Goal: Information Seeking & Learning: Learn about a topic

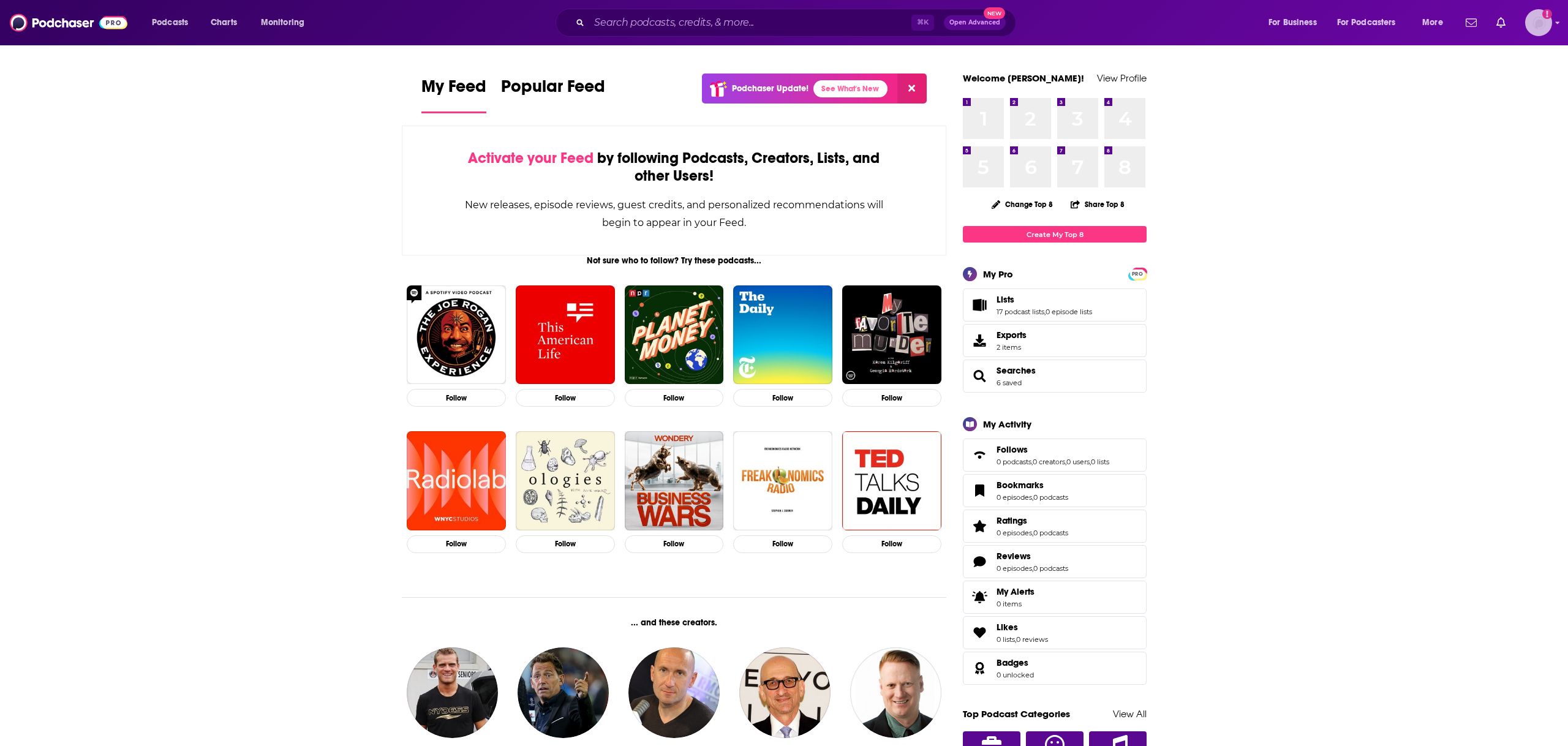
click at [1541, 28] on img "Logged in as EllaRoseMurphy" at bounding box center [1539, 23] width 27 height 27
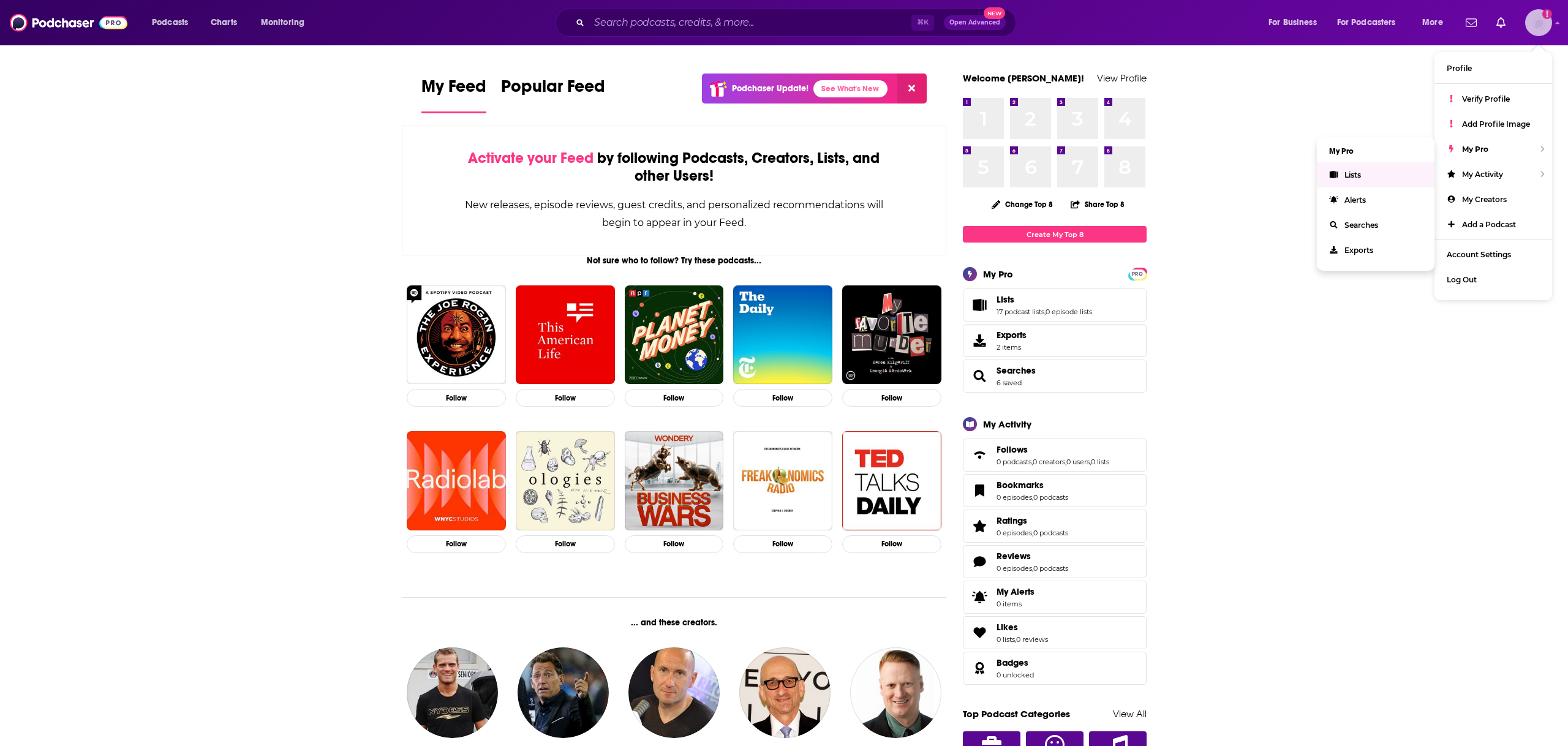
click at [1388, 181] on link "Lists" at bounding box center [1376, 175] width 117 height 25
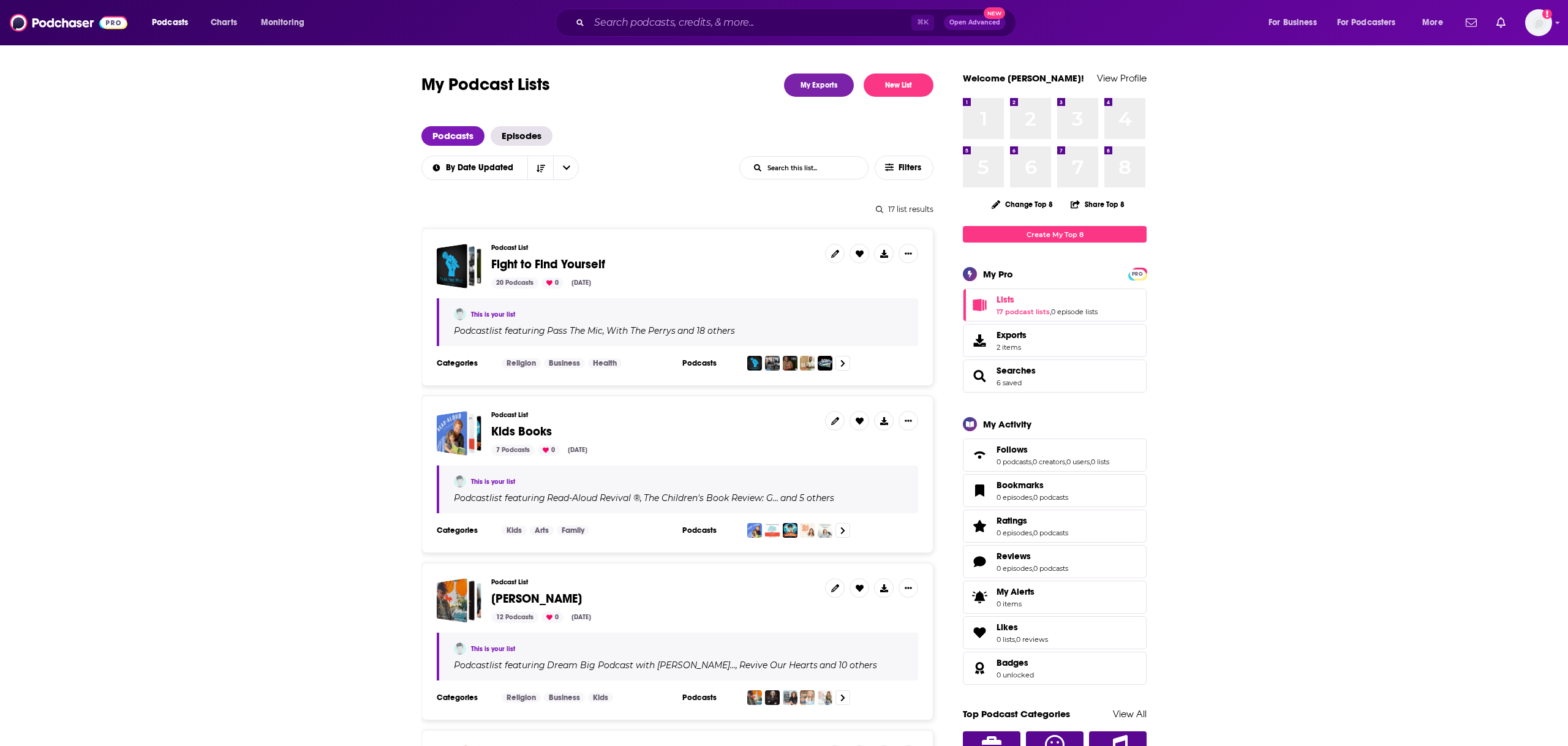
click at [534, 267] on span "Fight to Find Yourself" at bounding box center [548, 264] width 114 height 15
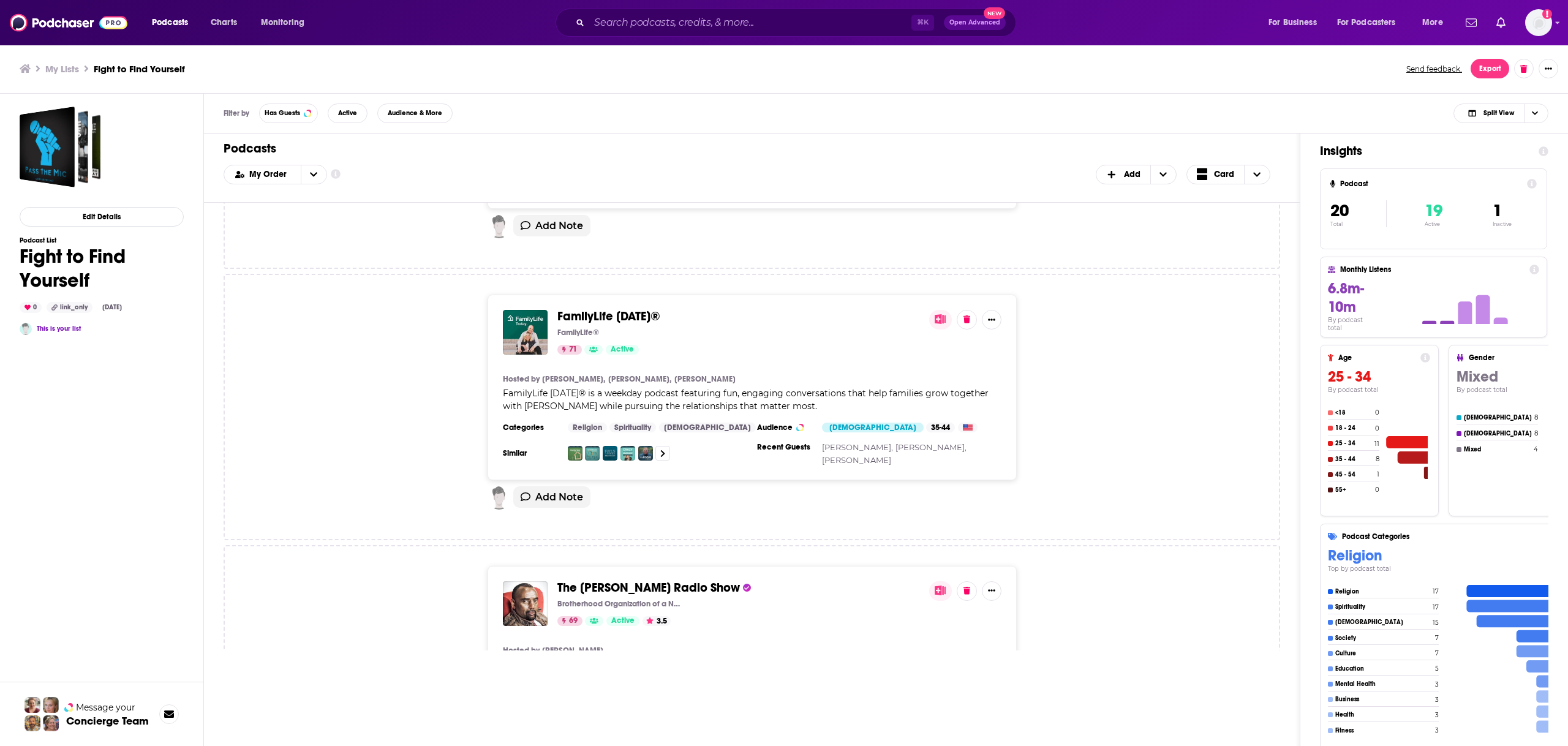
scroll to position [4998, 0]
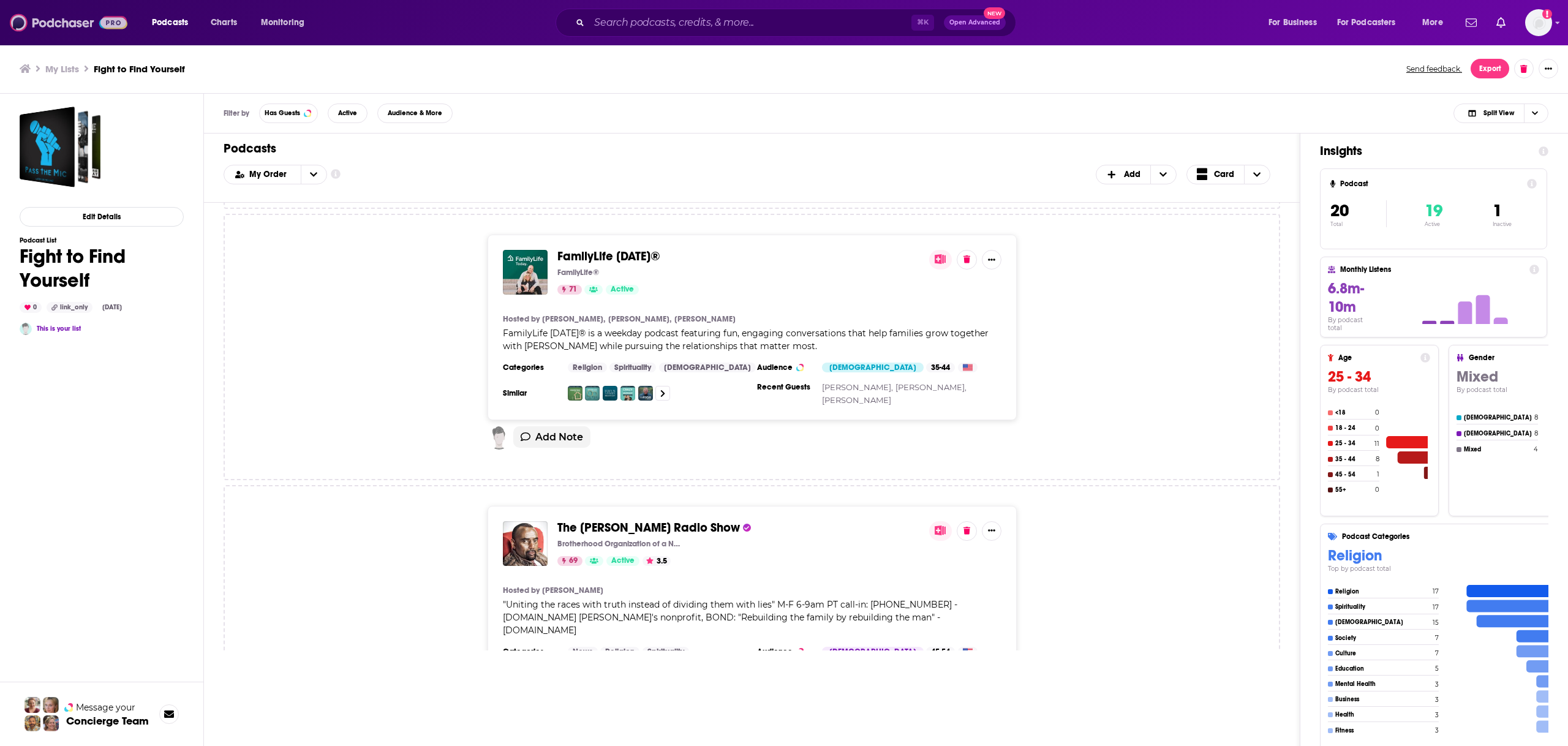
click at [69, 18] on img at bounding box center [68, 23] width 117 height 23
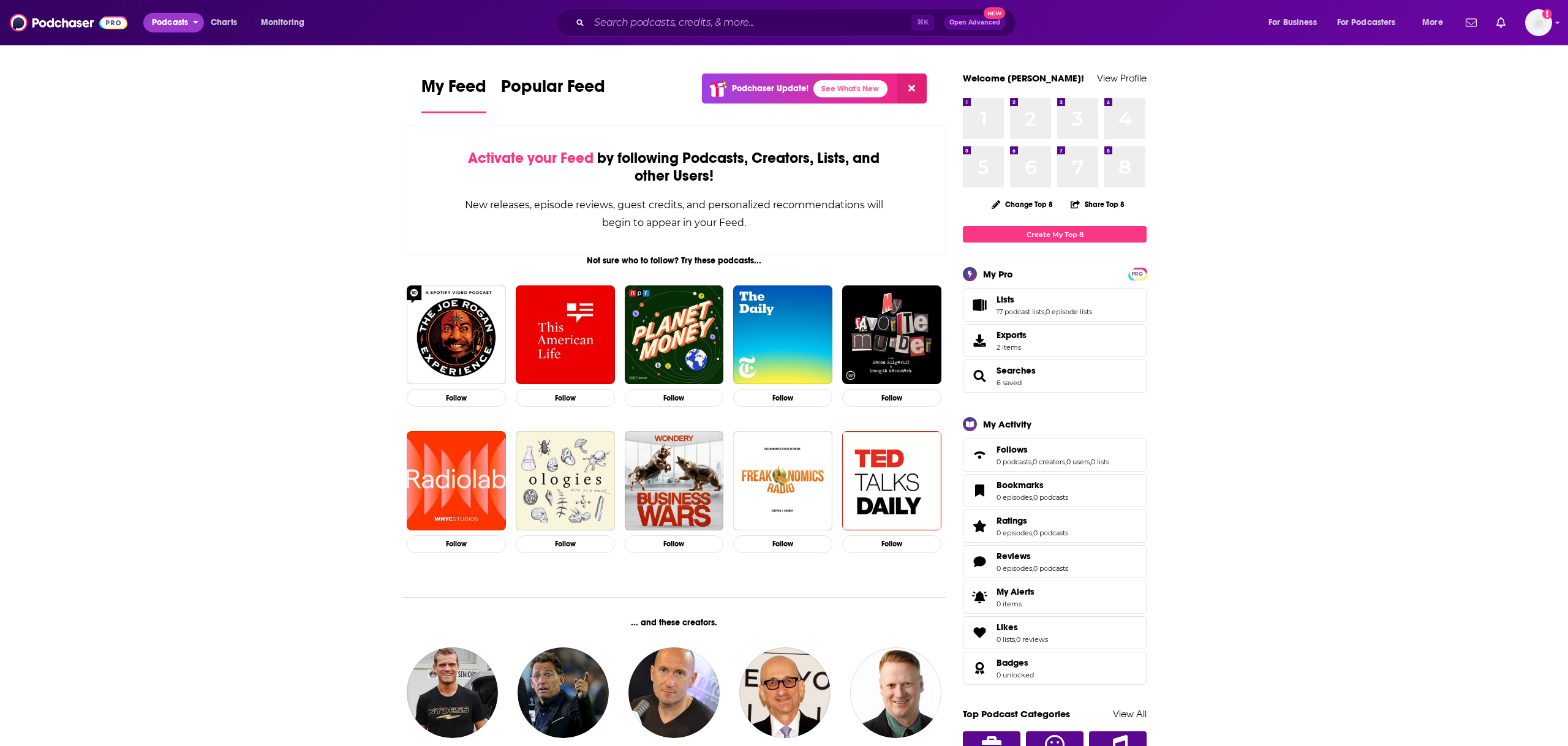
click at [171, 23] on span "Podcasts" at bounding box center [170, 23] width 36 height 17
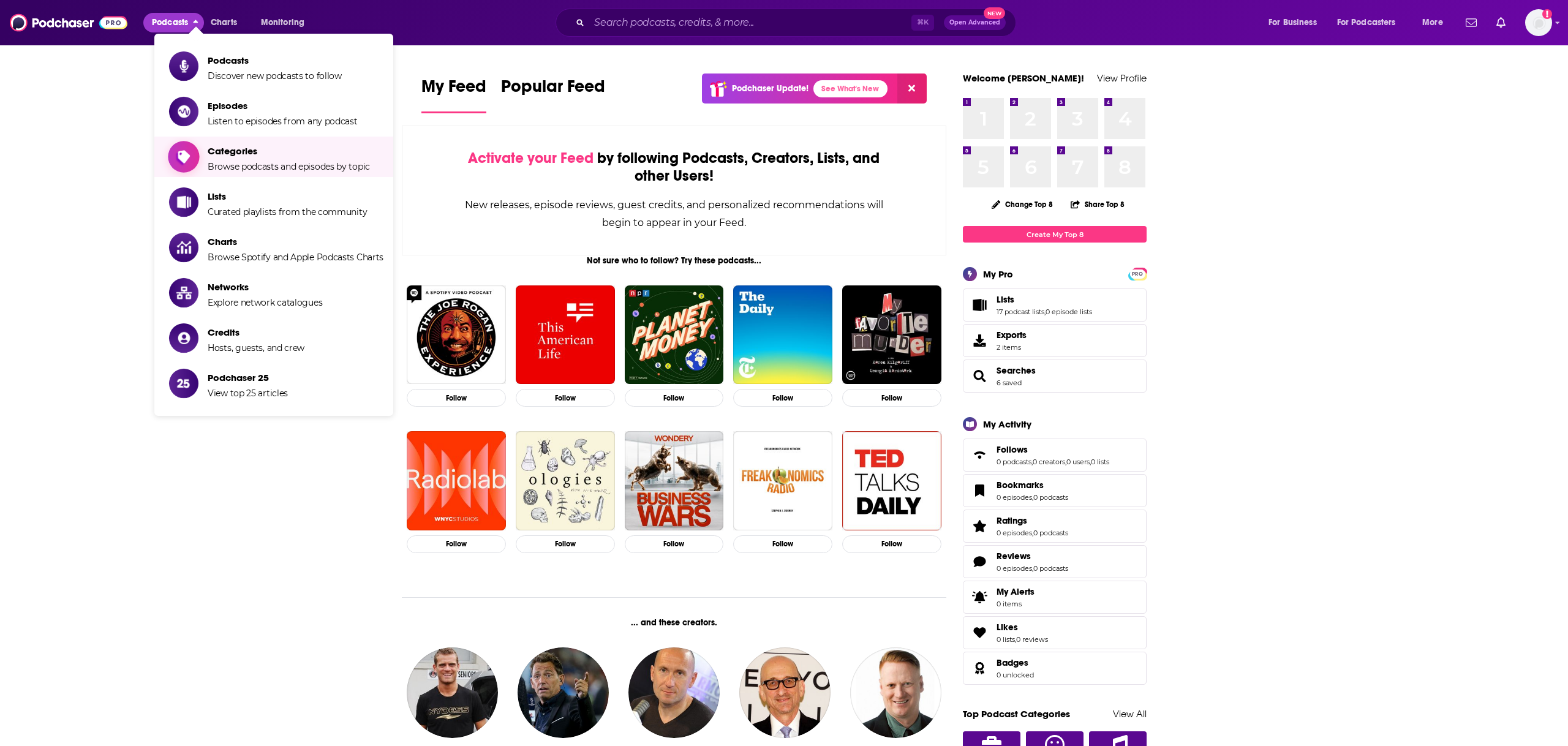
click at [234, 159] on span "Categories Browse podcasts and episodes by topic" at bounding box center [289, 157] width 163 height 31
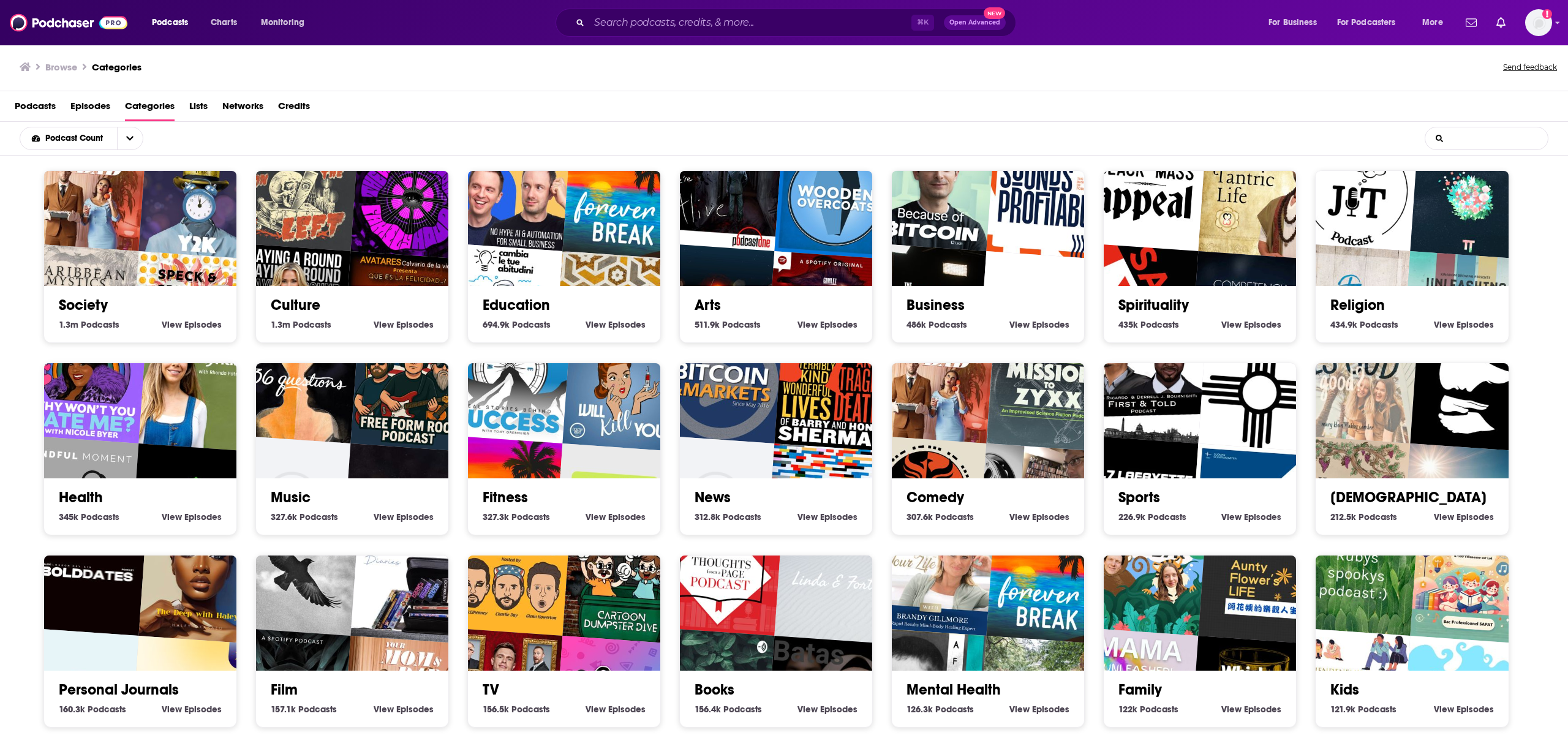
click at [1486, 140] on input "List Search Input" at bounding box center [1486, 138] width 123 height 22
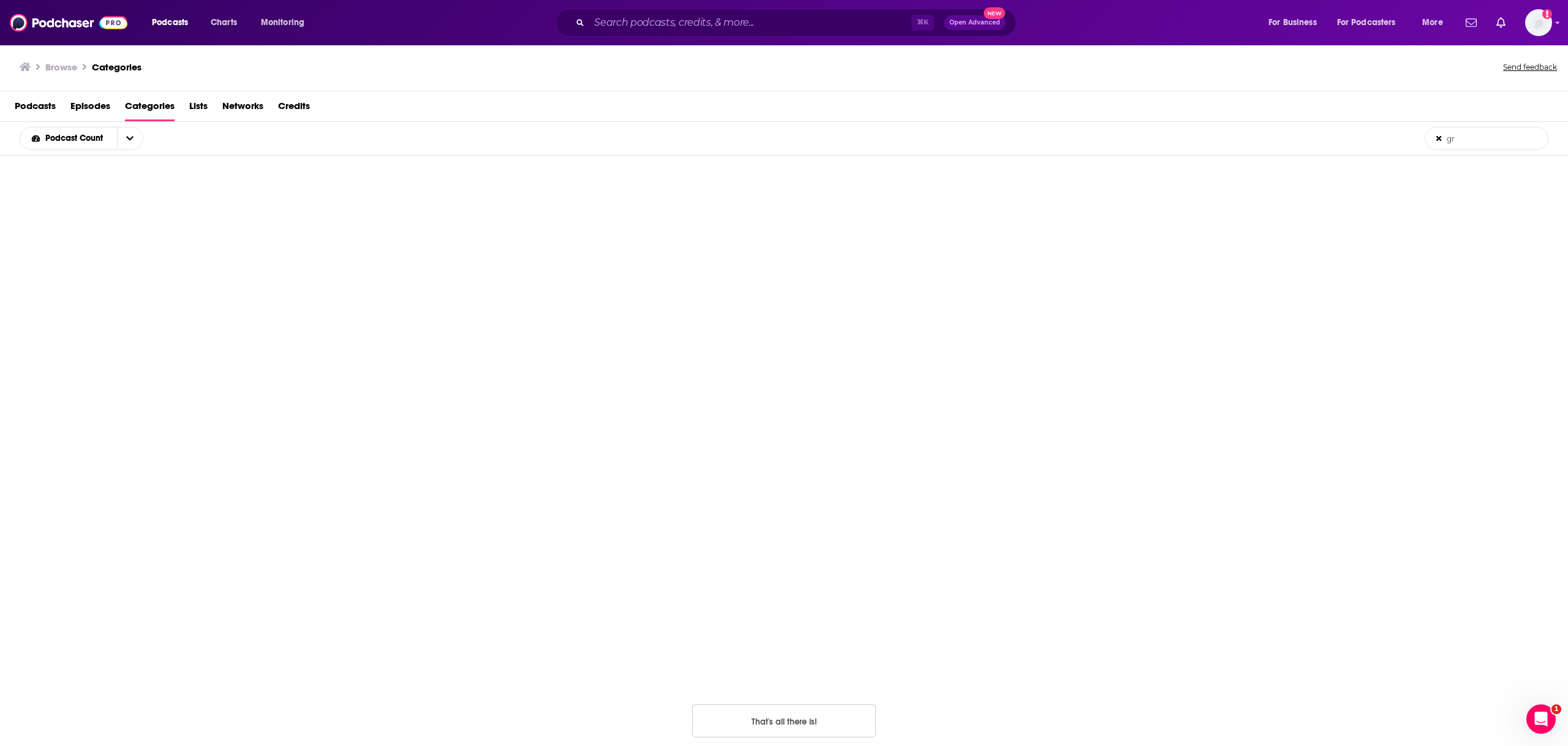
type input "g"
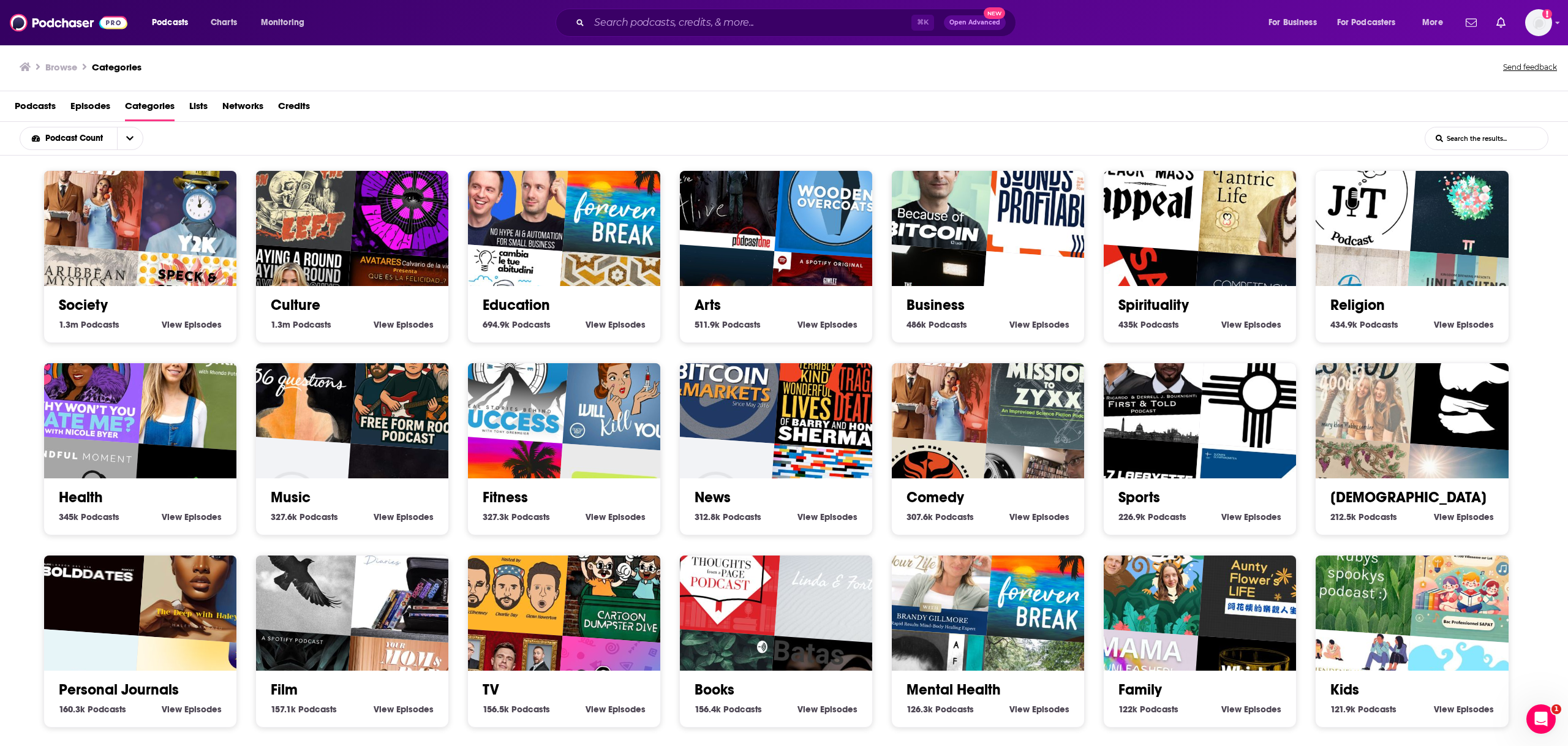
click at [774, 618] on img "Thoughts from a Page Podcast" at bounding box center [721, 575] width 123 height 123
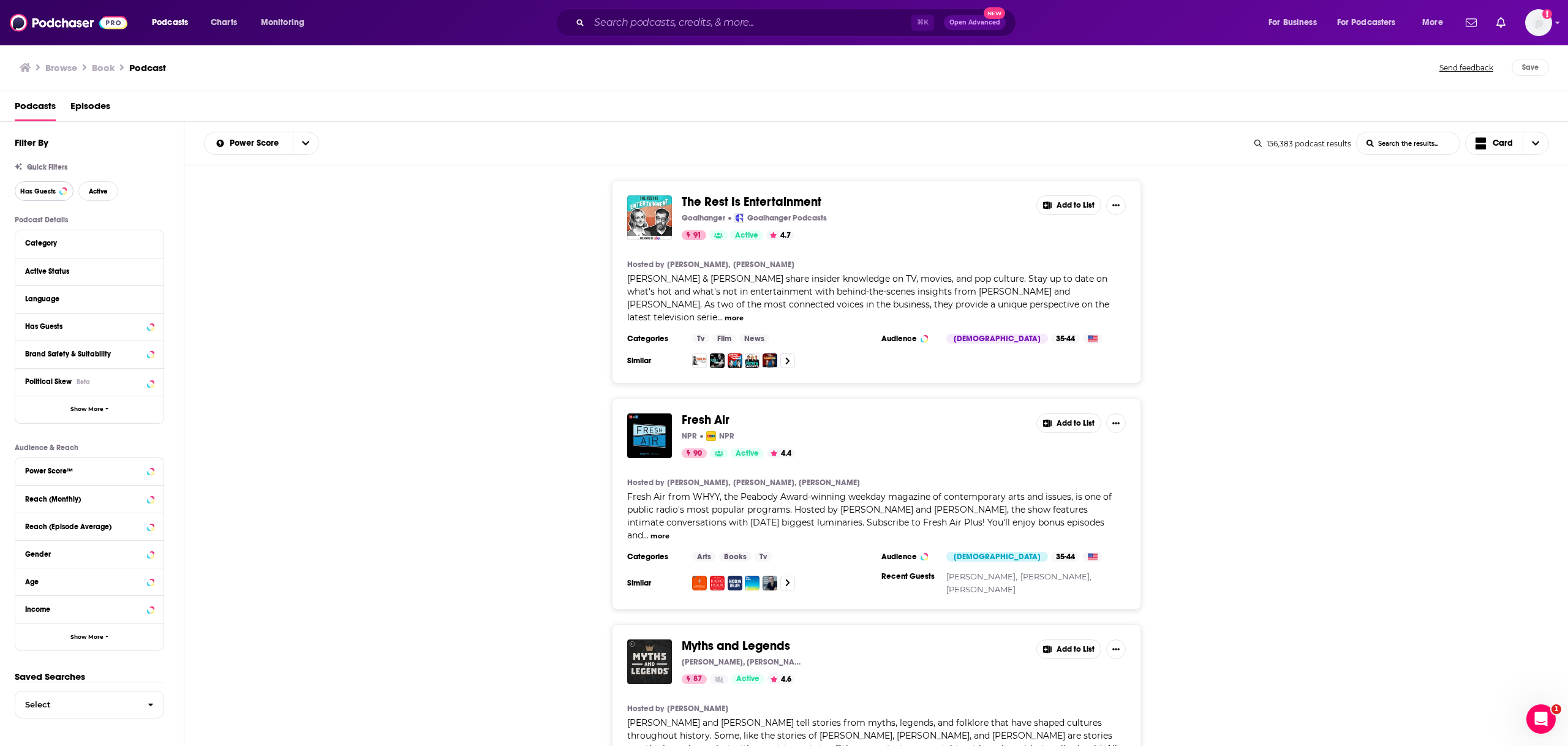
click at [39, 184] on button "Has Guests" at bounding box center [44, 191] width 59 height 20
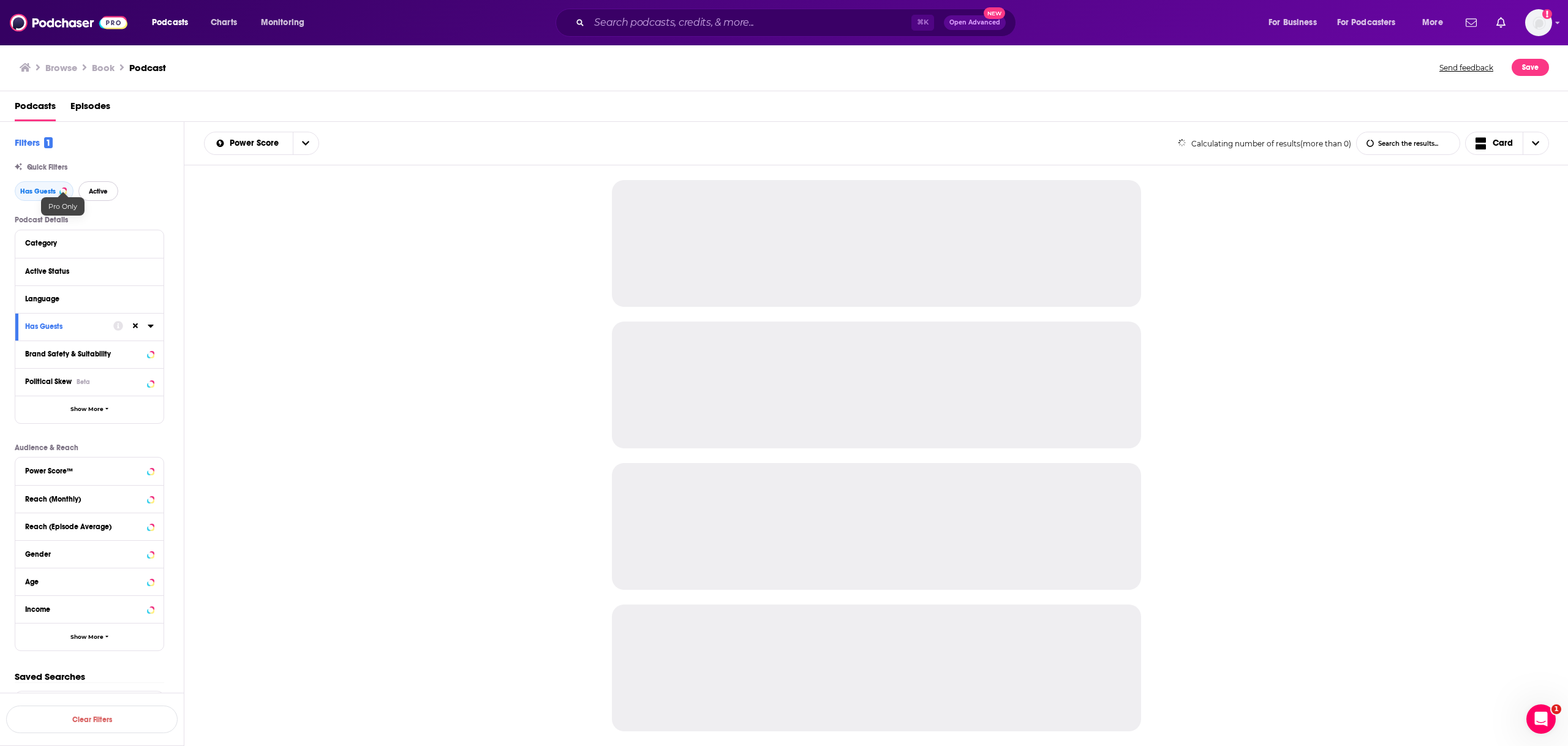
click at [82, 192] on button "Active" at bounding box center [98, 191] width 40 height 20
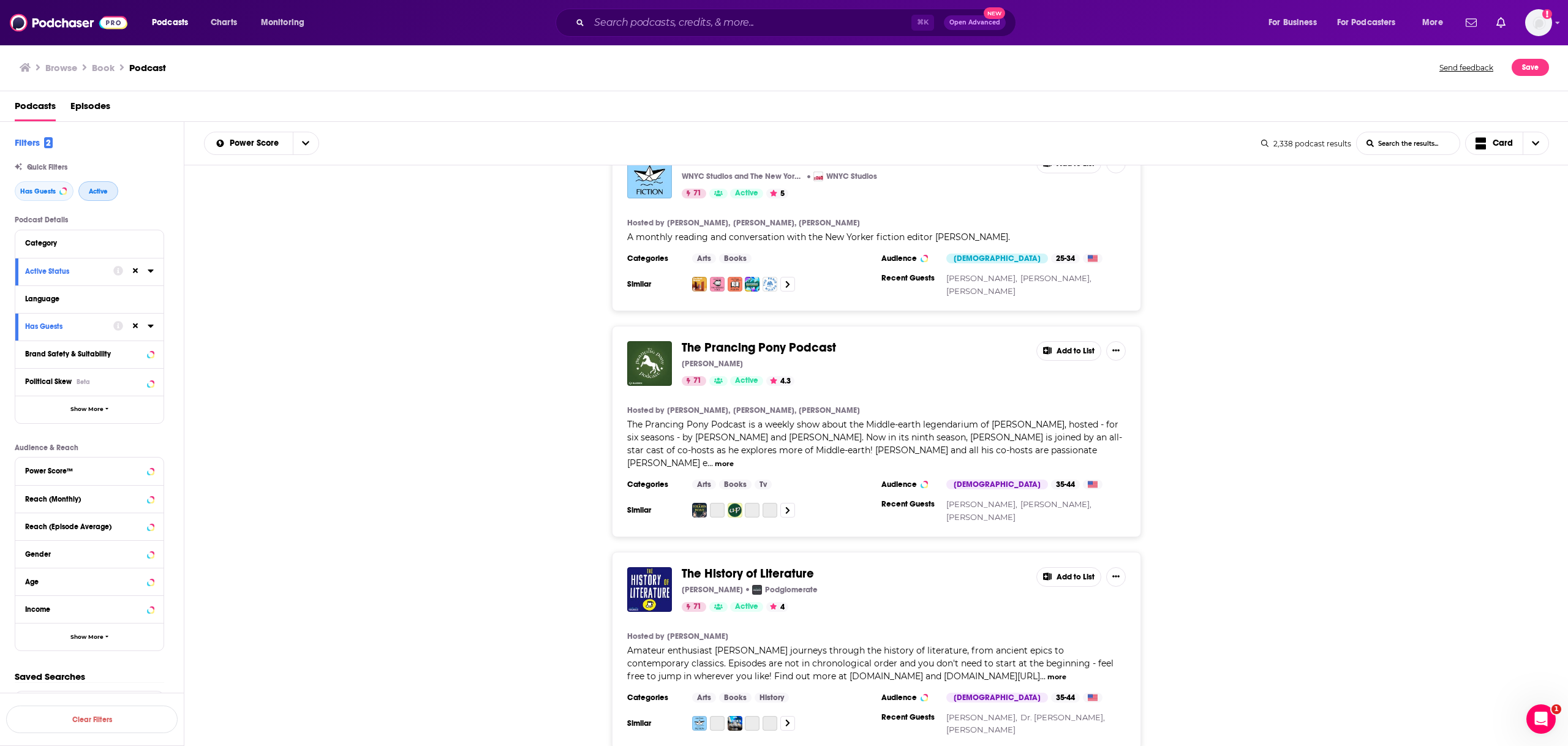
scroll to position [3289, 0]
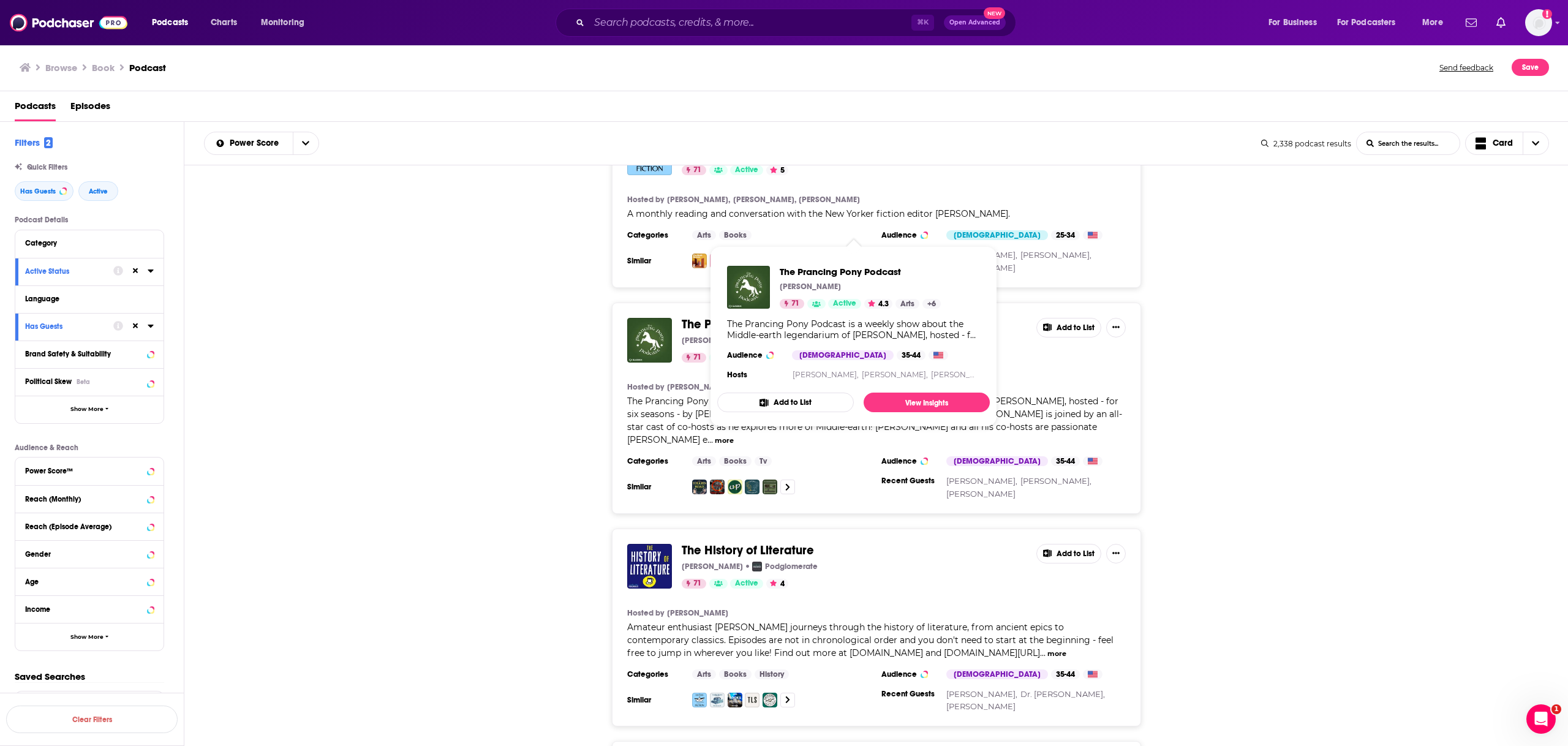
click at [1334, 340] on div "The Prancing Pony Podcast [PERSON_NAME] 71 Active 4.3 Add to List Hosted by [PE…" at bounding box center [877, 408] width 1384 height 211
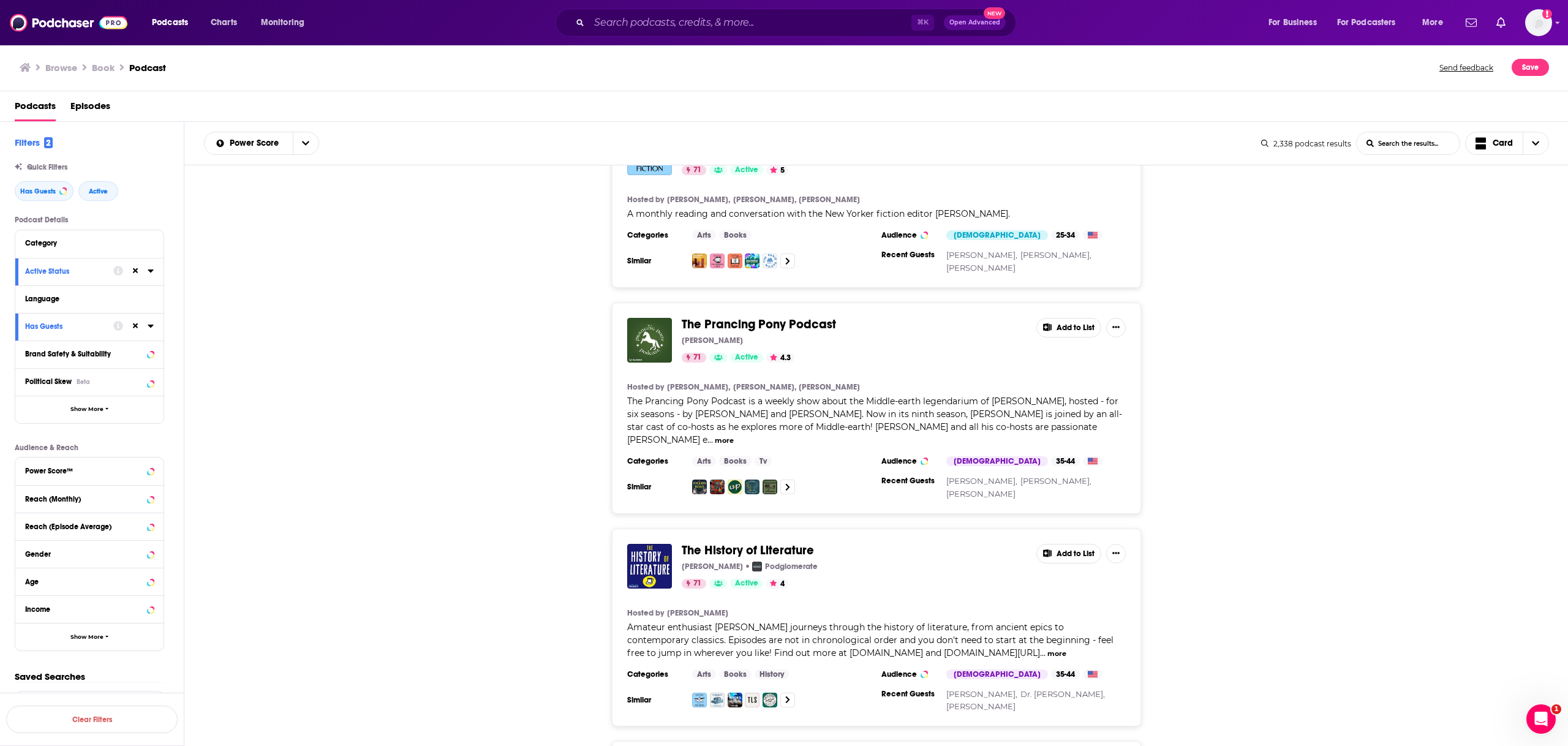
click at [656, 37] on div "Podcasts Charts Monitoring ⌘ K Open Advanced New For Business For Podcasters Mo…" at bounding box center [784, 23] width 1568 height 45
click at [658, 27] on input "Search podcasts, credits, & more..." at bounding box center [750, 23] width 322 height 20
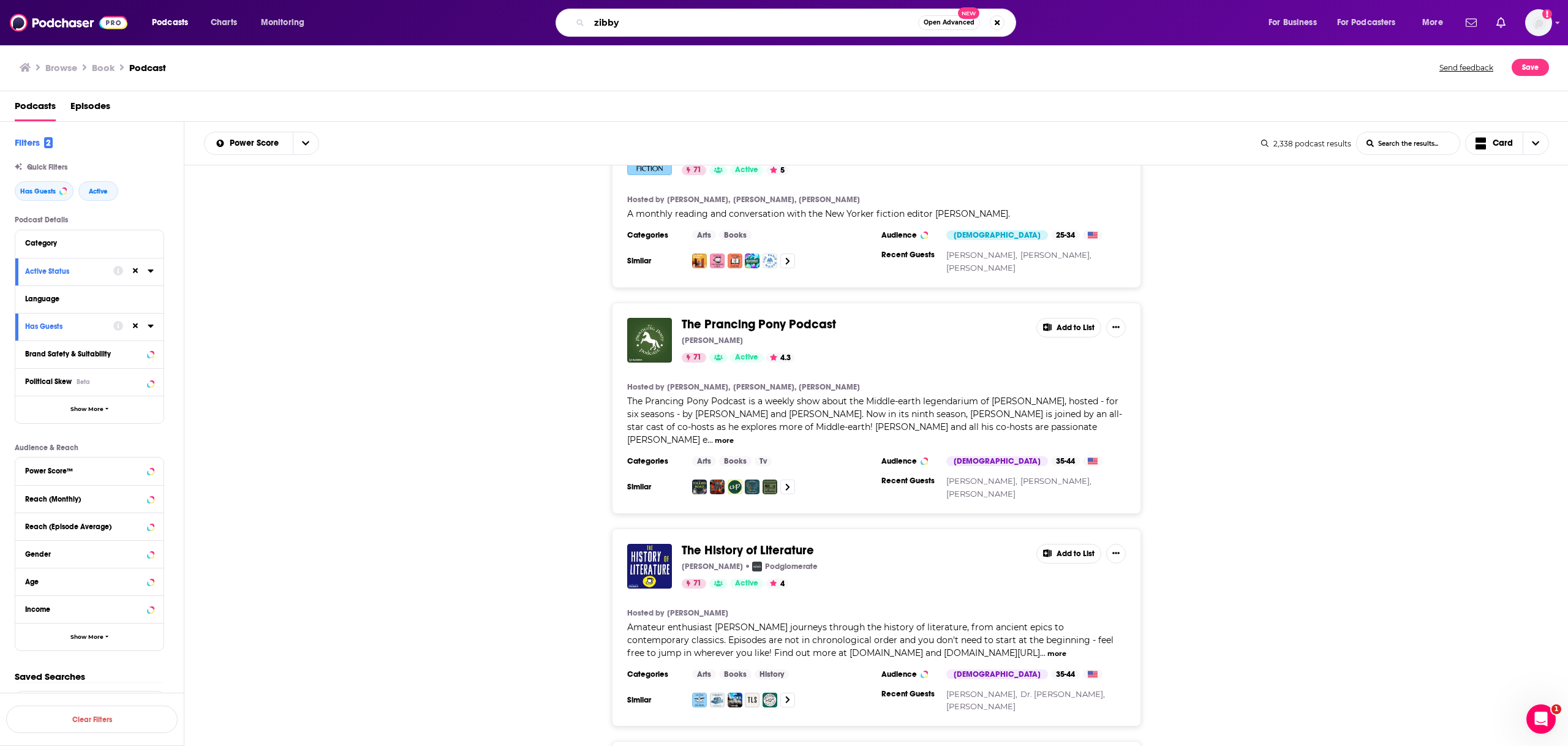
type input "zibby"
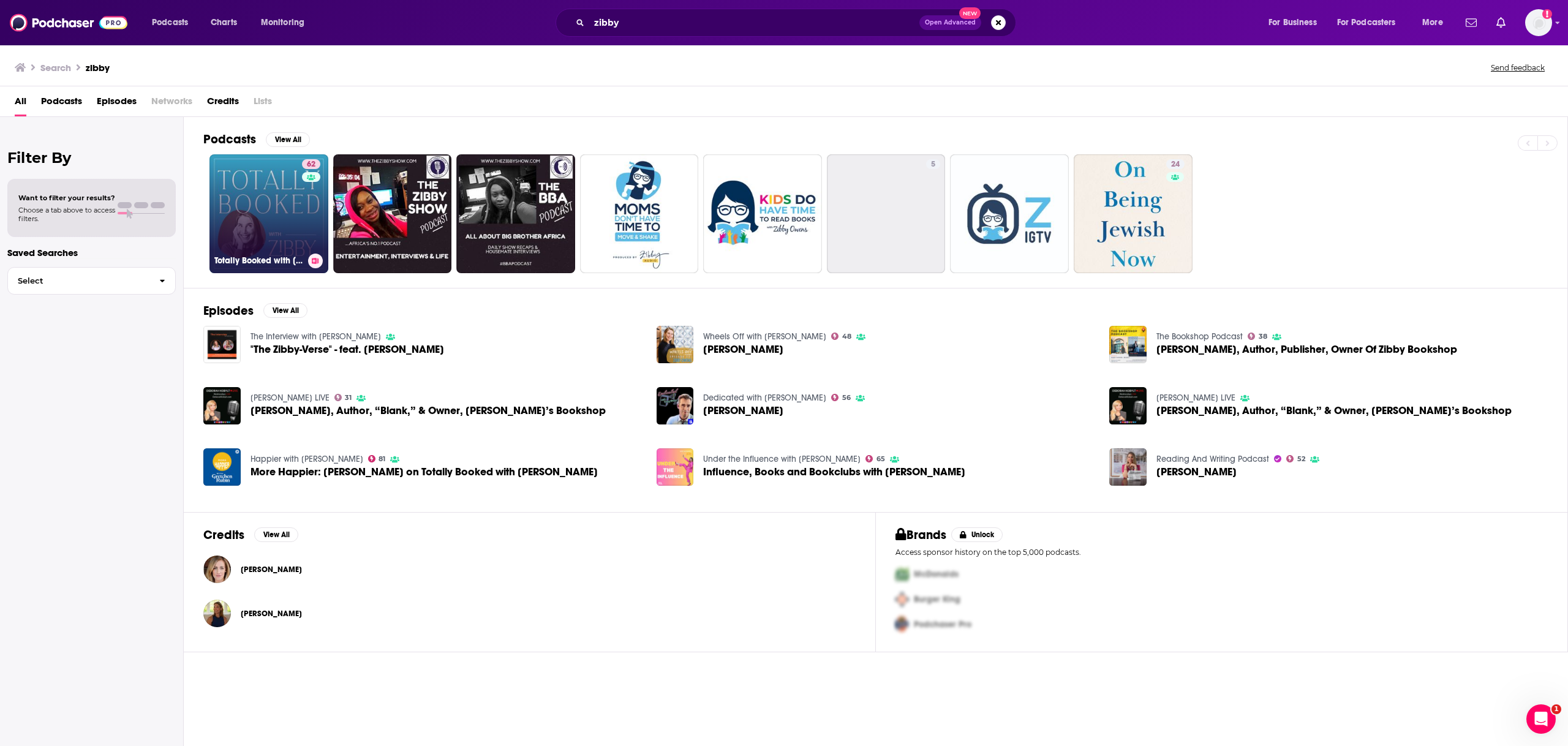
click at [279, 209] on link "62 Totally Booked with Zibby" at bounding box center [269, 214] width 119 height 119
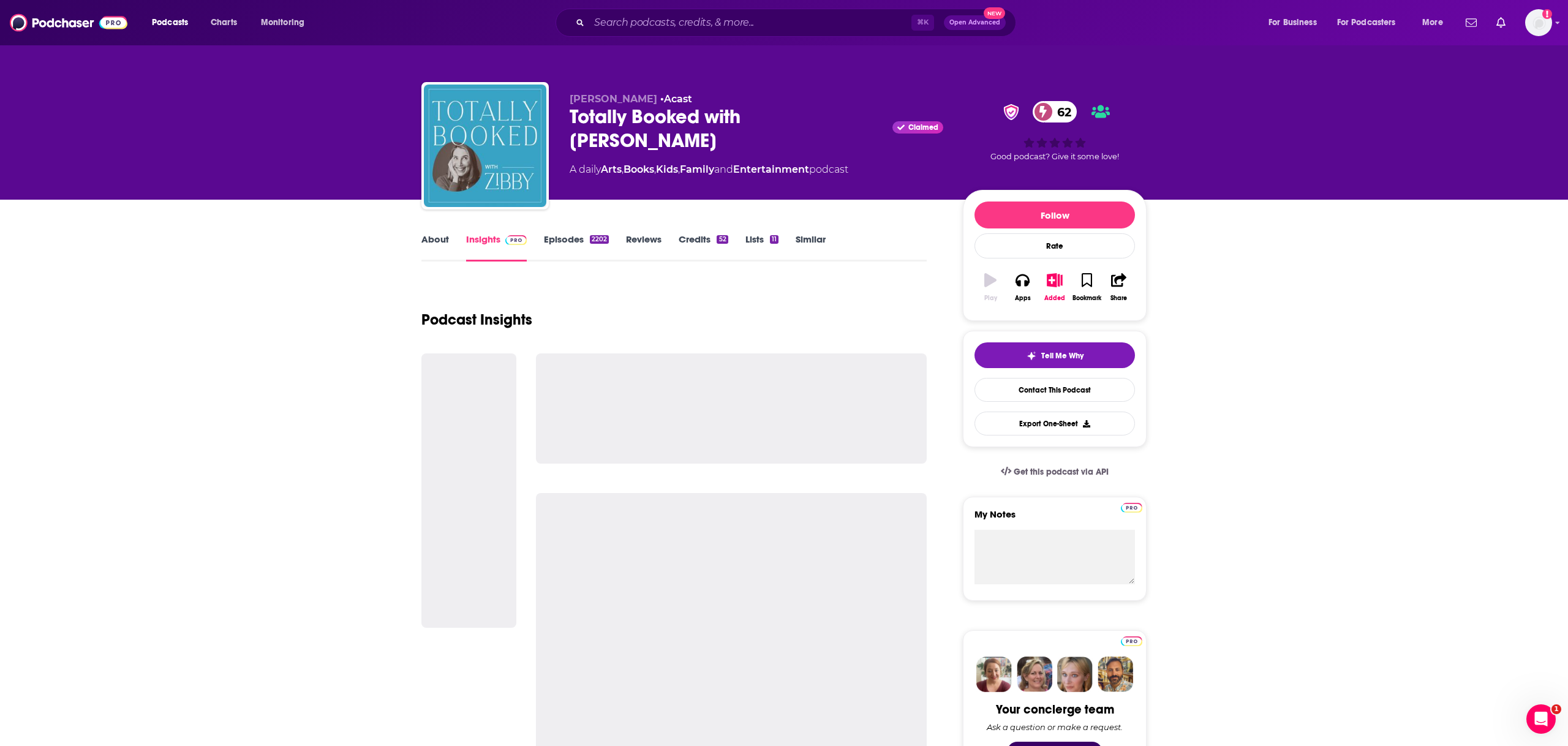
click at [559, 246] on link "Episodes 2202" at bounding box center [577, 248] width 65 height 28
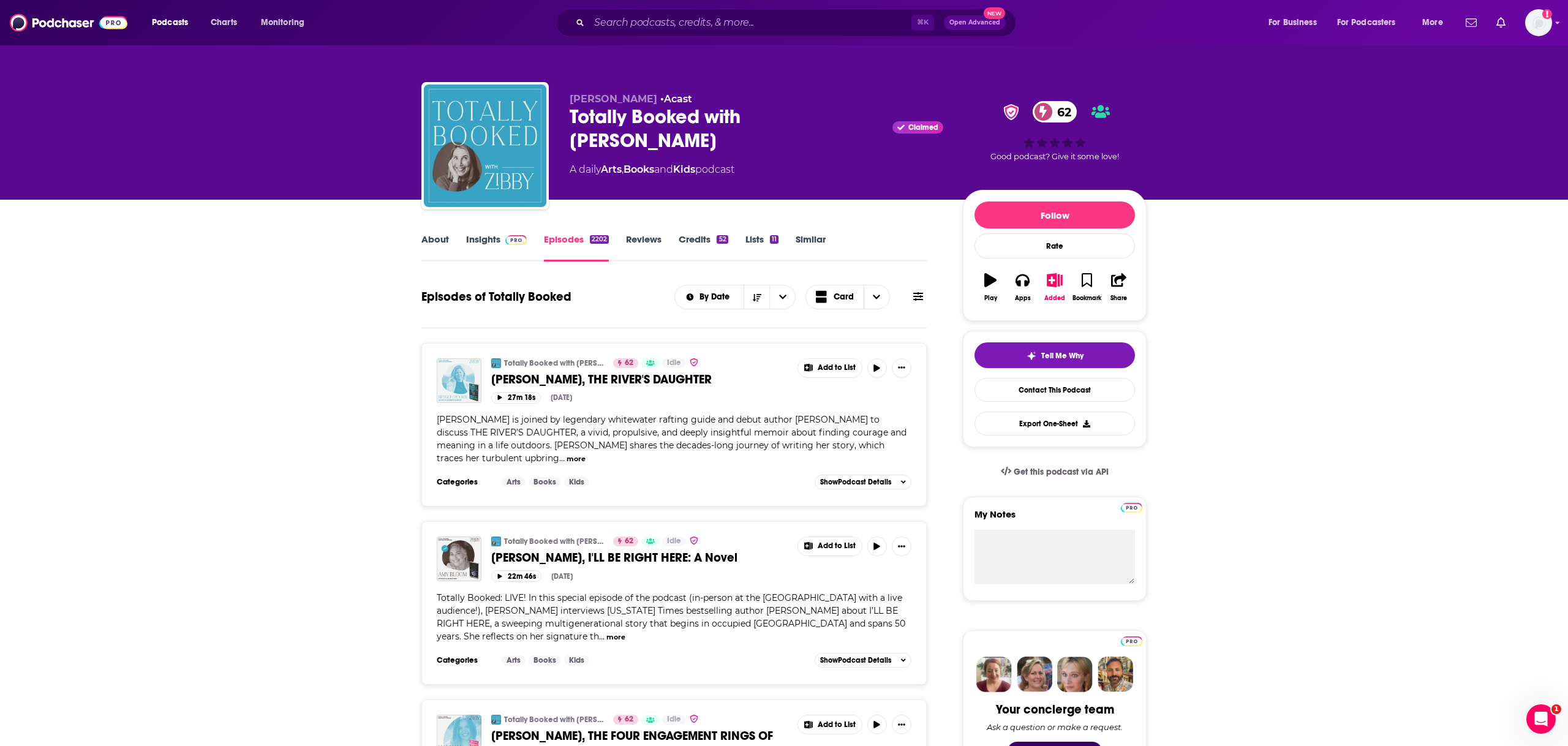
click at [489, 234] on link "Insights" at bounding box center [496, 248] width 60 height 28
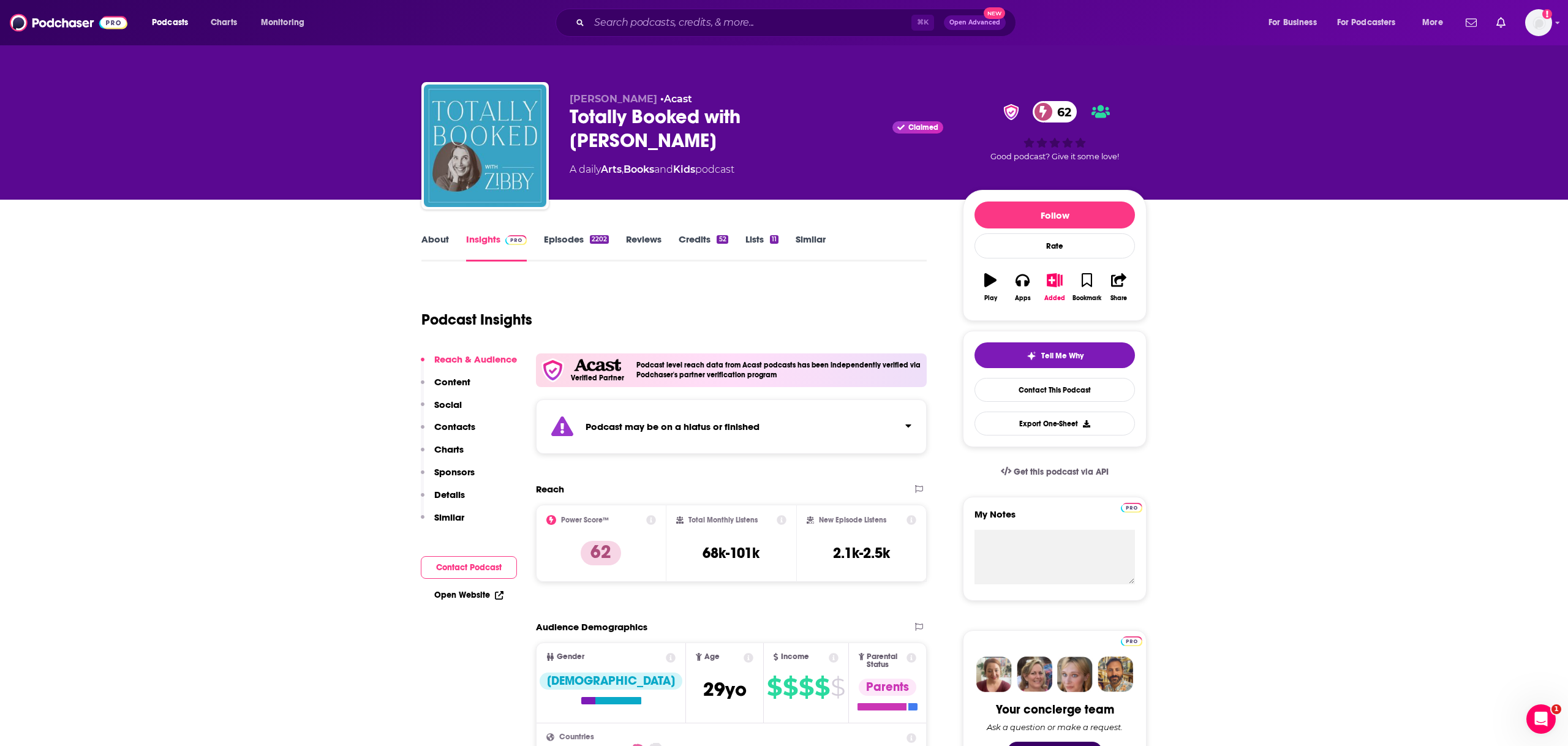
click at [910, 428] on icon "Click to expand status details" at bounding box center [908, 425] width 6 height 10
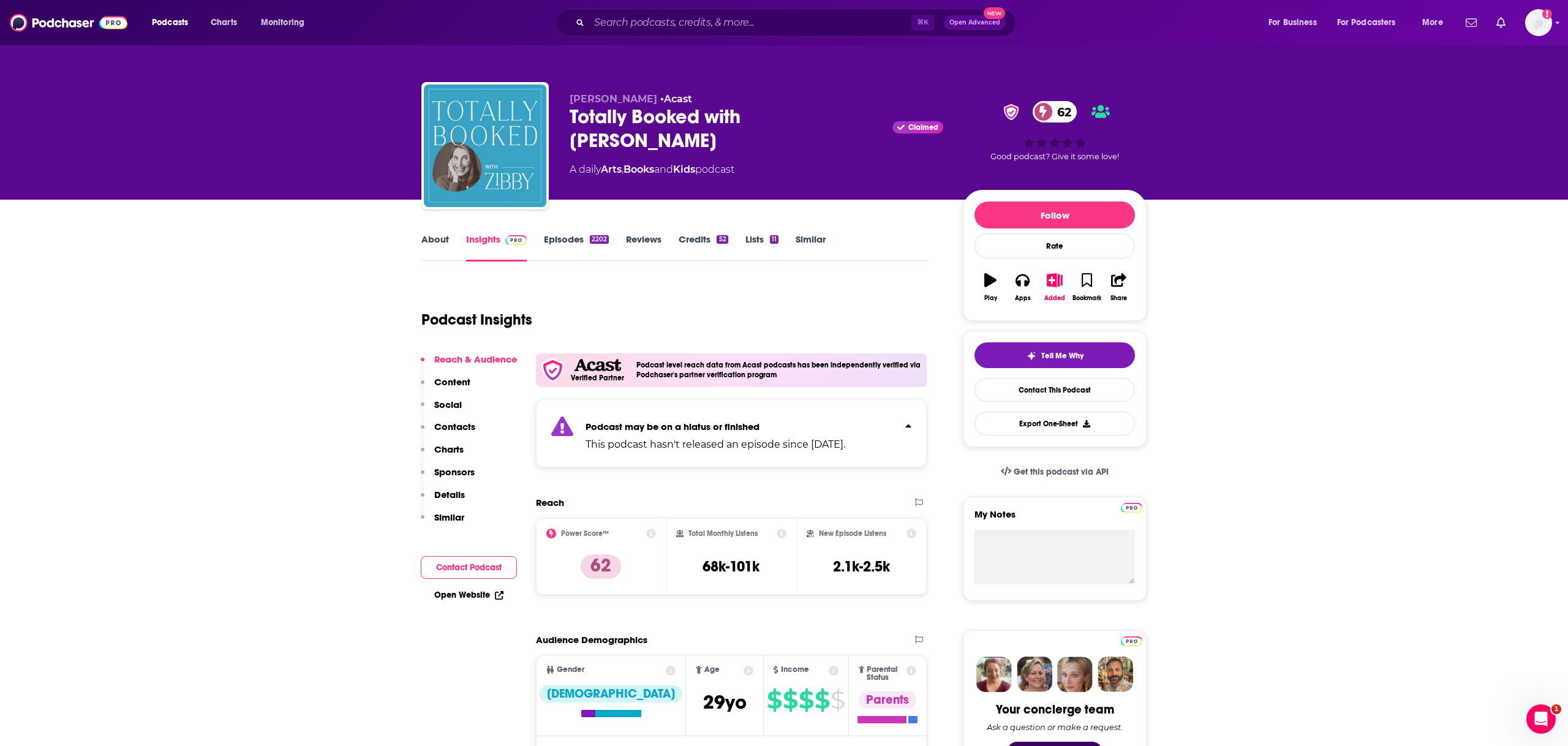
click at [910, 428] on icon "Click to expand status details" at bounding box center [908, 425] width 6 height 10
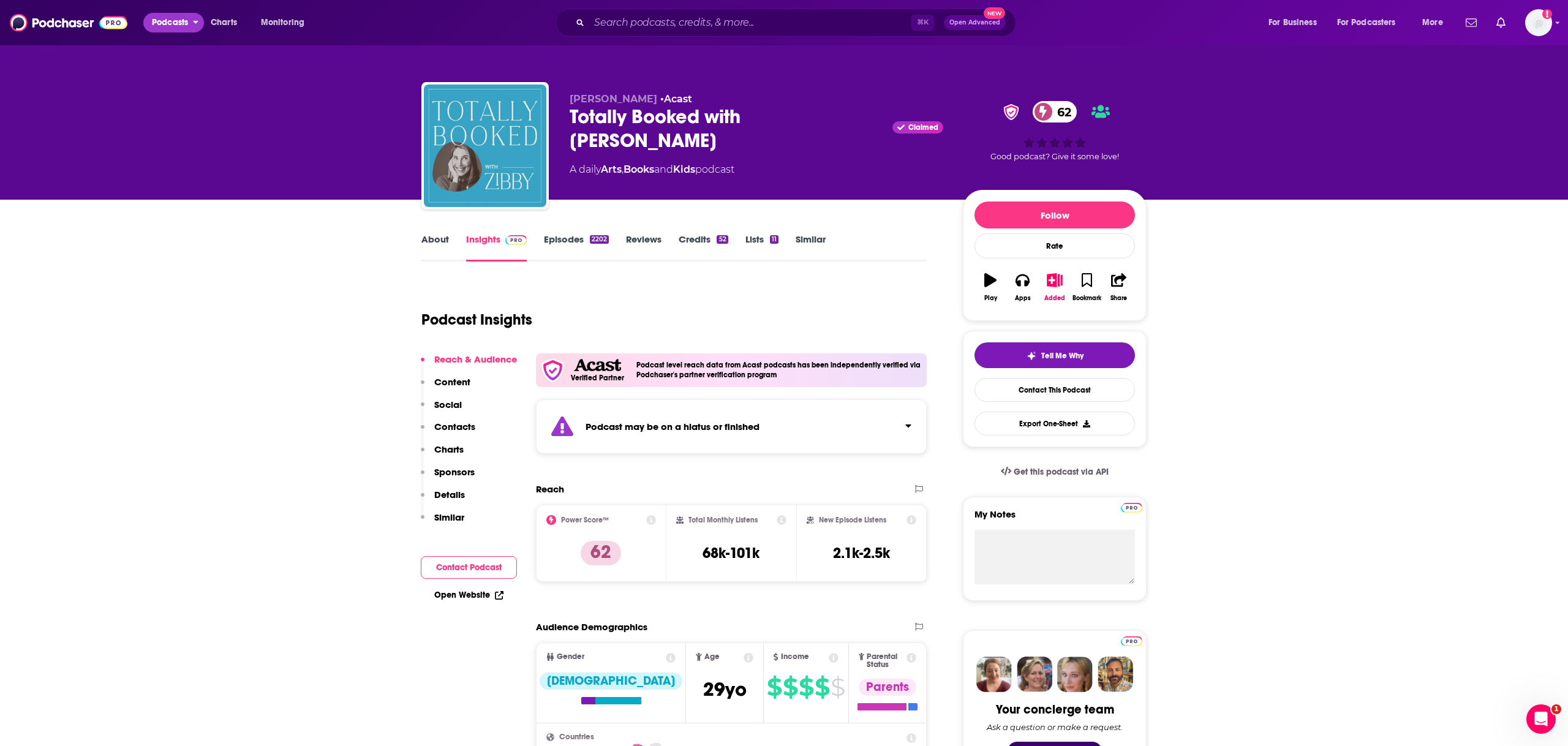
click at [175, 28] on span "Podcasts" at bounding box center [170, 23] width 36 height 17
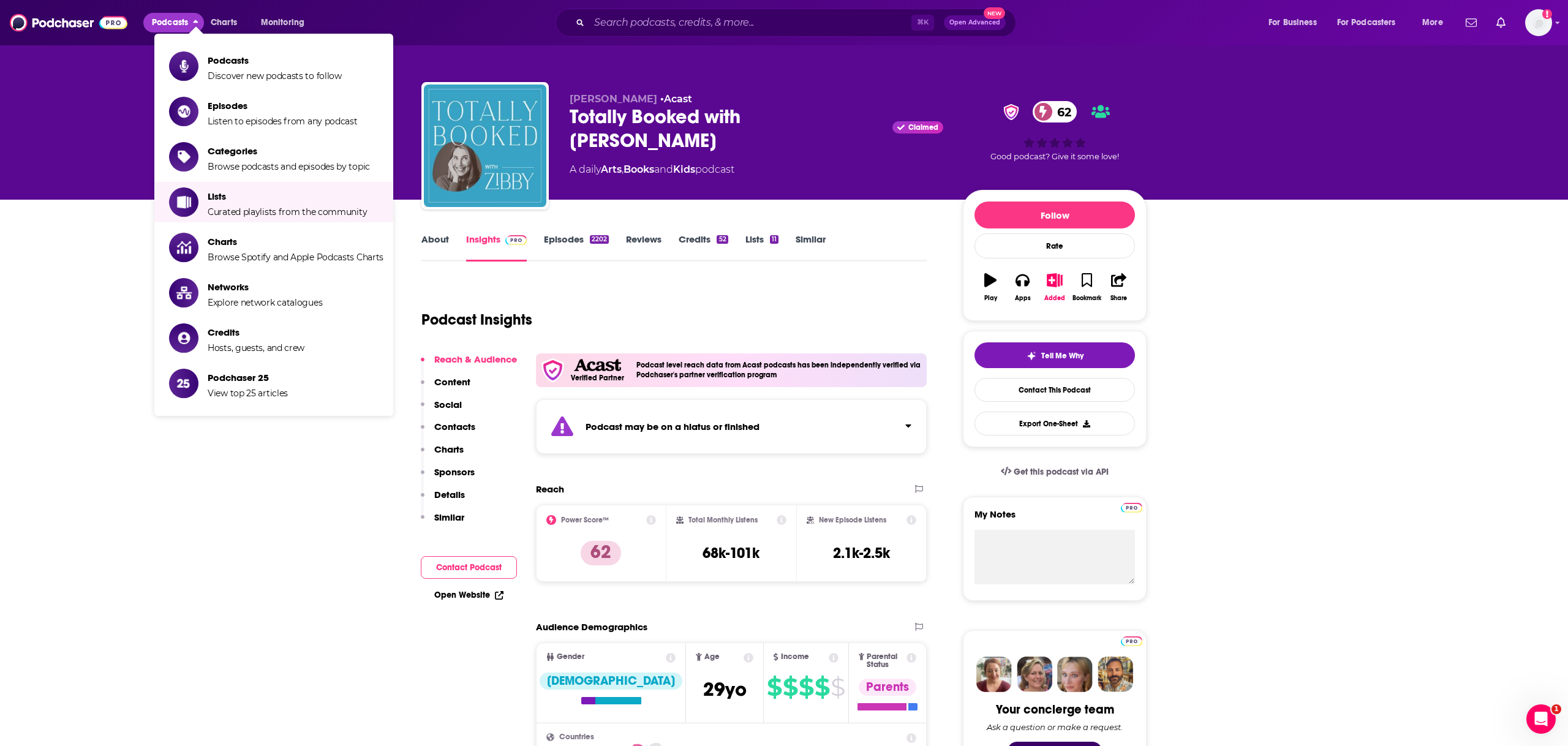
click at [307, 174] on li "Categories Browse podcasts and episodes by topic" at bounding box center [274, 157] width 239 height 40
click at [303, 163] on span "Browse podcasts and episodes by topic" at bounding box center [289, 167] width 163 height 11
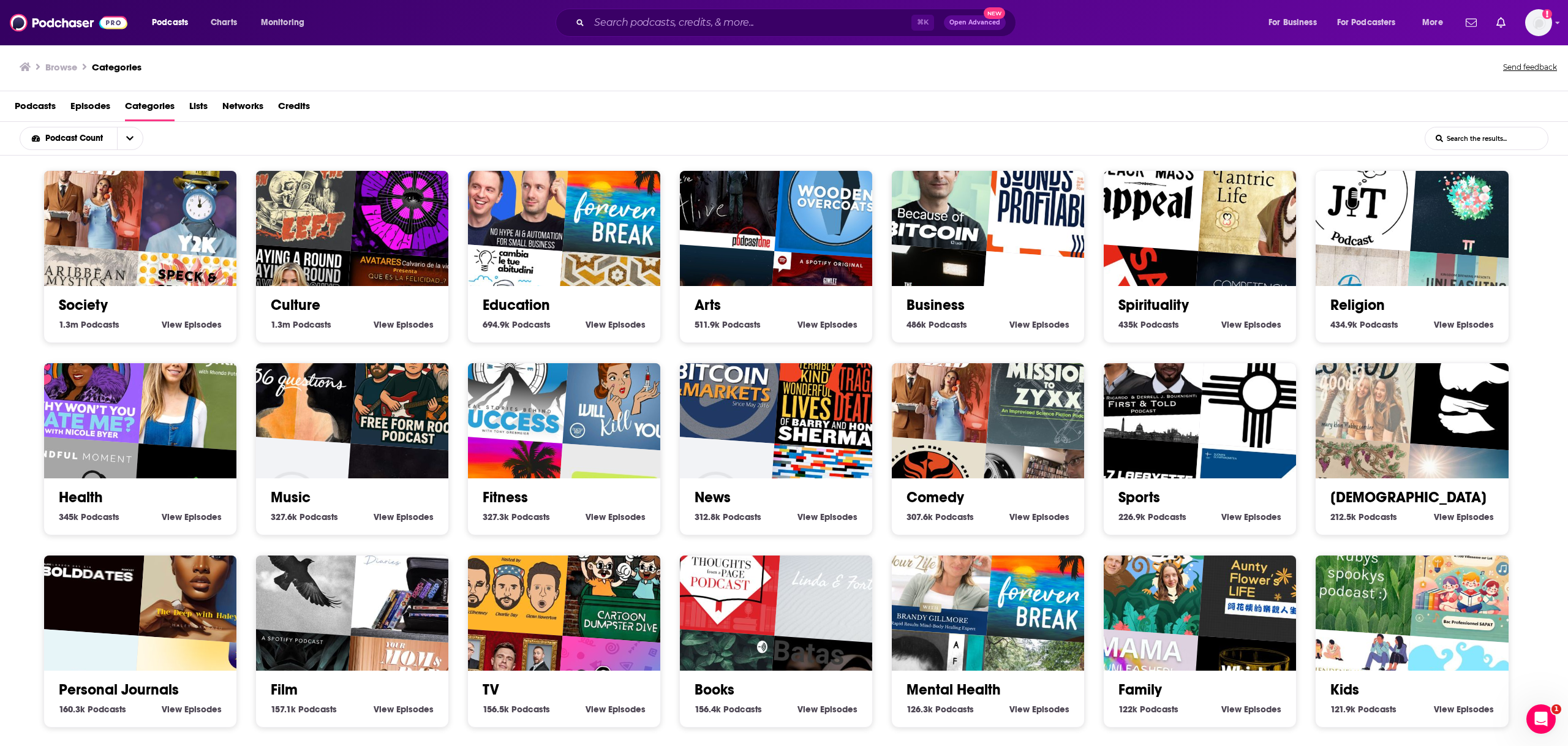
click at [1450, 441] on img "Crist'óCentro" at bounding box center [1472, 390] width 123 height 123
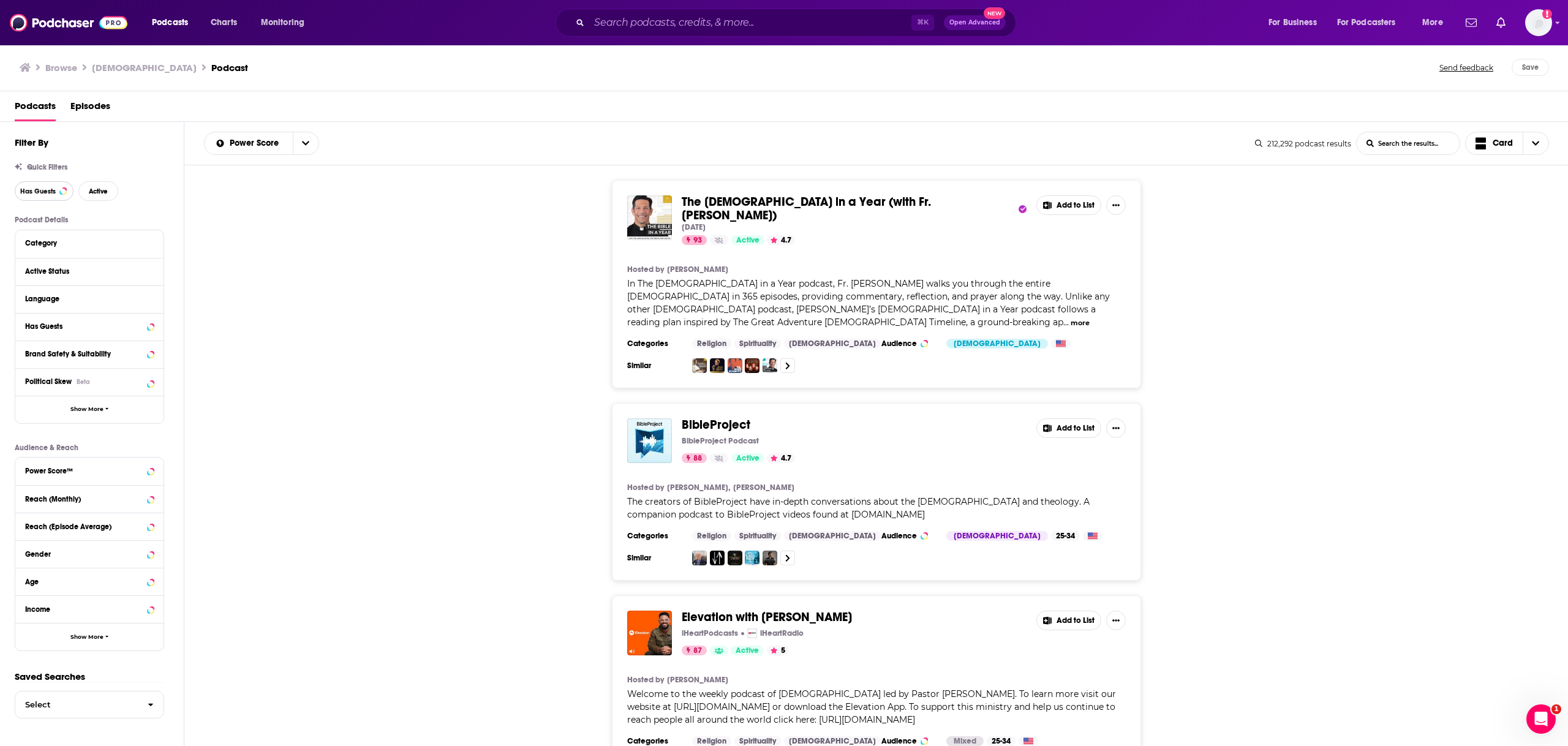
click at [46, 191] on span "Has Guests" at bounding box center [38, 191] width 36 height 7
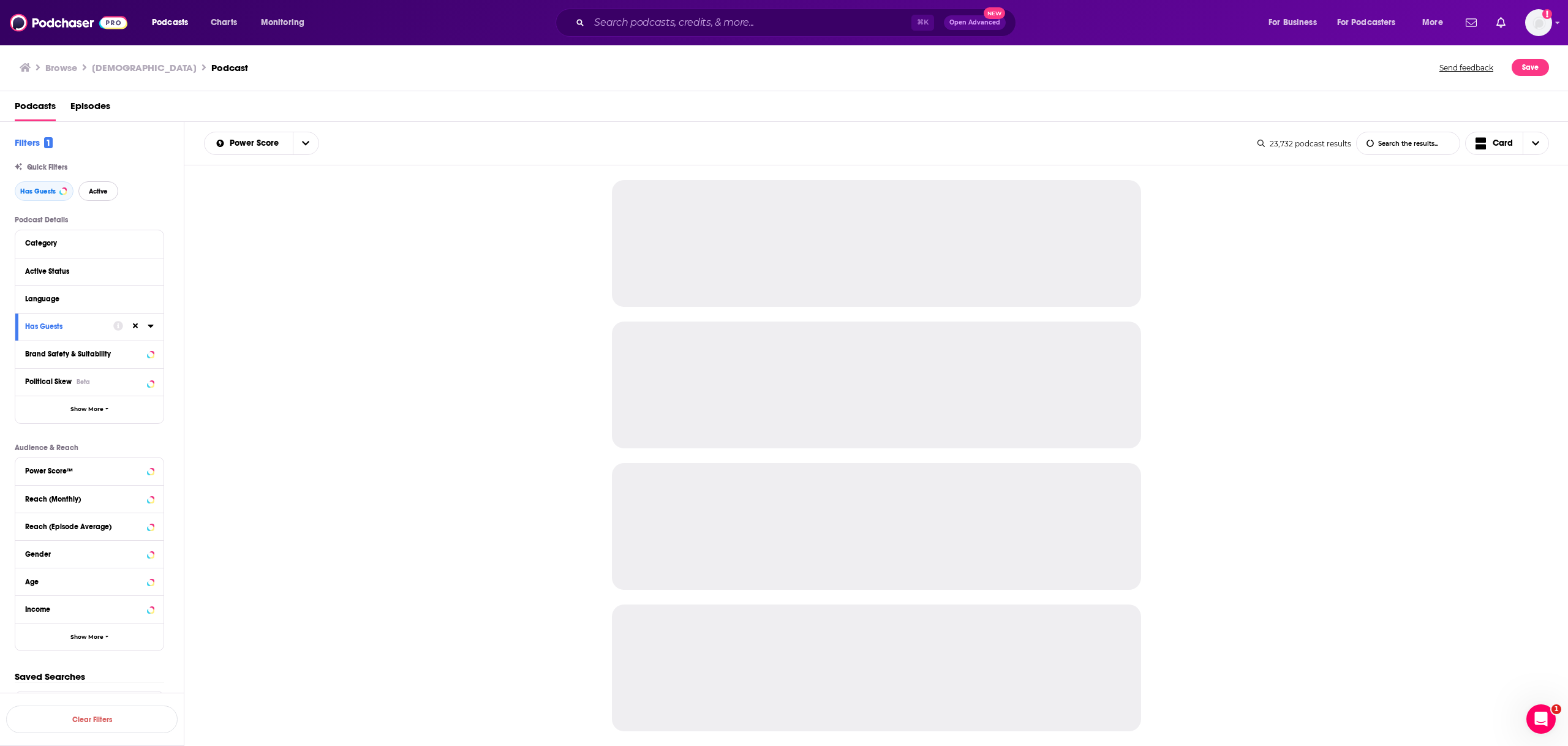
click at [86, 196] on button "Active" at bounding box center [98, 191] width 40 height 20
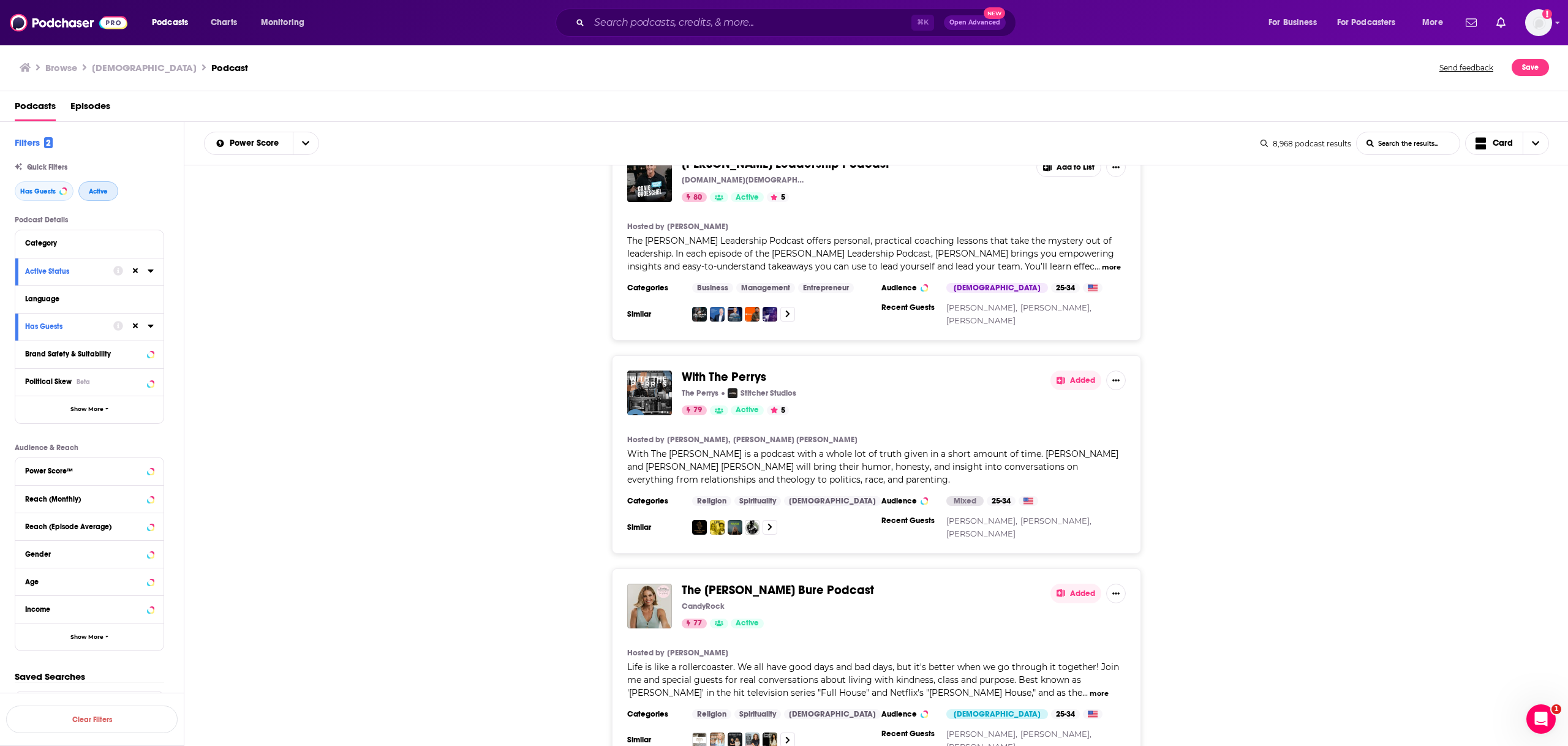
scroll to position [2612, 0]
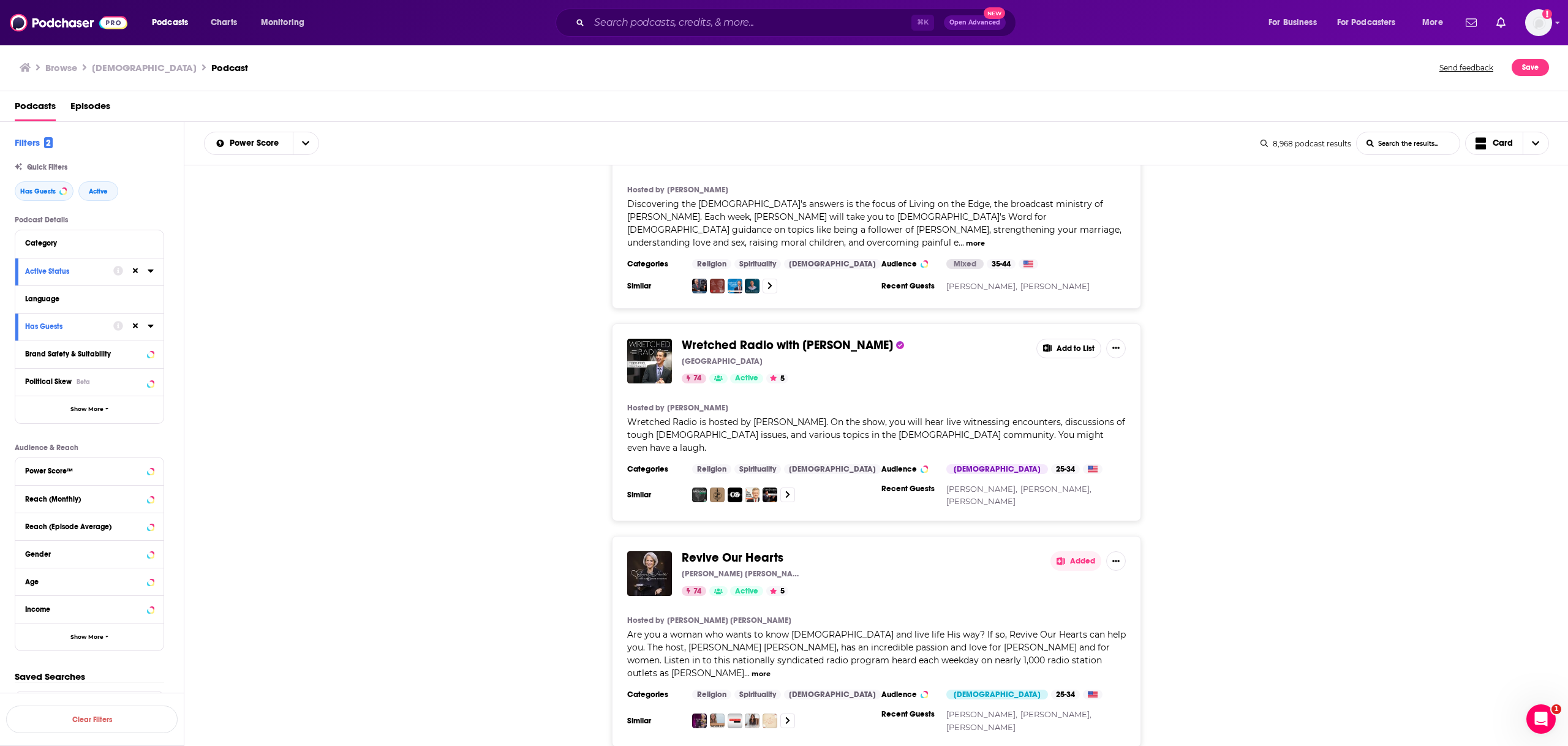
scroll to position [4690, 0]
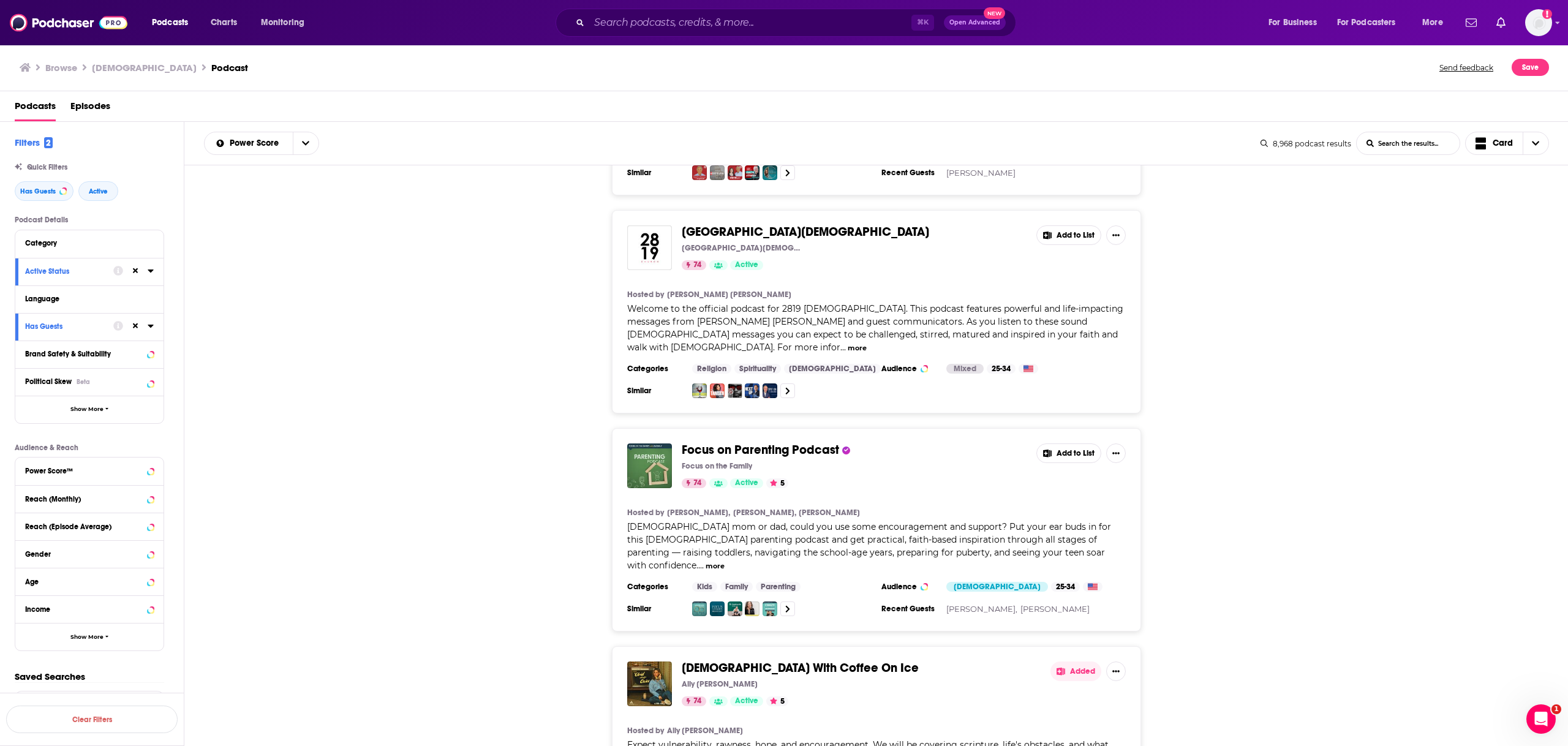
scroll to position [5420, 0]
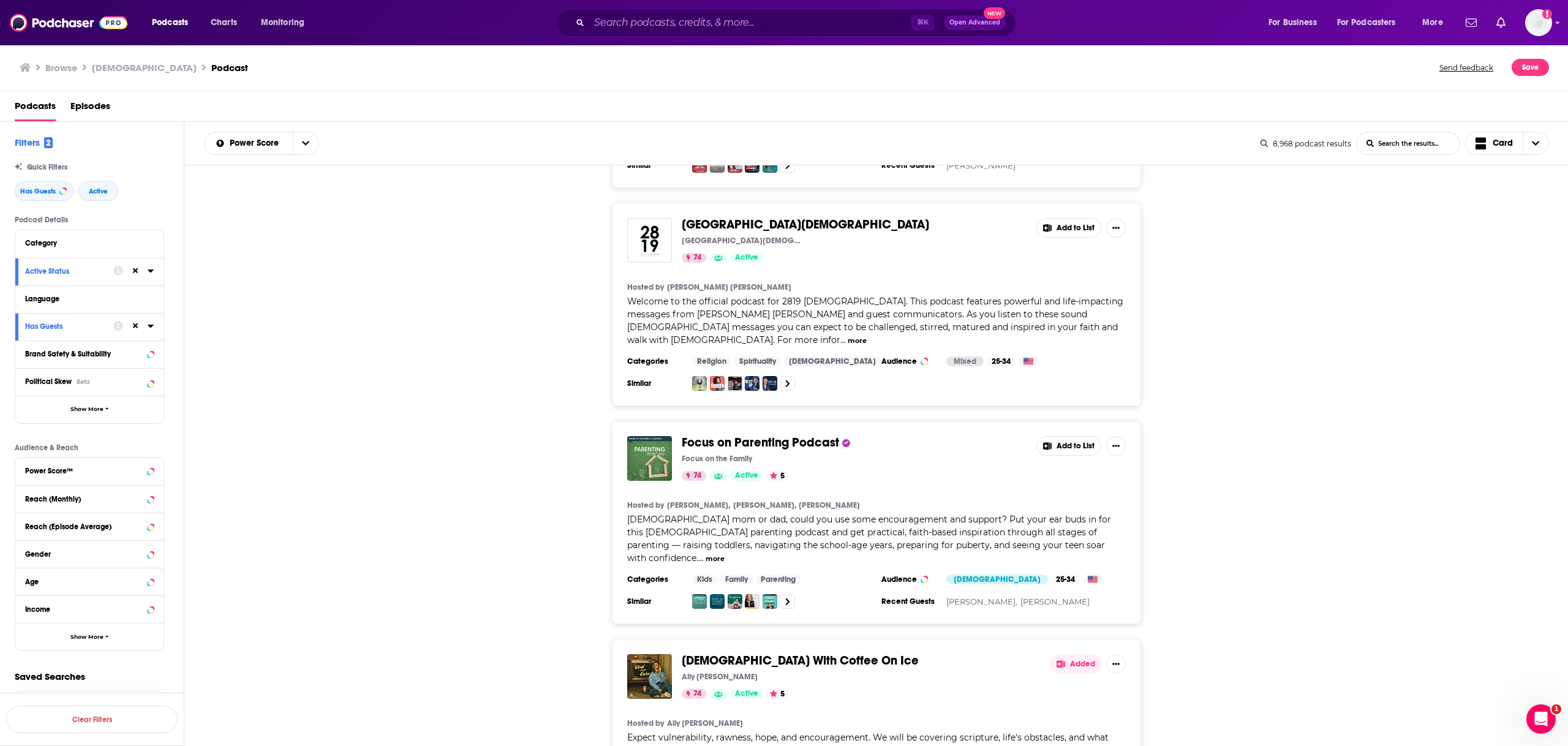
click at [1092, 654] on button "Added" at bounding box center [1076, 664] width 51 height 20
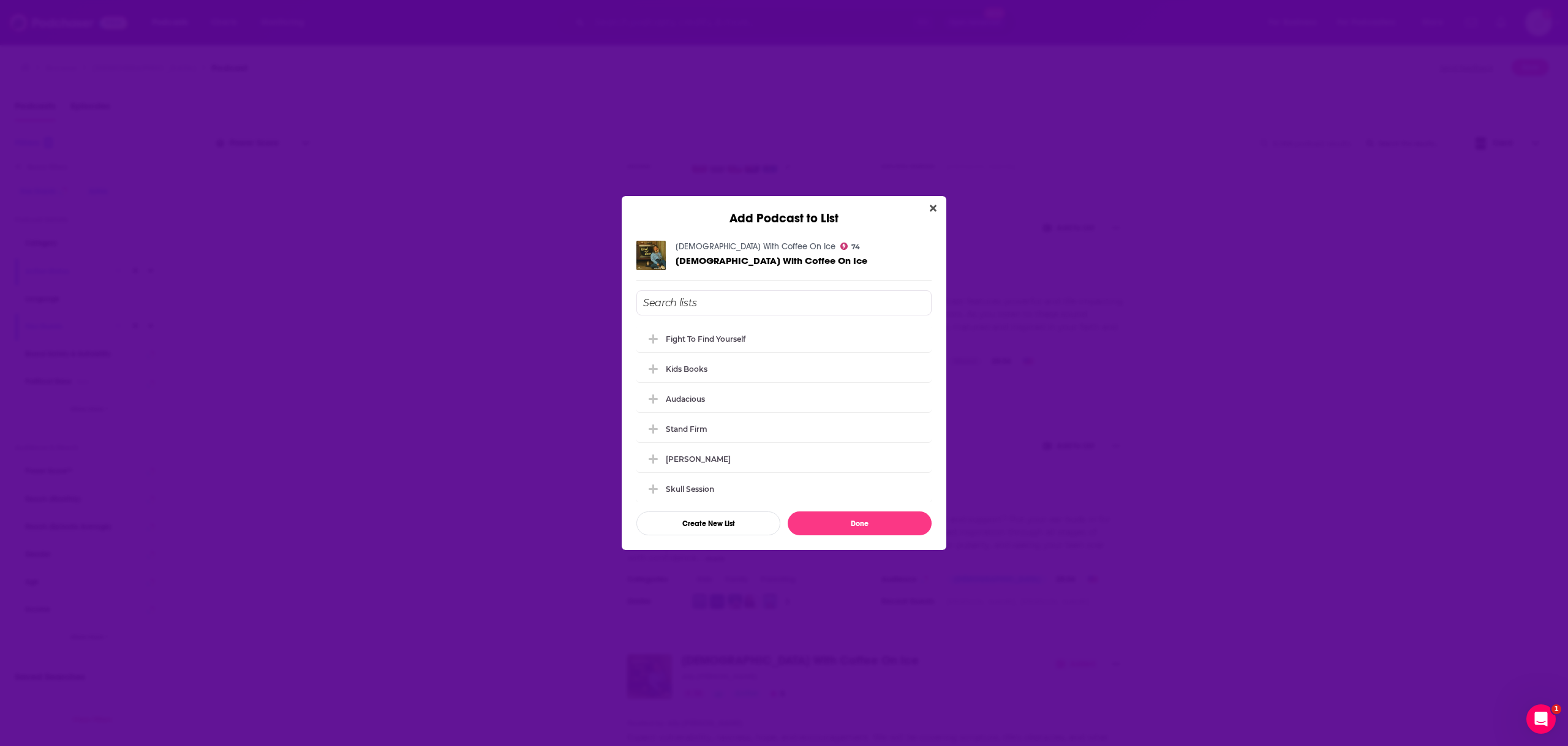
click at [1091, 390] on div "Add Podcast to List Christ With Coffee On Ice 74 Christ With Coffee On Ice Figh…" at bounding box center [784, 373] width 1568 height 746
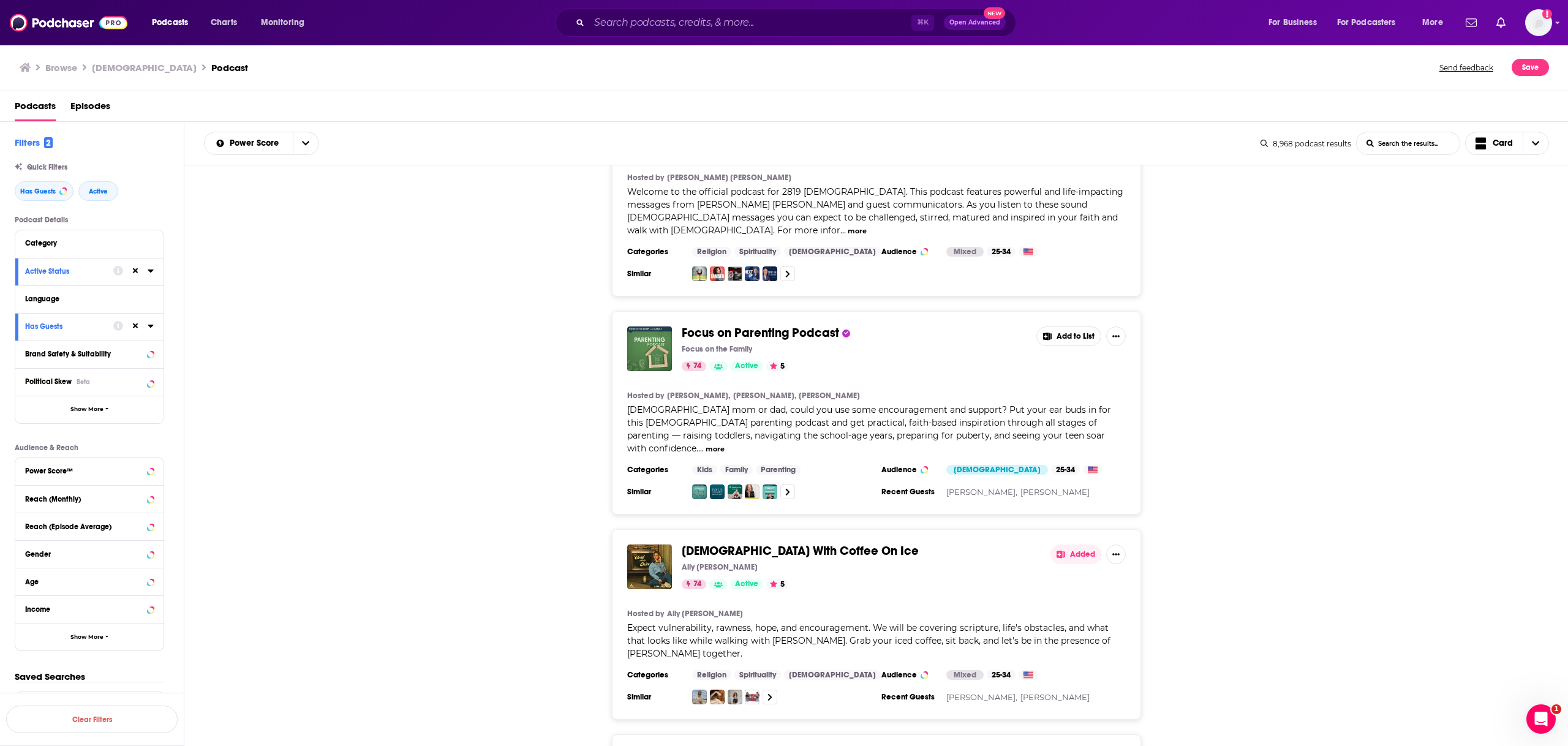
scroll to position [5798, 0]
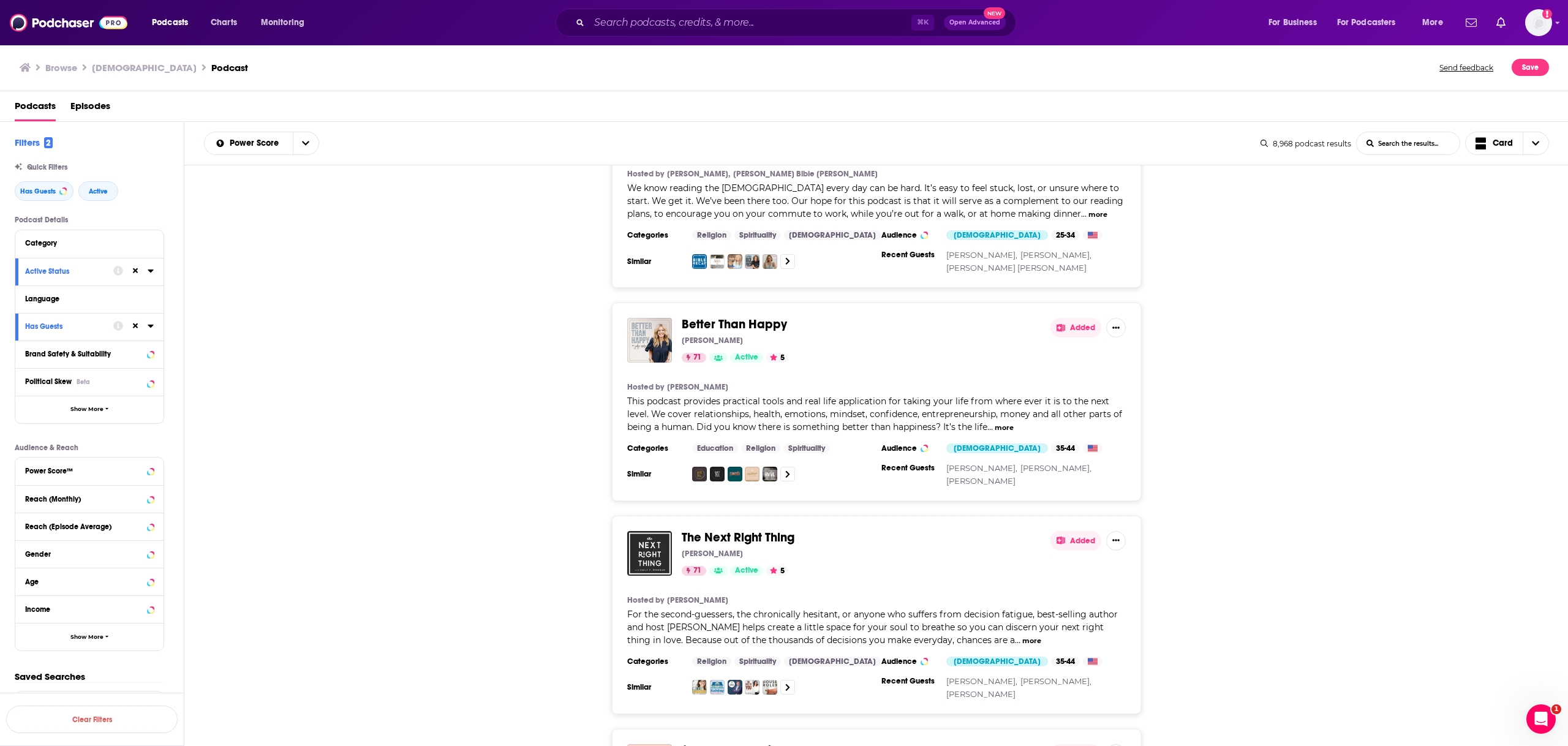
scroll to position [9813, 0]
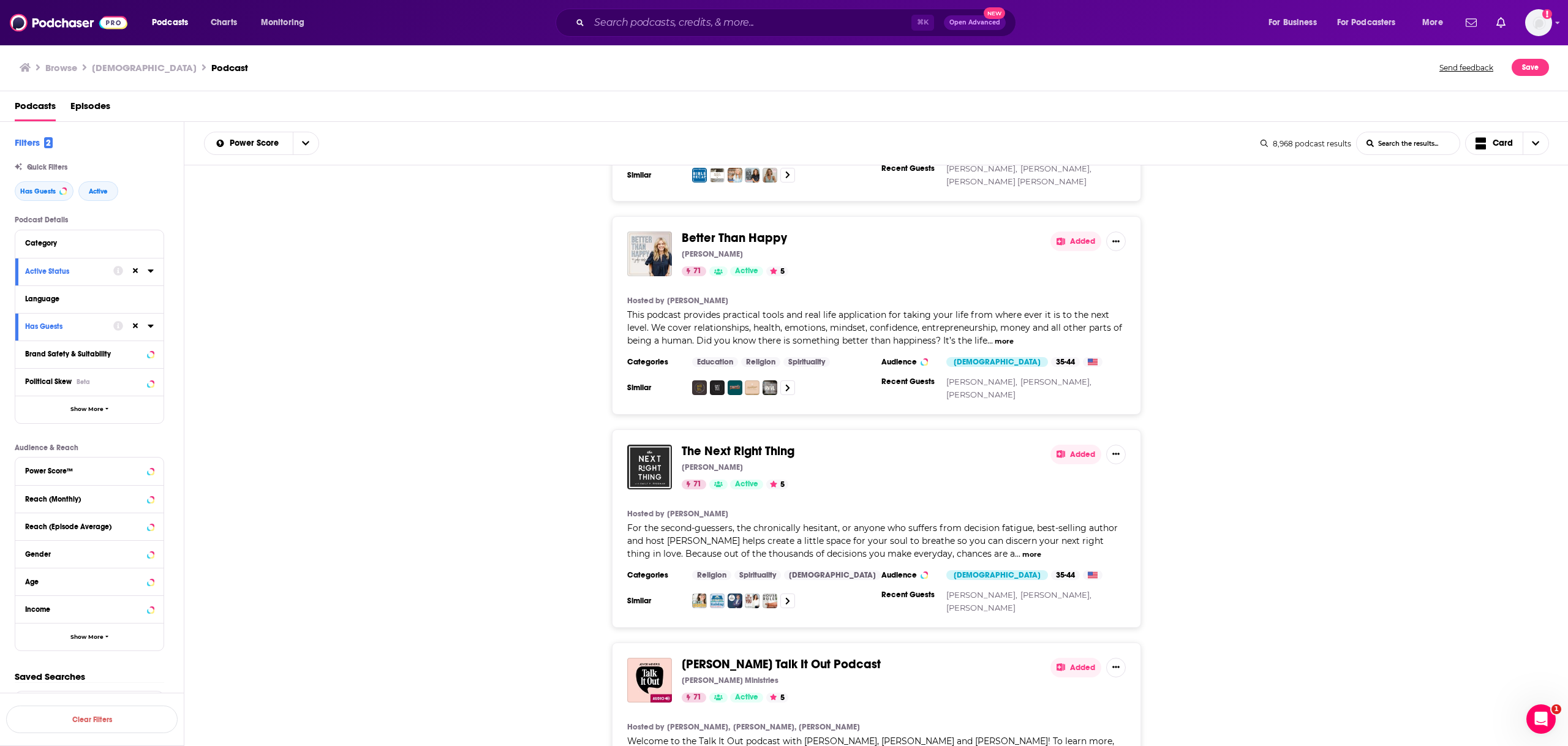
click at [922, 731] on div "Elevation with Steven Furtick iHeartPodcasts iHeartRadio 87 Active 5 Add to Lis…" at bounding box center [877, 456] width 1384 height 582
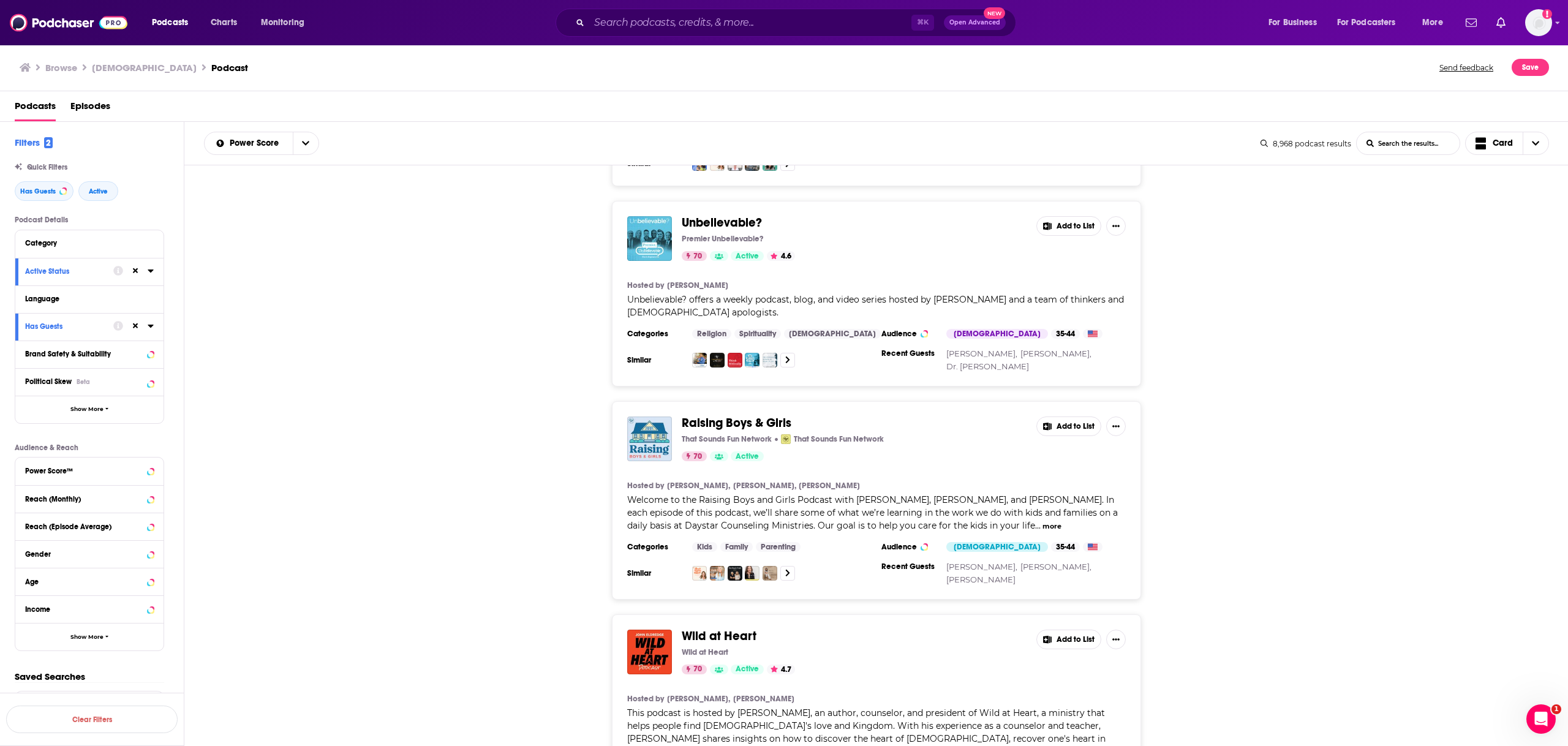
scroll to position [11855, 0]
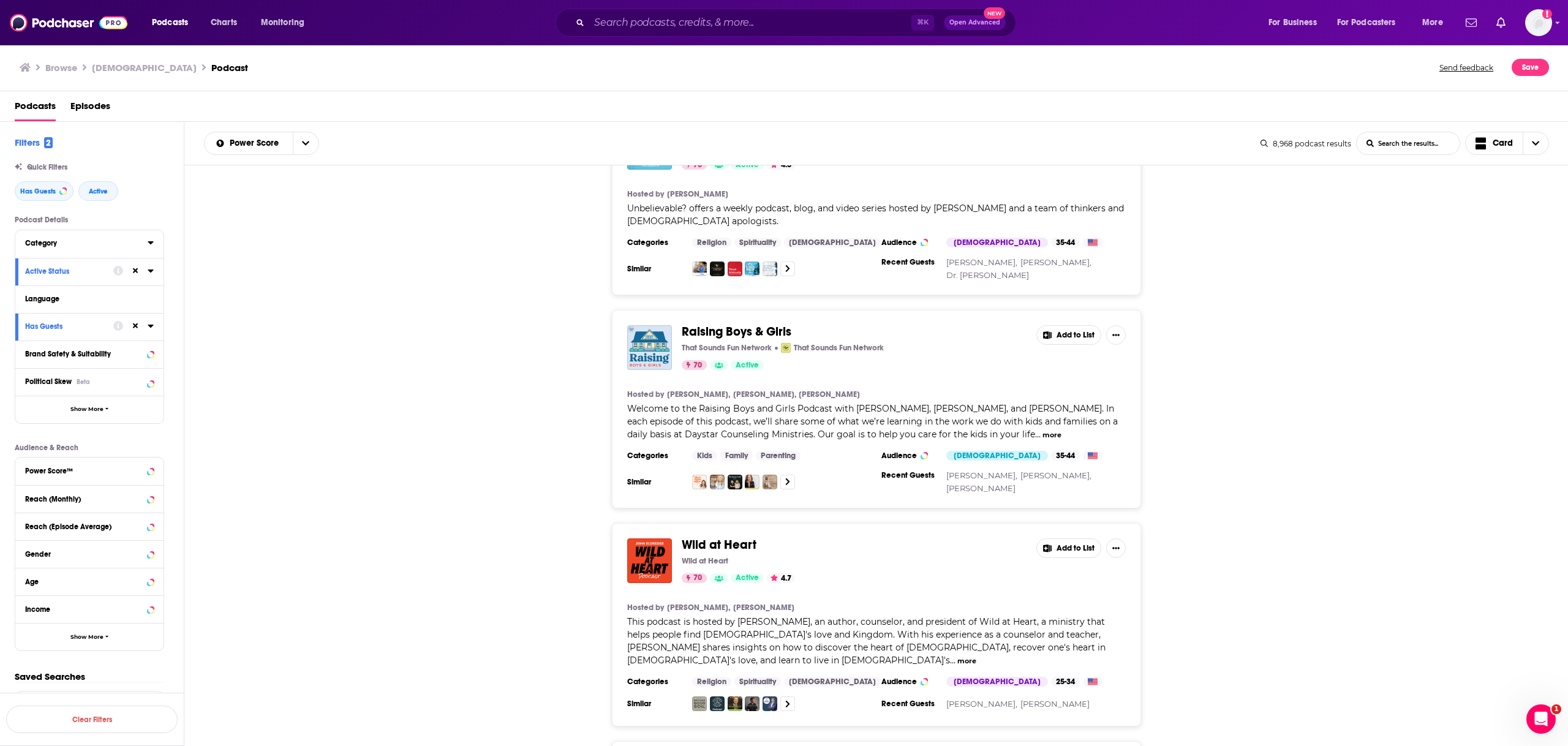
click at [119, 249] on button "Category" at bounding box center [86, 242] width 123 height 15
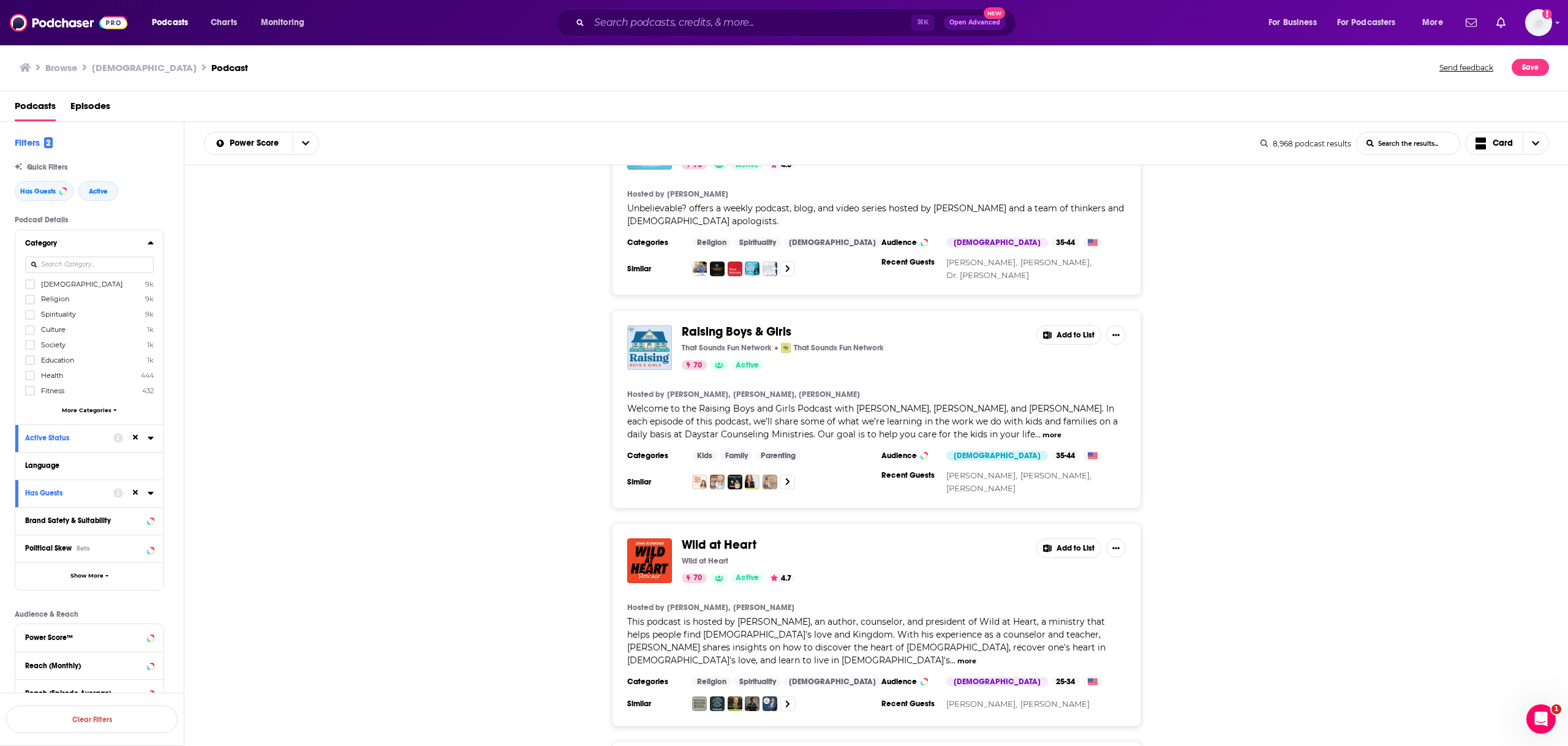
click at [100, 408] on span "More Categories" at bounding box center [86, 410] width 50 height 7
click at [90, 443] on label "Relationships 317" at bounding box center [90, 449] width 129 height 11
click at [30, 453] on input "multiSelectOption-relationships-11" at bounding box center [30, 453] width 0 height 0
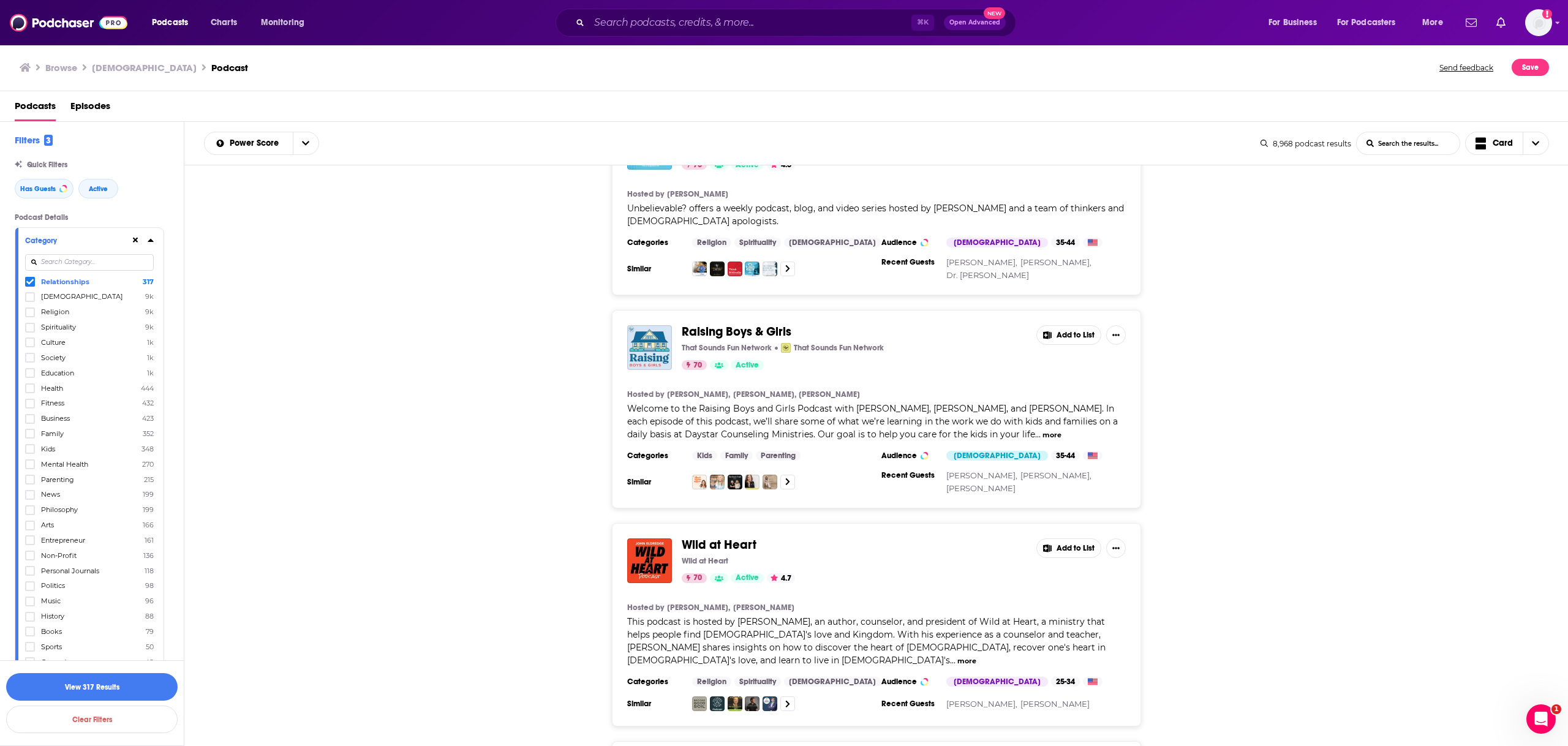
click at [33, 281] on icon at bounding box center [30, 281] width 7 height 7
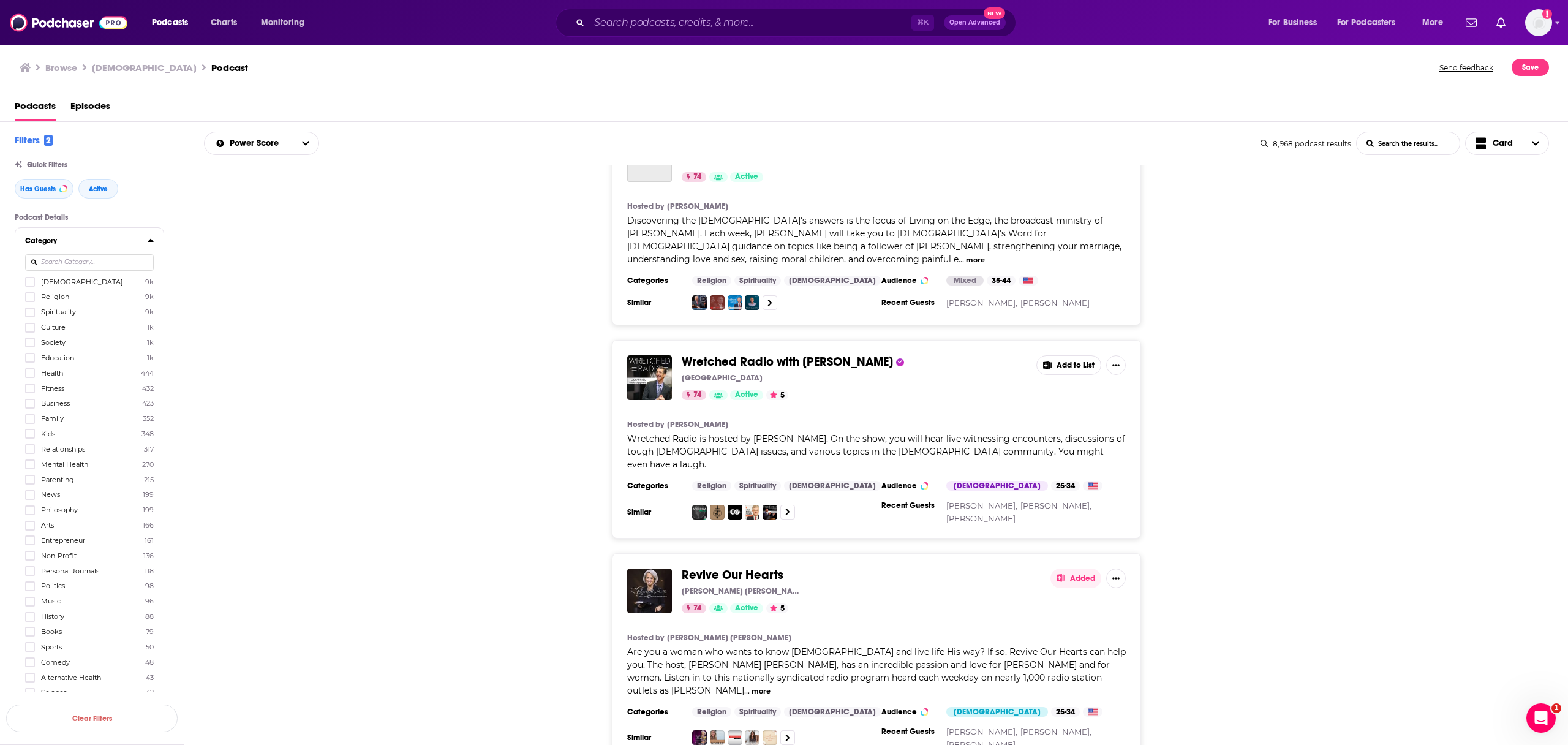
scroll to position [3417, 0]
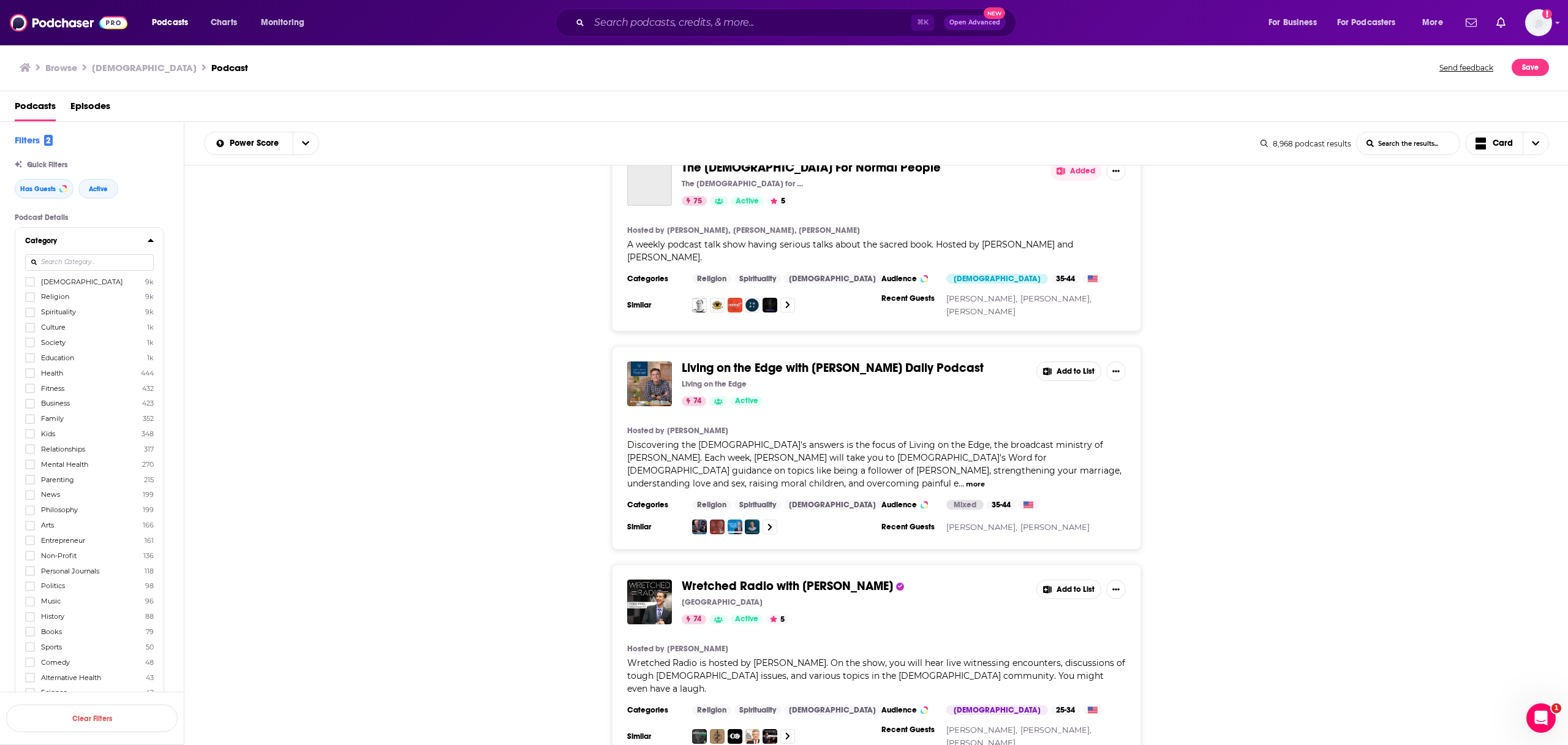
click at [92, 259] on input at bounding box center [90, 262] width 129 height 17
type input "fa"
click at [27, 277] on label at bounding box center [30, 281] width 10 height 10
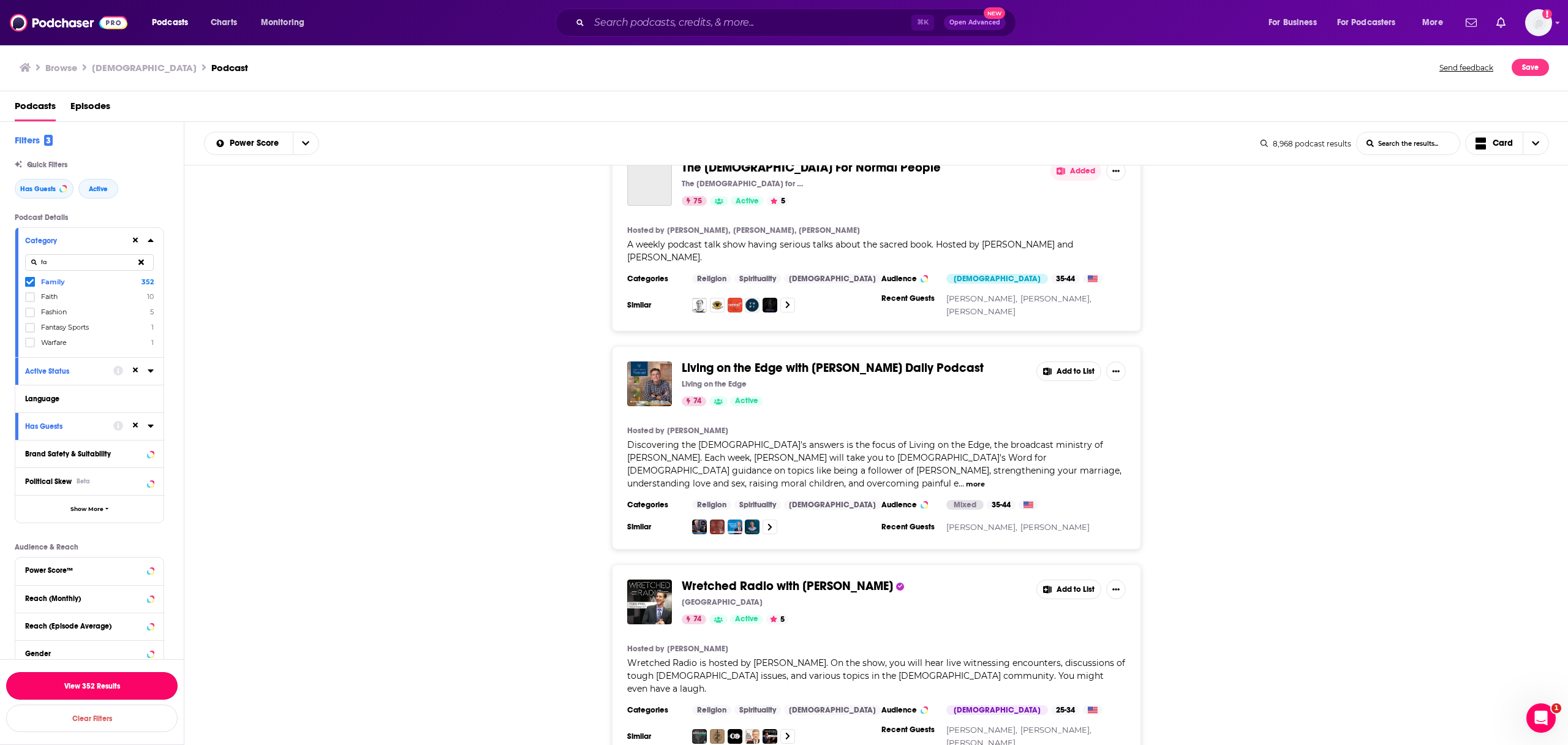
click at [106, 687] on button "View 352 Results" at bounding box center [92, 686] width 171 height 28
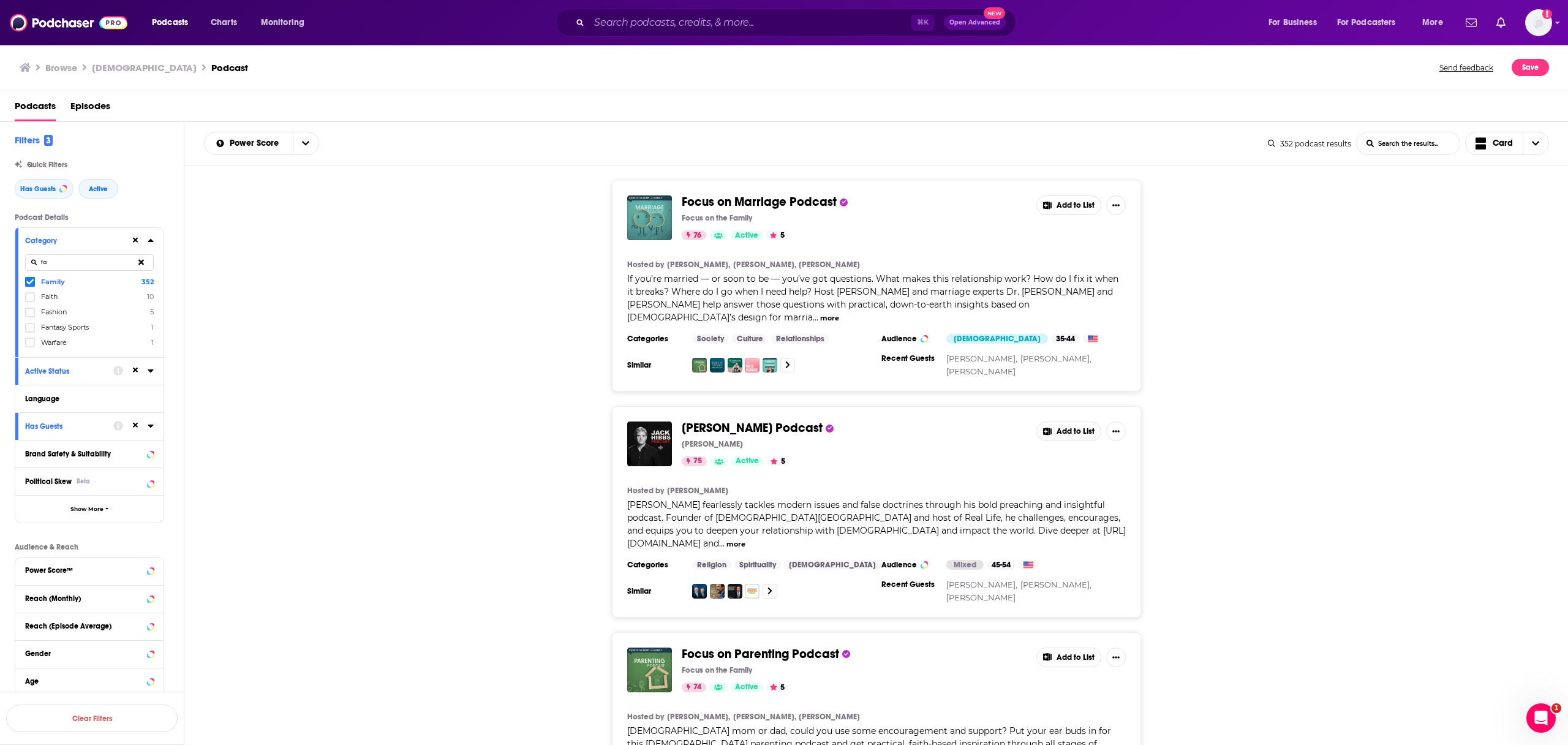
click at [1076, 209] on button "Add to List" at bounding box center [1069, 205] width 65 height 20
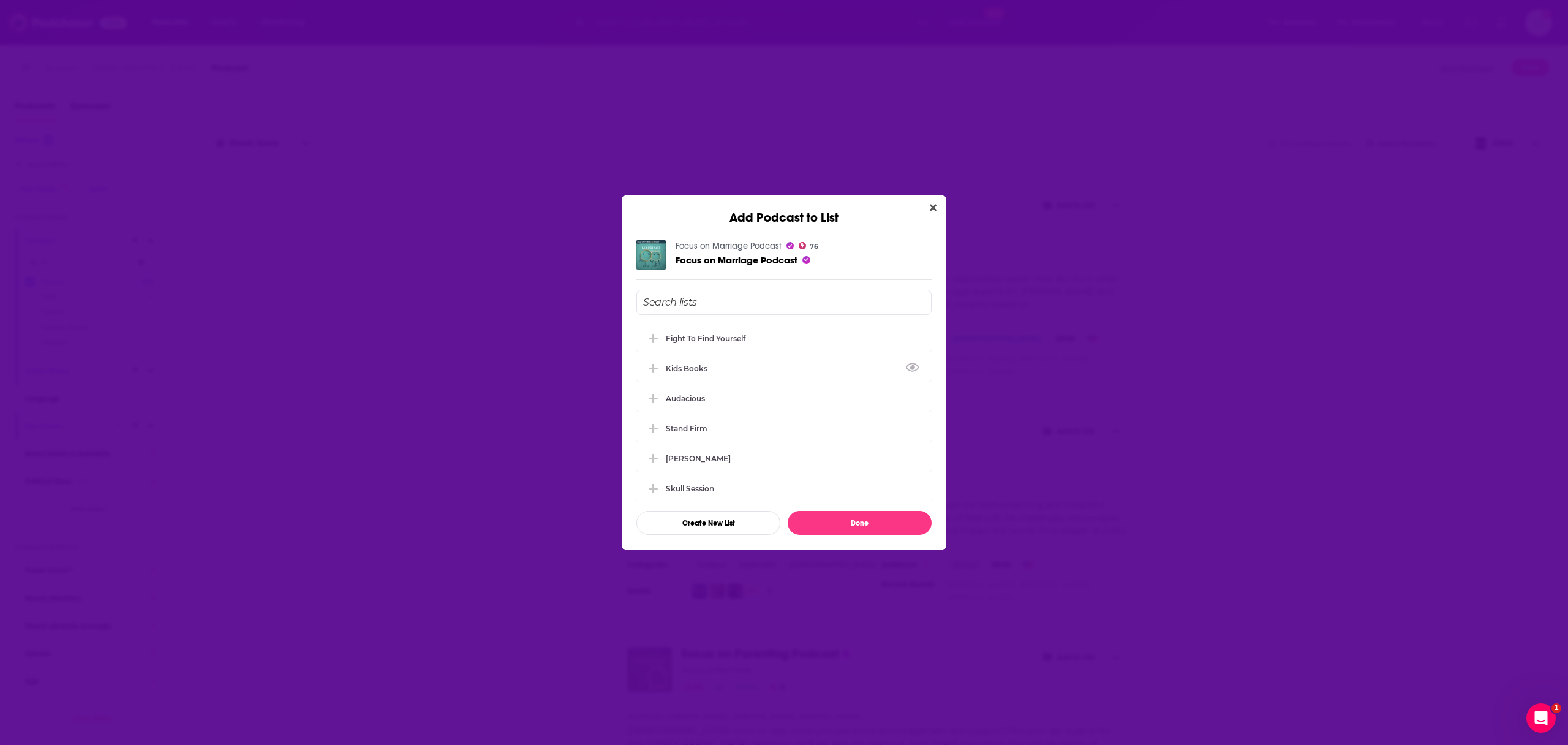
click at [939, 209] on button "Close" at bounding box center [933, 208] width 17 height 15
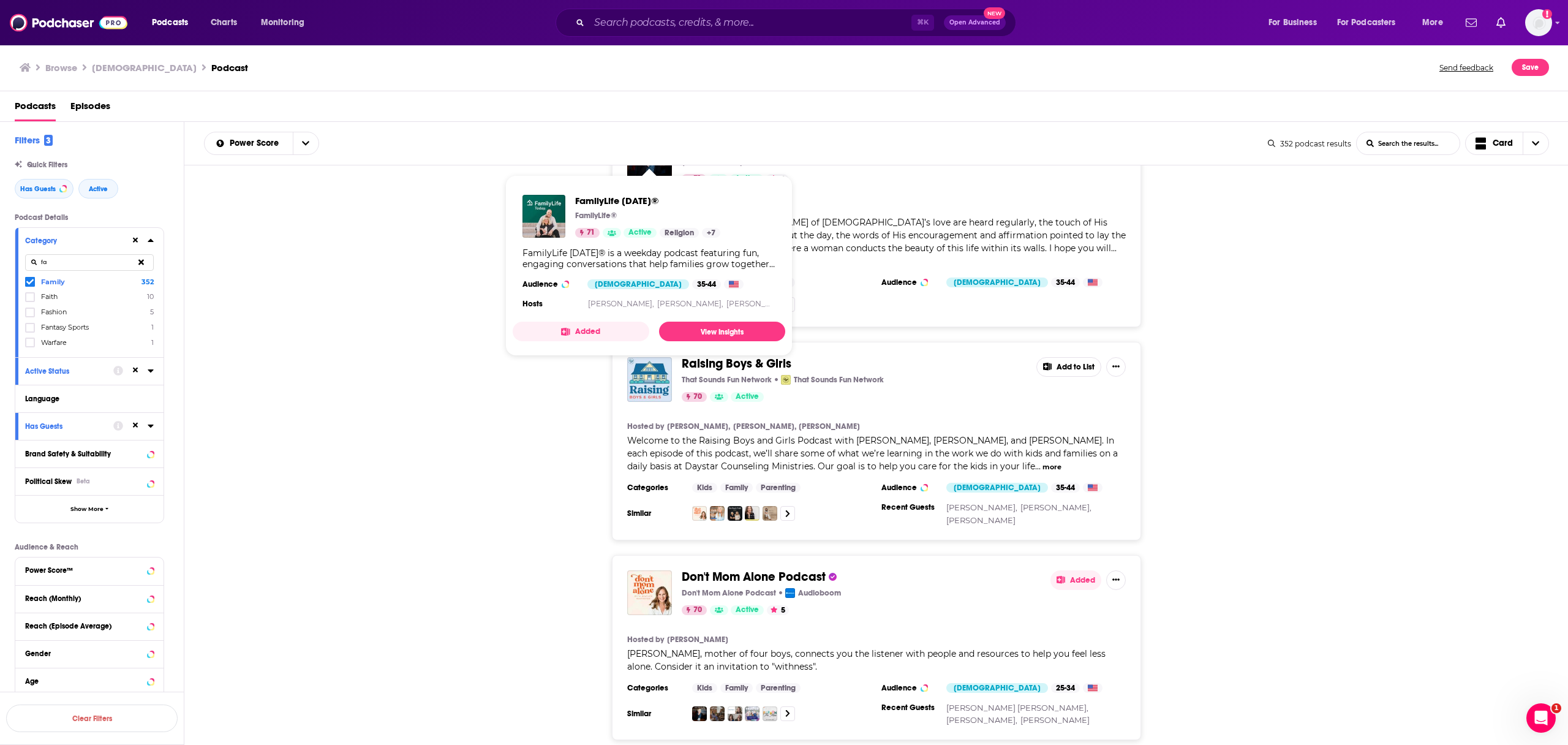
scroll to position [929, 0]
click at [528, 416] on div "Raising Boys & Girls That Sounds Fun Network That Sounds Fun Network 70 Active …" at bounding box center [877, 438] width 1384 height 198
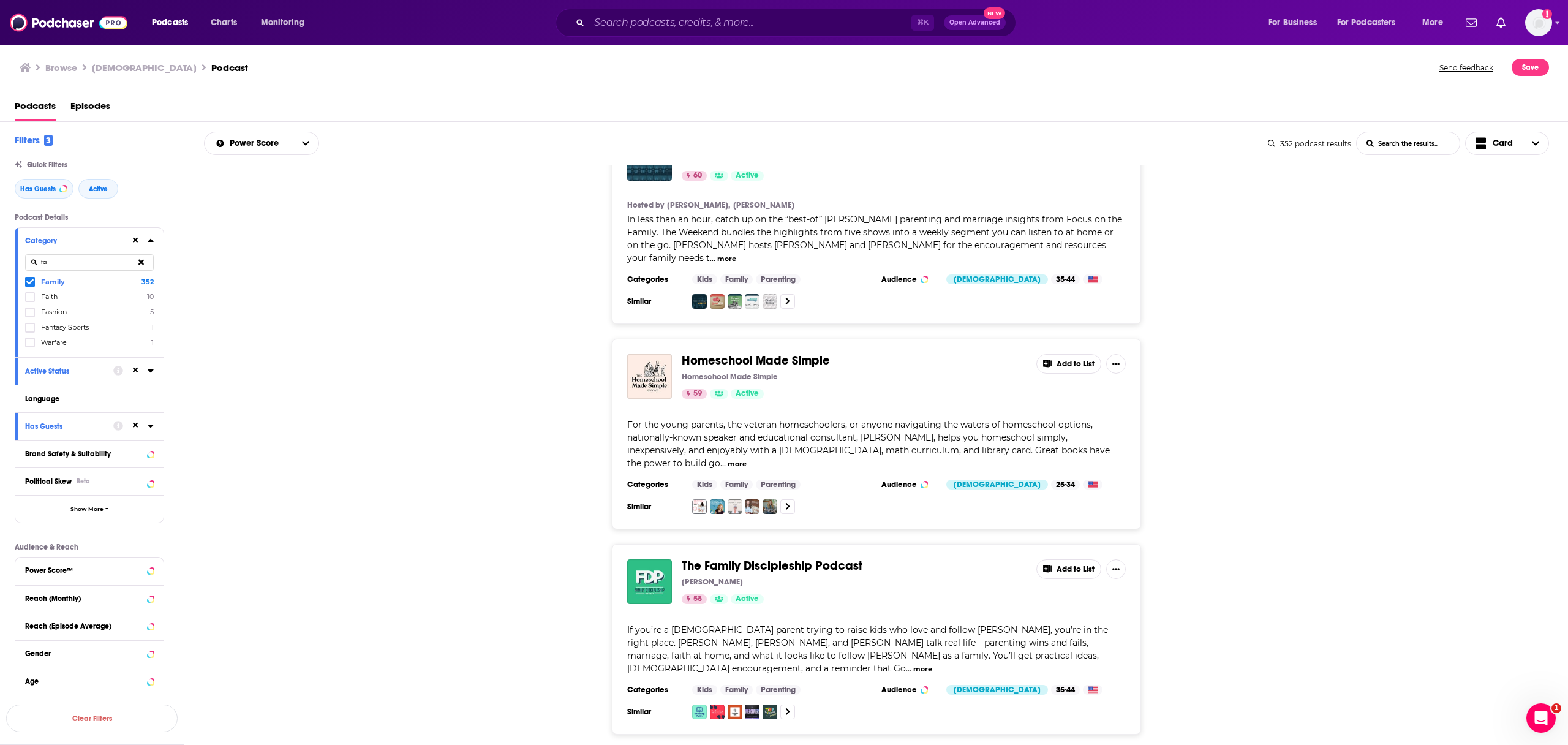
scroll to position [4487, 0]
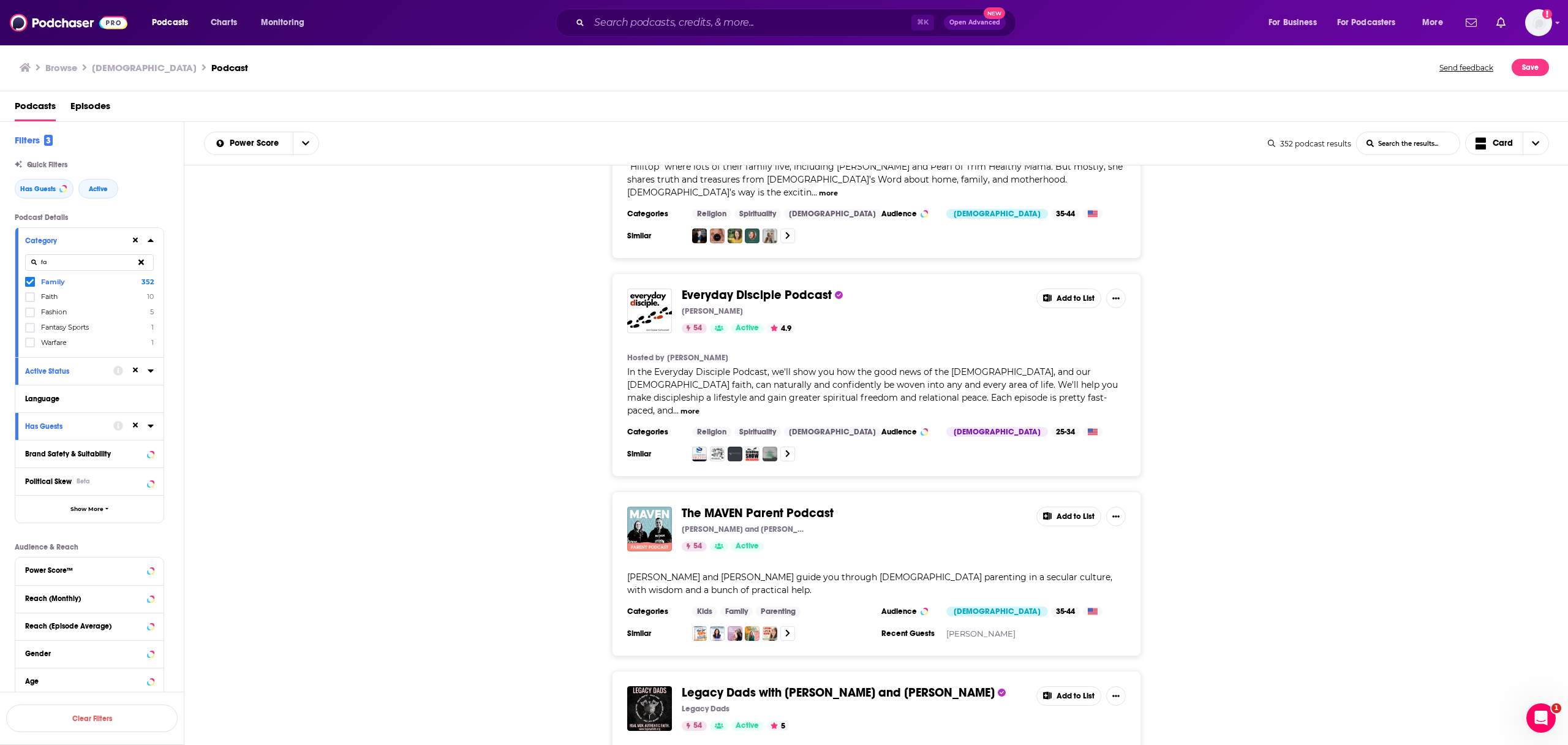
scroll to position [8117, 0]
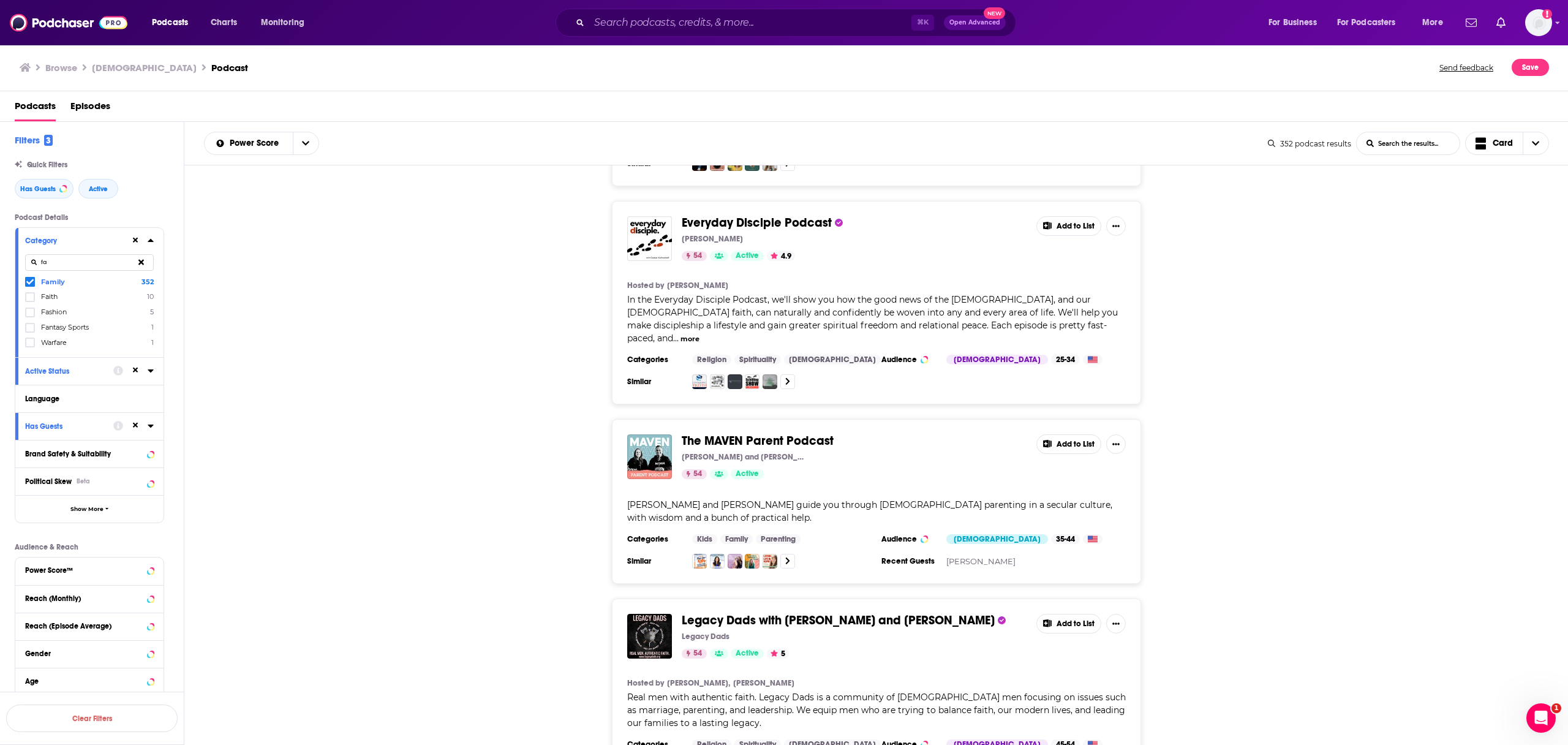
click at [1079, 614] on button "Add to List" at bounding box center [1069, 624] width 65 height 20
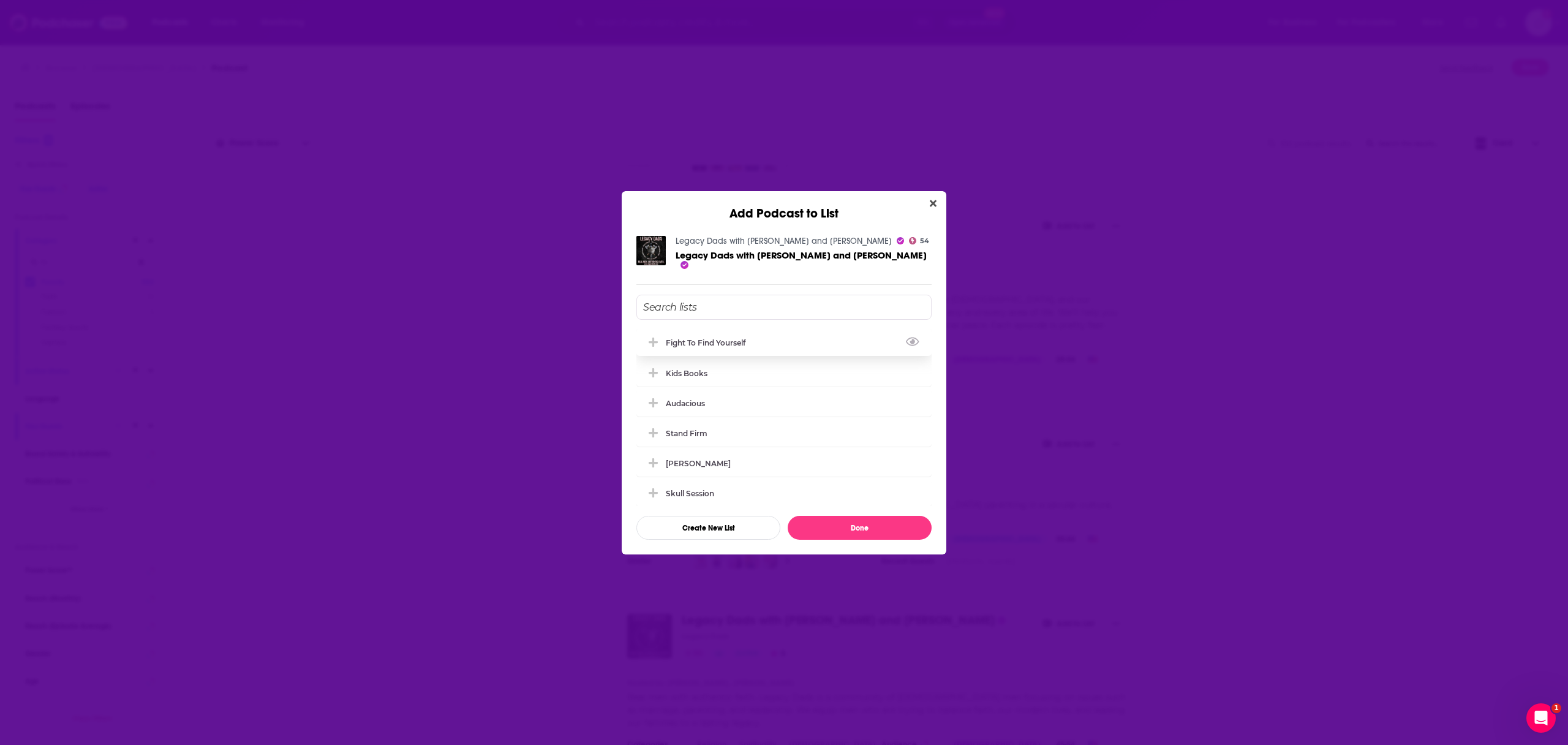
click at [729, 341] on div "Fight to Find Yourself" at bounding box center [709, 343] width 87 height 9
click at [874, 531] on button "Done" at bounding box center [859, 527] width 144 height 24
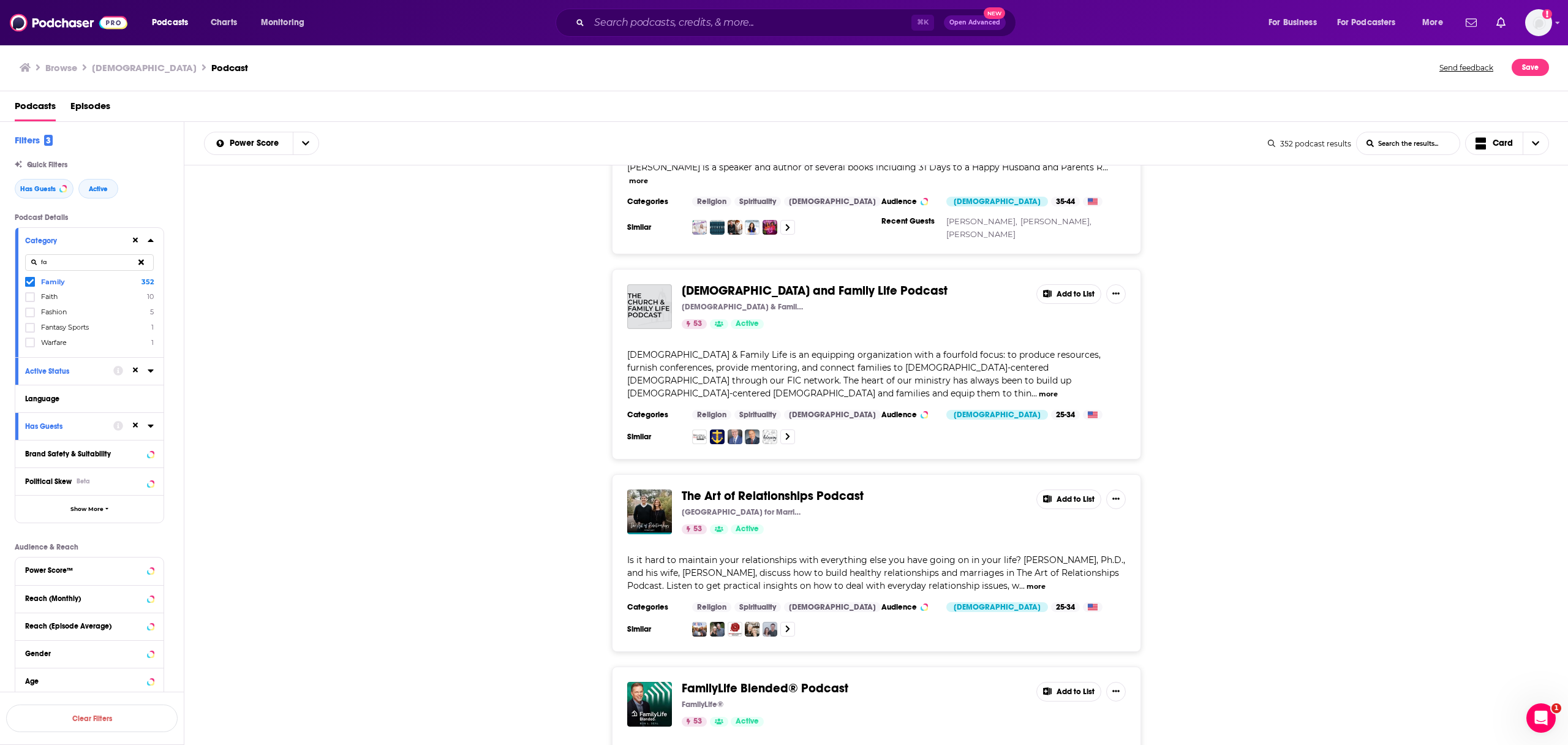
scroll to position [9337, 0]
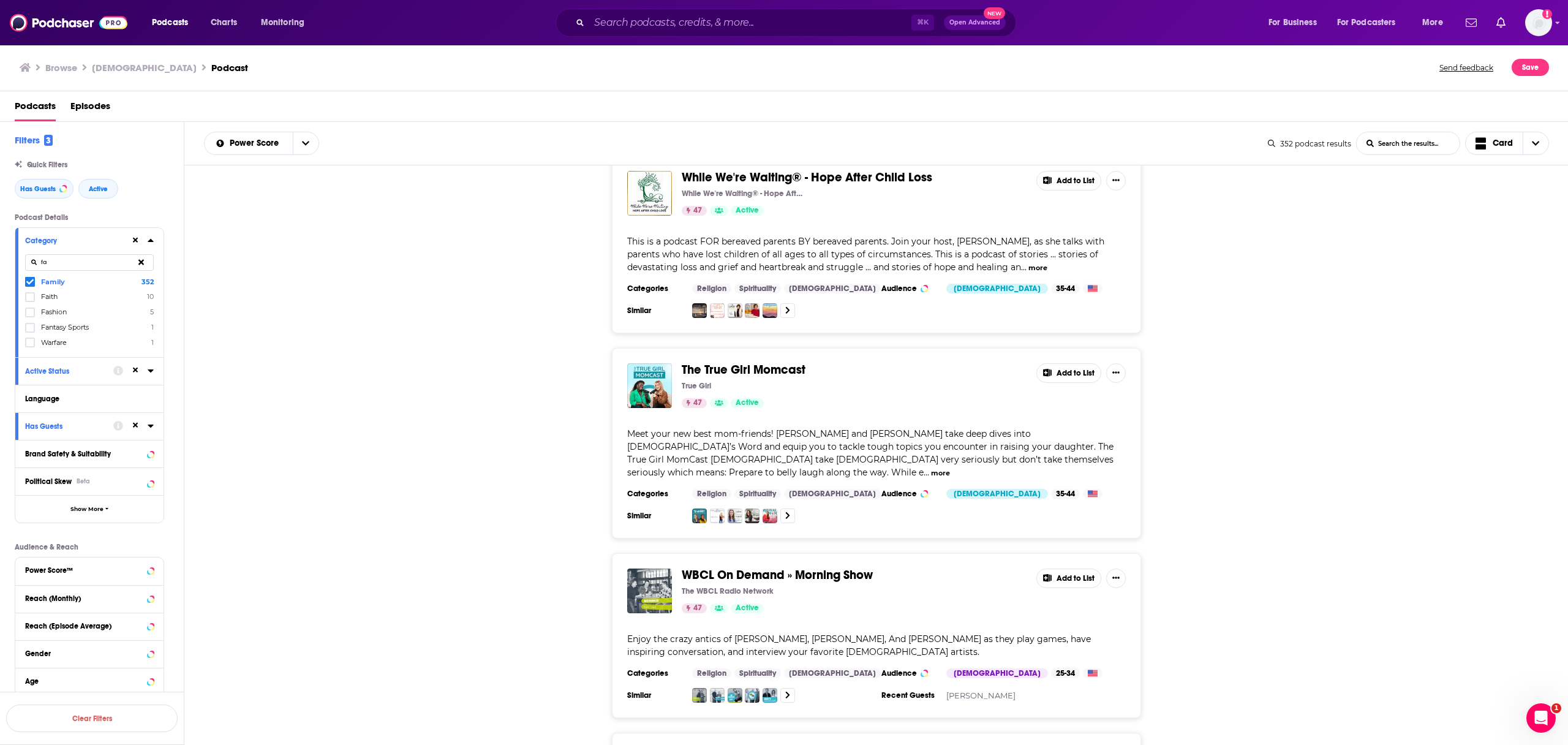
scroll to position [14163, 0]
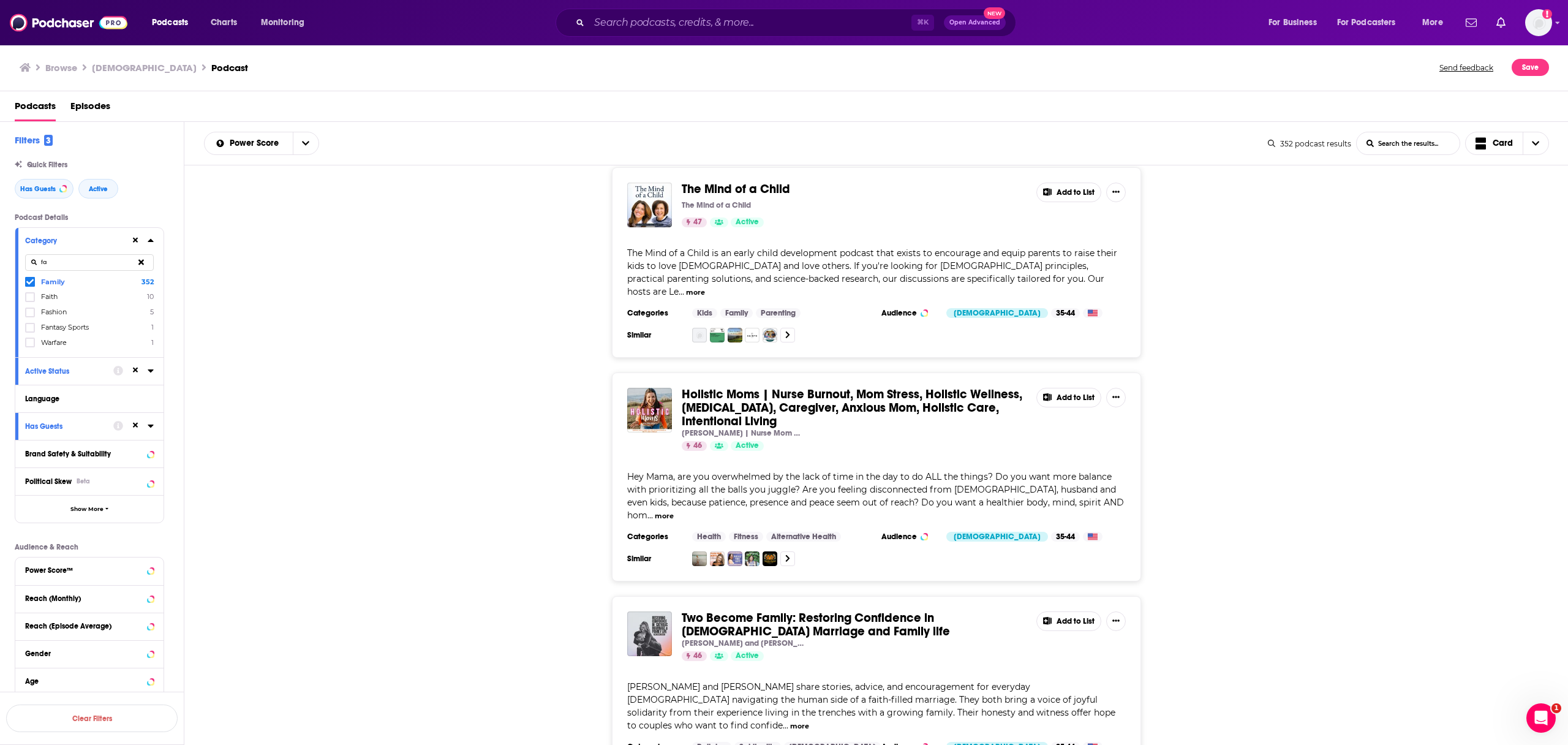
scroll to position [14914, 0]
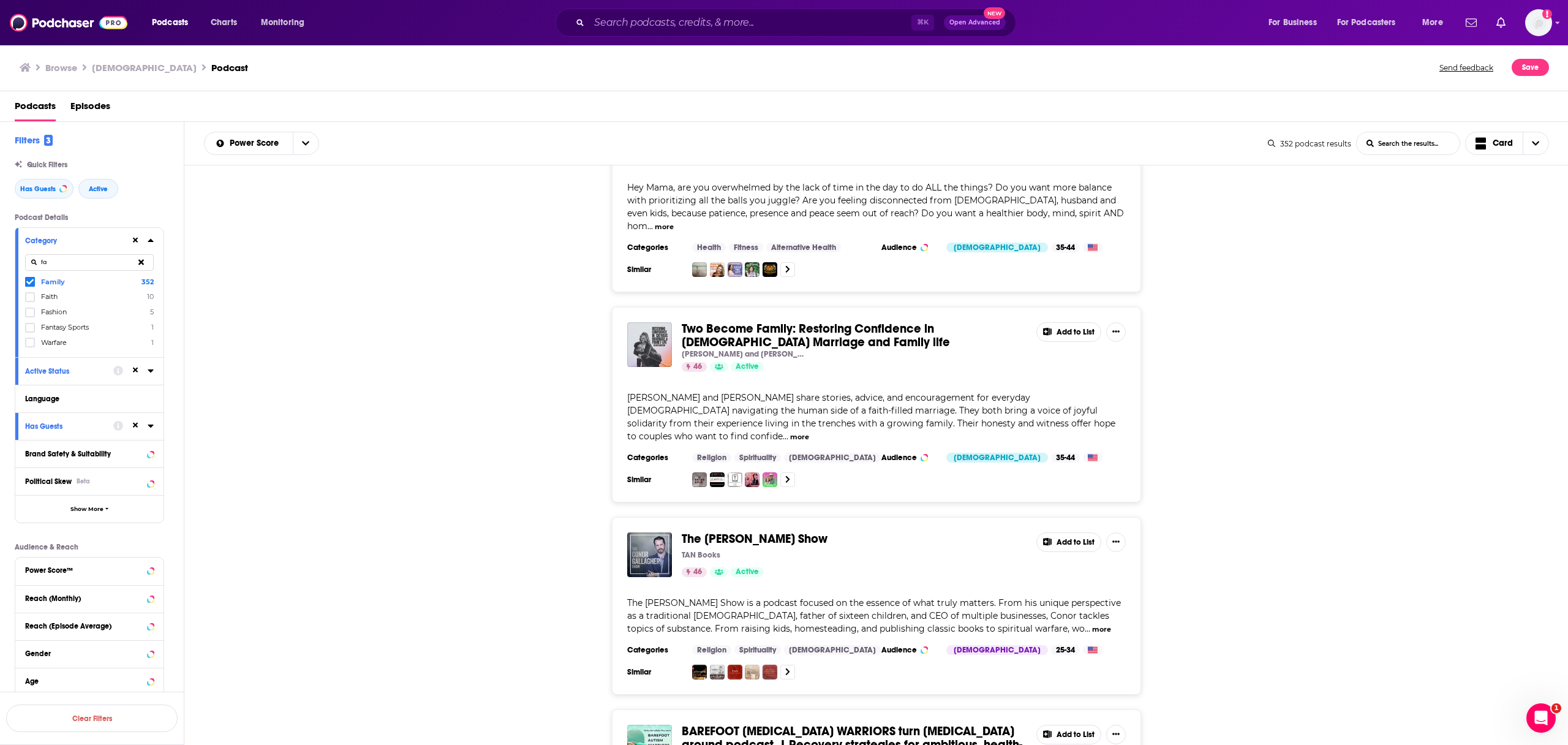
click at [135, 261] on button at bounding box center [141, 262] width 25 height 29
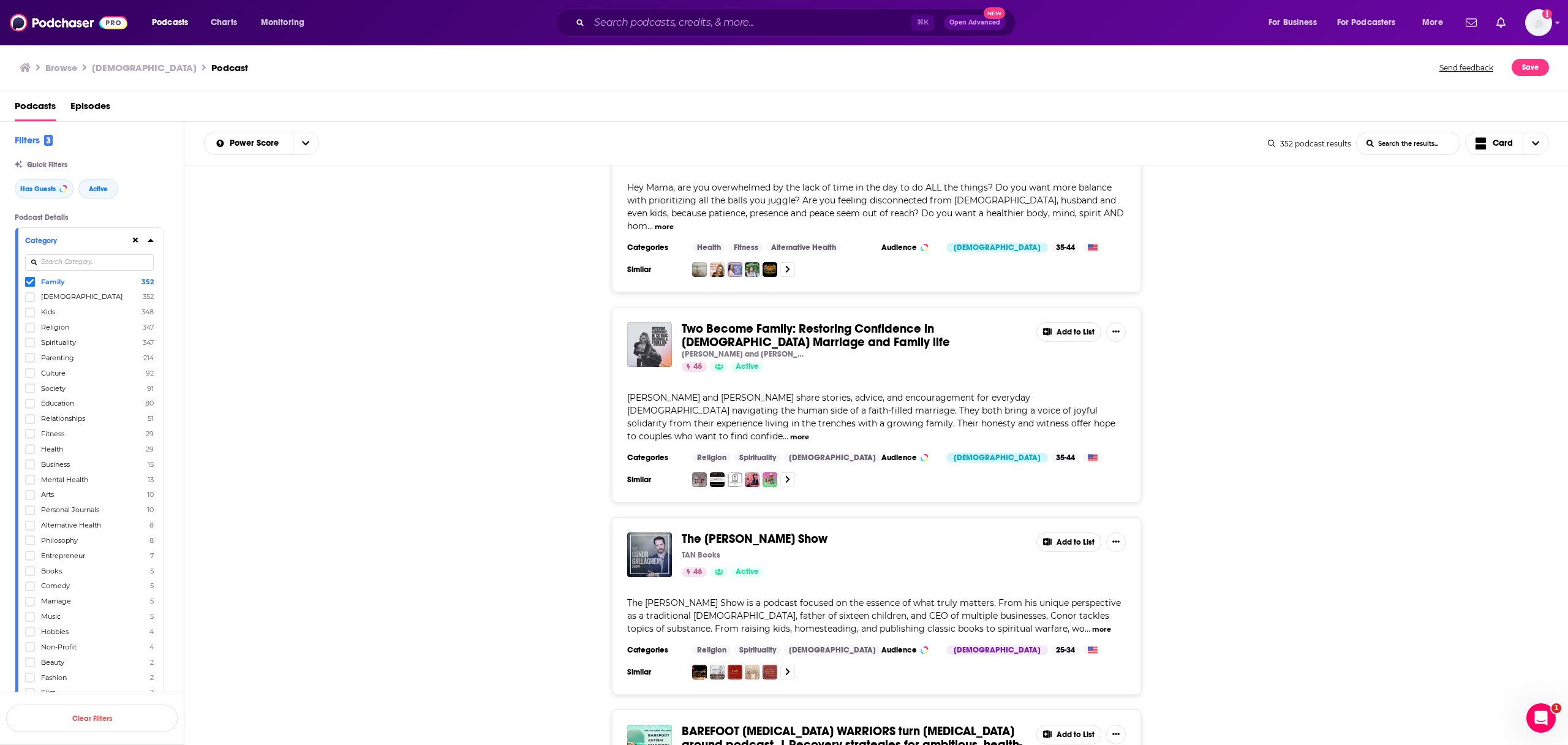
click at [123, 265] on input at bounding box center [90, 262] width 129 height 17
click at [32, 354] on icon at bounding box center [30, 358] width 7 height 7
click at [30, 283] on icon at bounding box center [30, 282] width 7 height 5
click at [127, 690] on button "View 353 Results" at bounding box center [92, 686] width 171 height 28
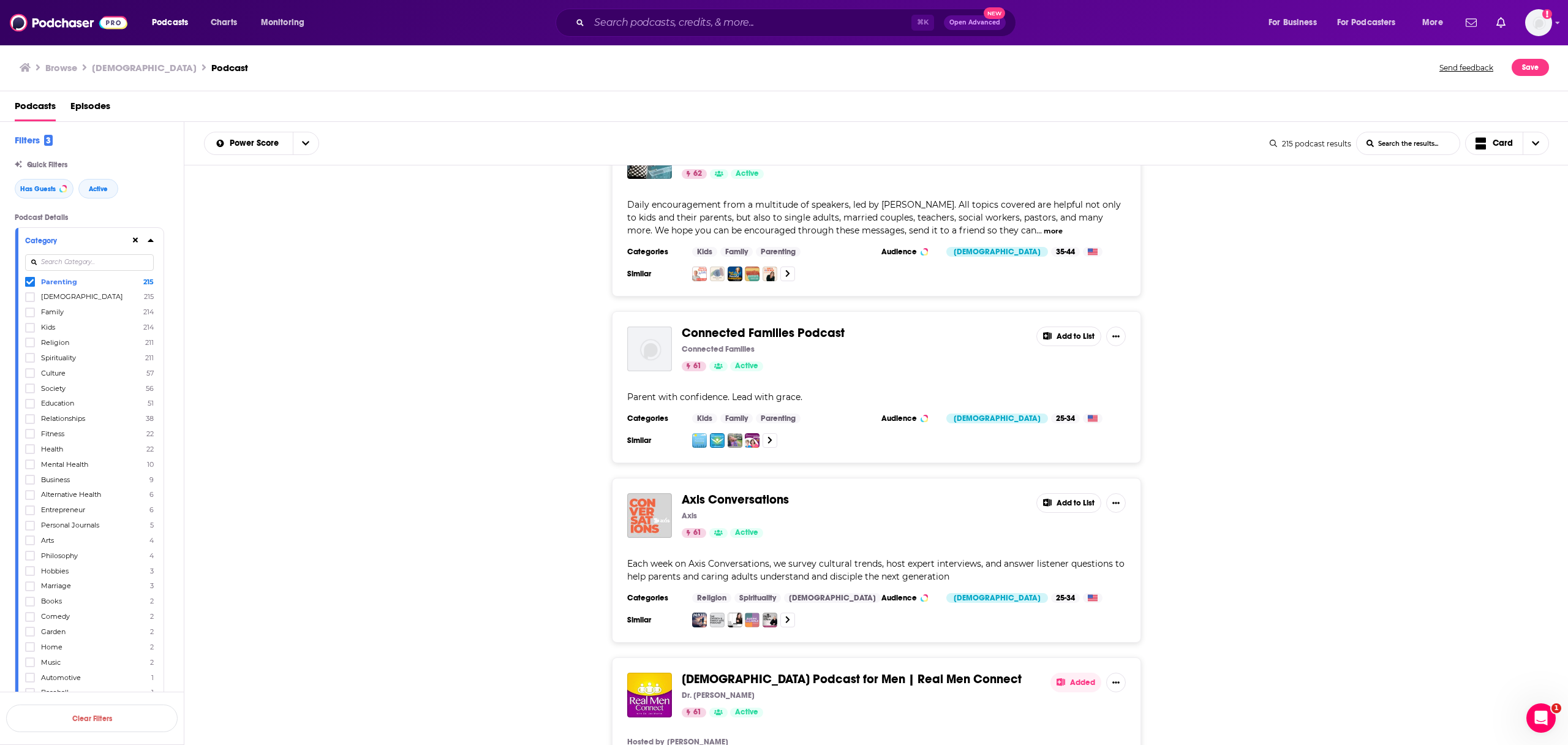
scroll to position [1349, 0]
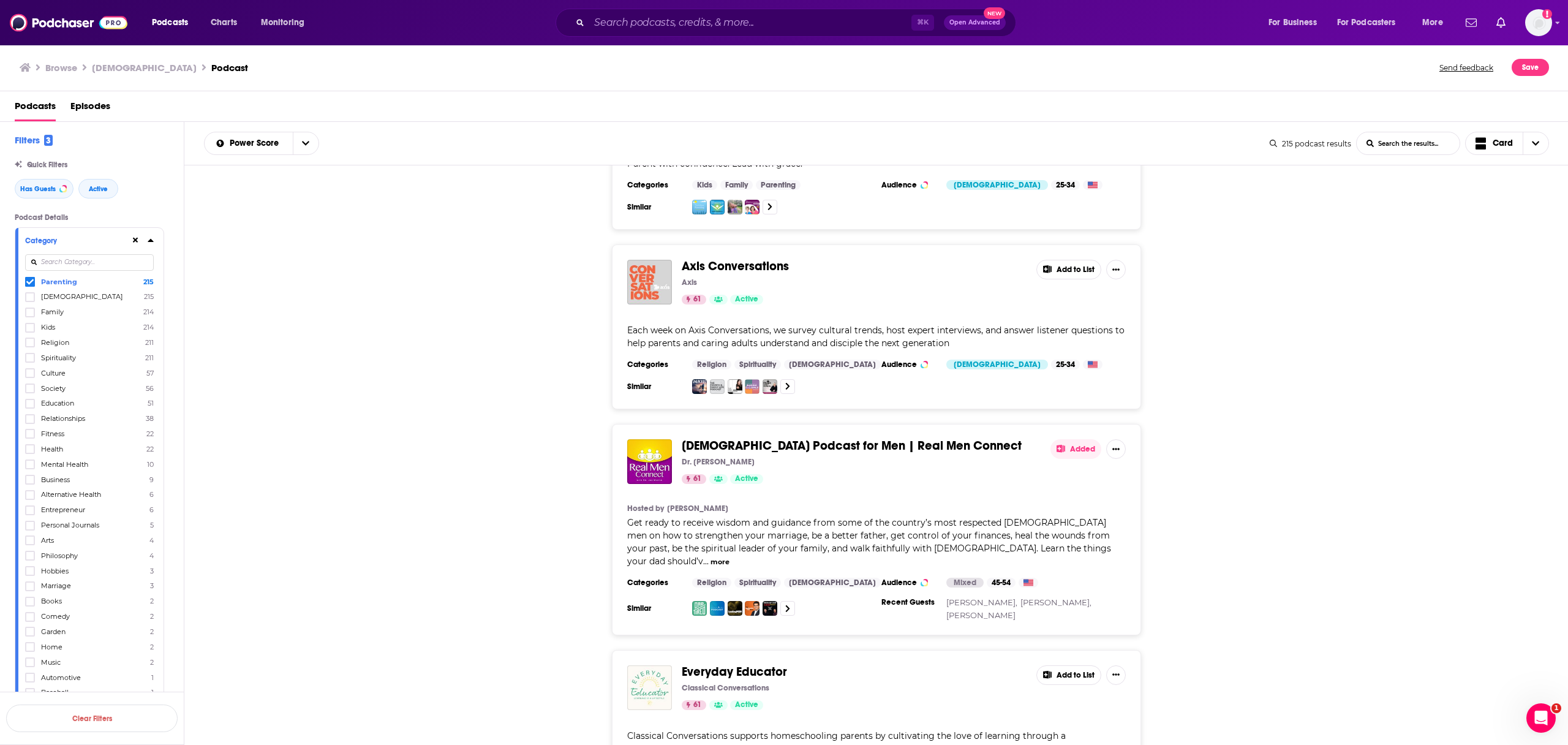
click at [1094, 439] on button "Added" at bounding box center [1076, 449] width 51 height 20
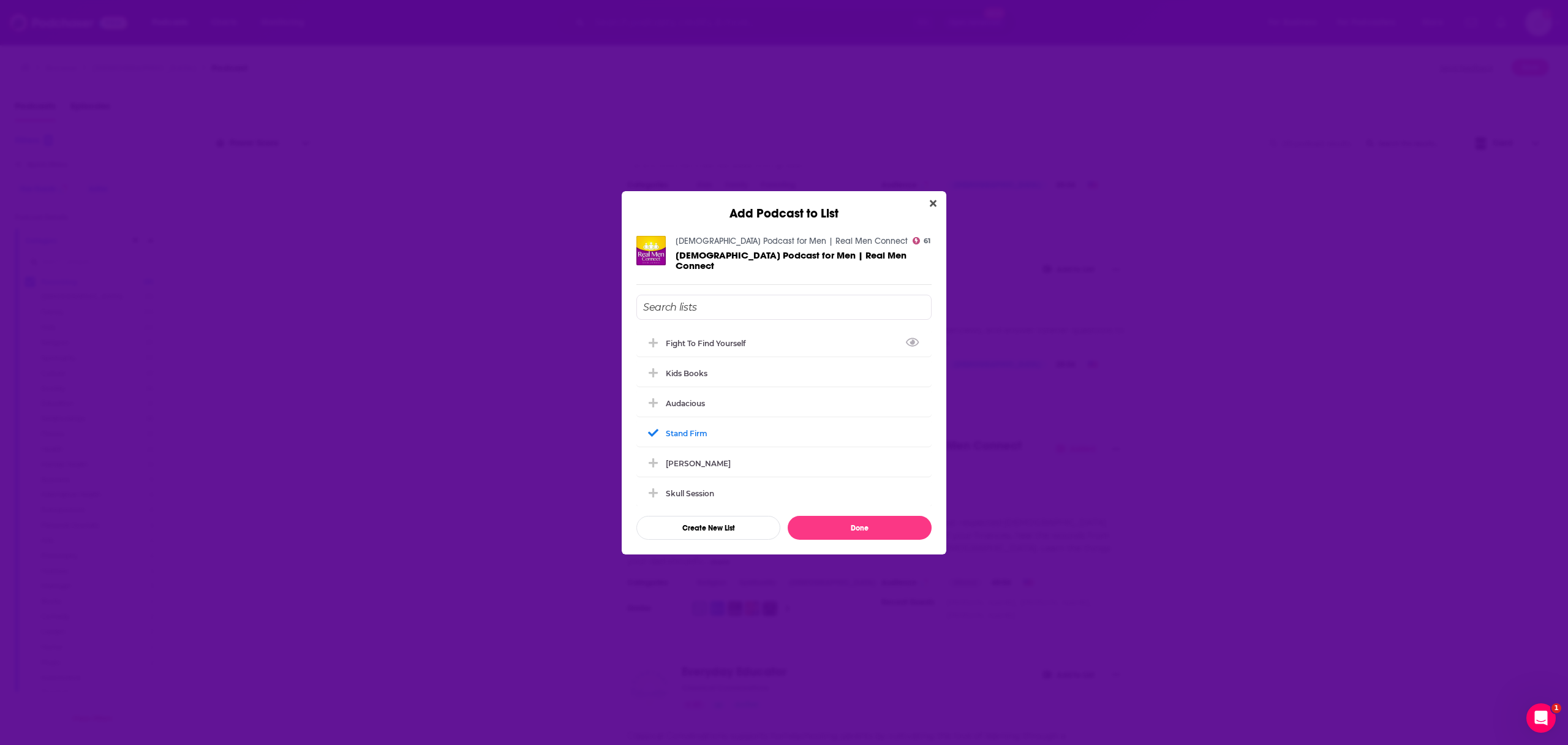
click at [1081, 345] on div "Add Podcast to List Christian Podcast for Men | Real Men Connect 61 Christian P…" at bounding box center [784, 372] width 1568 height 745
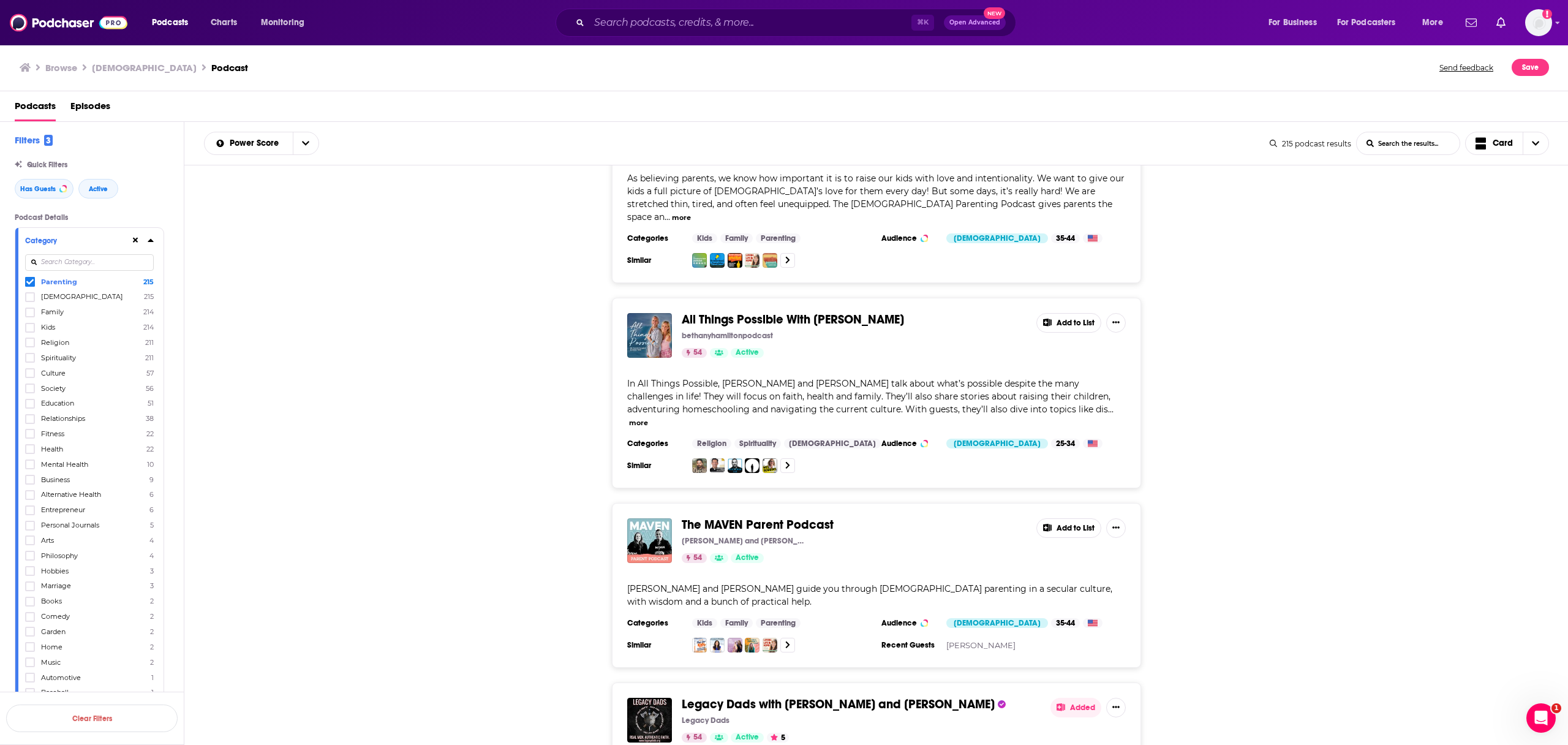
scroll to position [4368, 0]
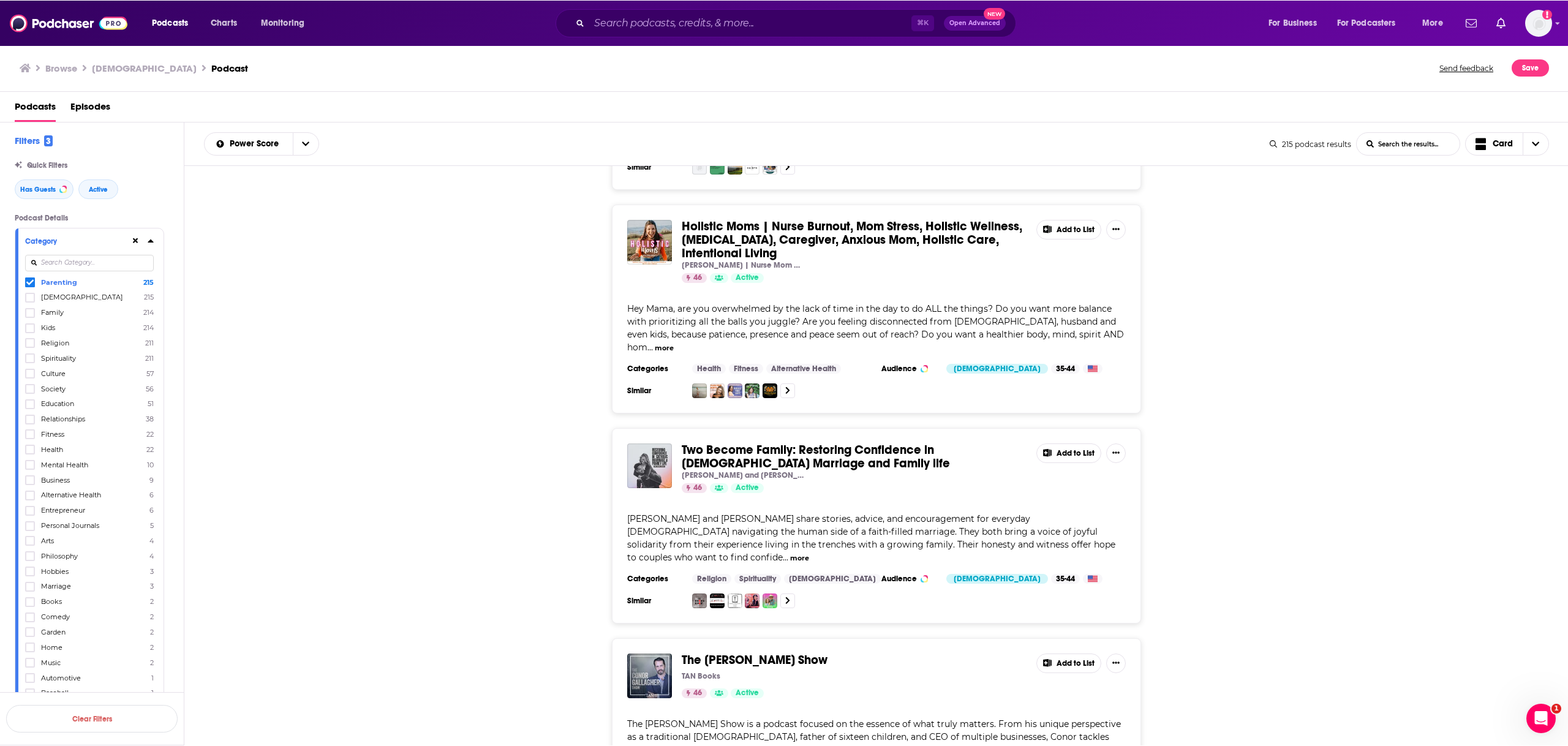
scroll to position [8994, 0]
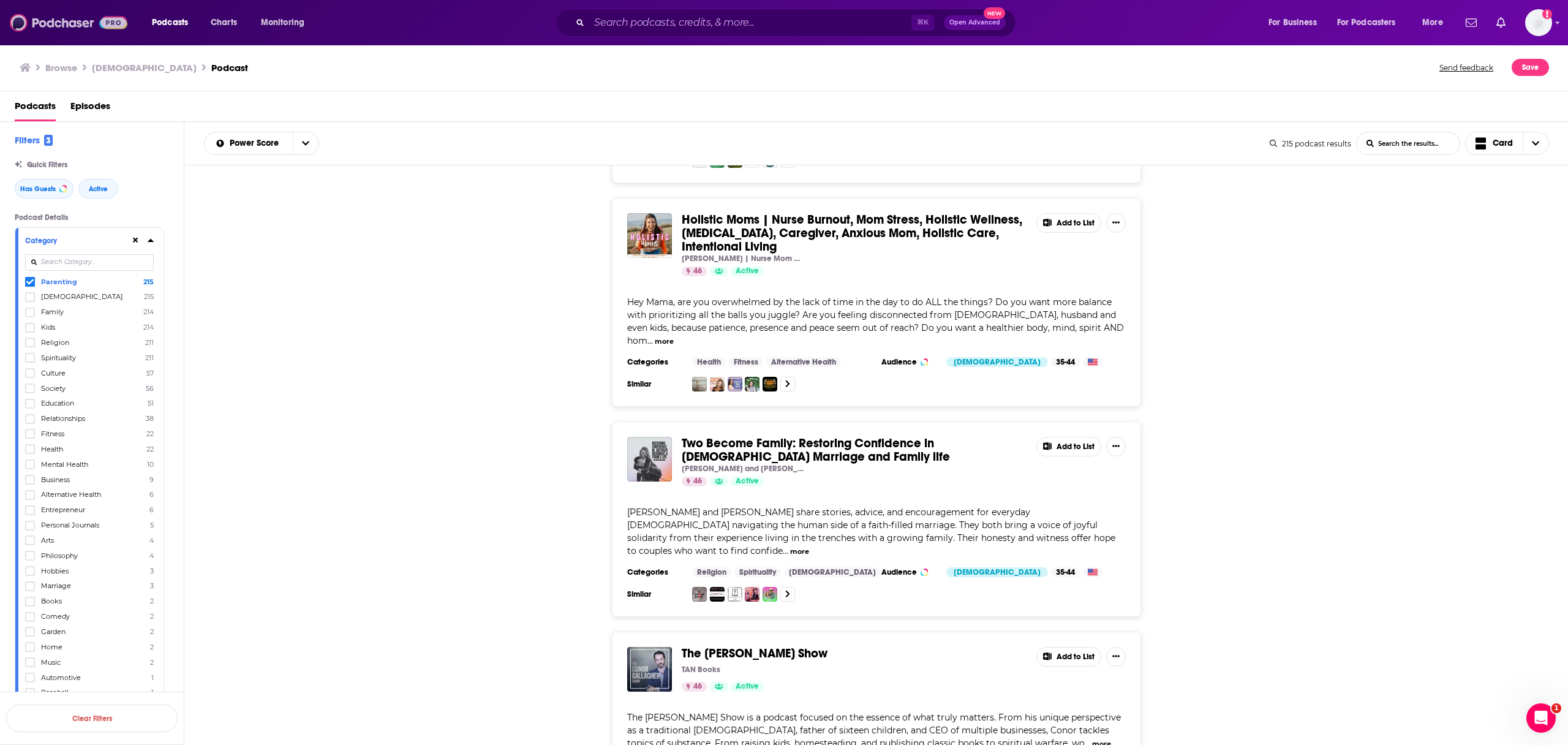
click at [48, 33] on img at bounding box center [68, 23] width 117 height 23
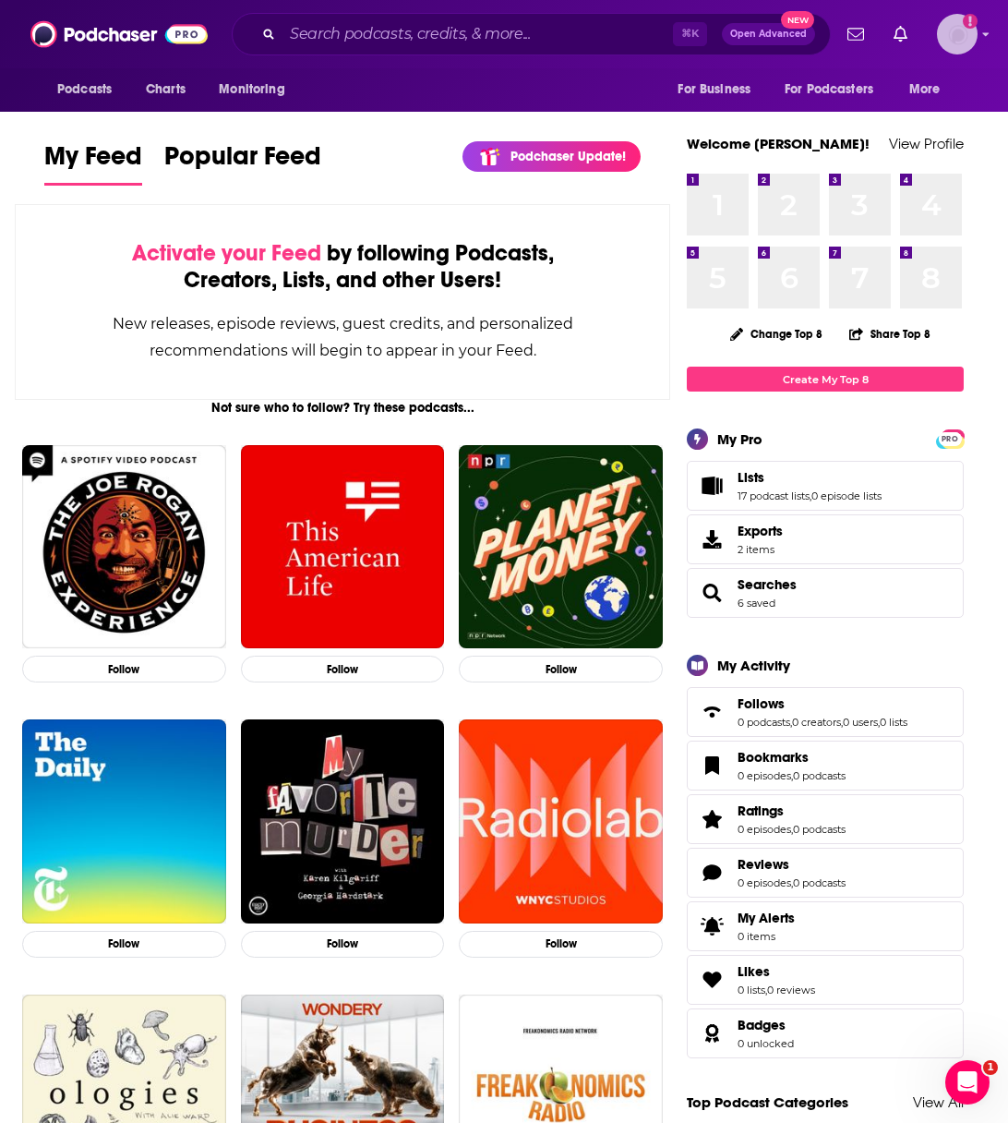
click at [967, 18] on icon "Email not verified" at bounding box center [970, 21] width 15 height 15
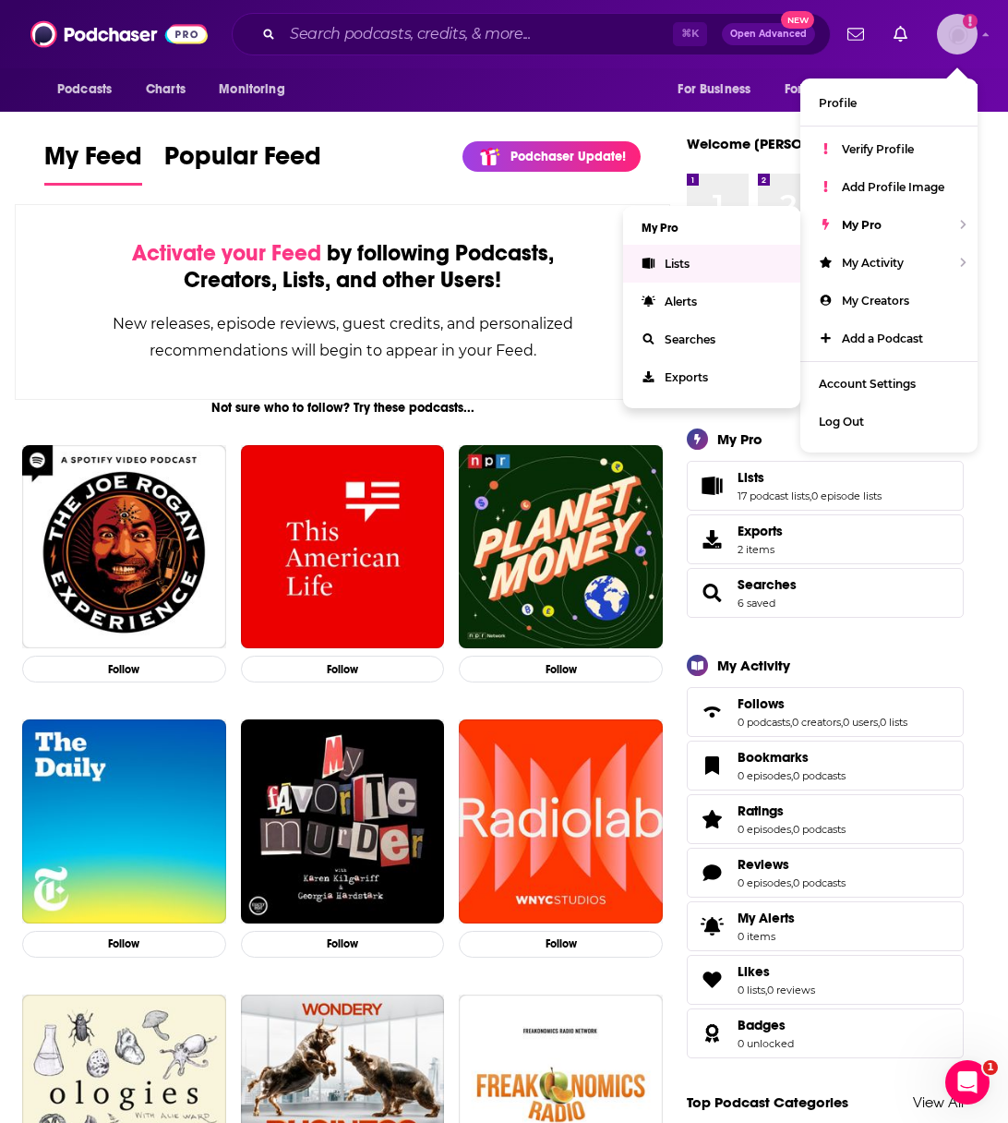
click at [751, 258] on link "Lists" at bounding box center [711, 264] width 177 height 38
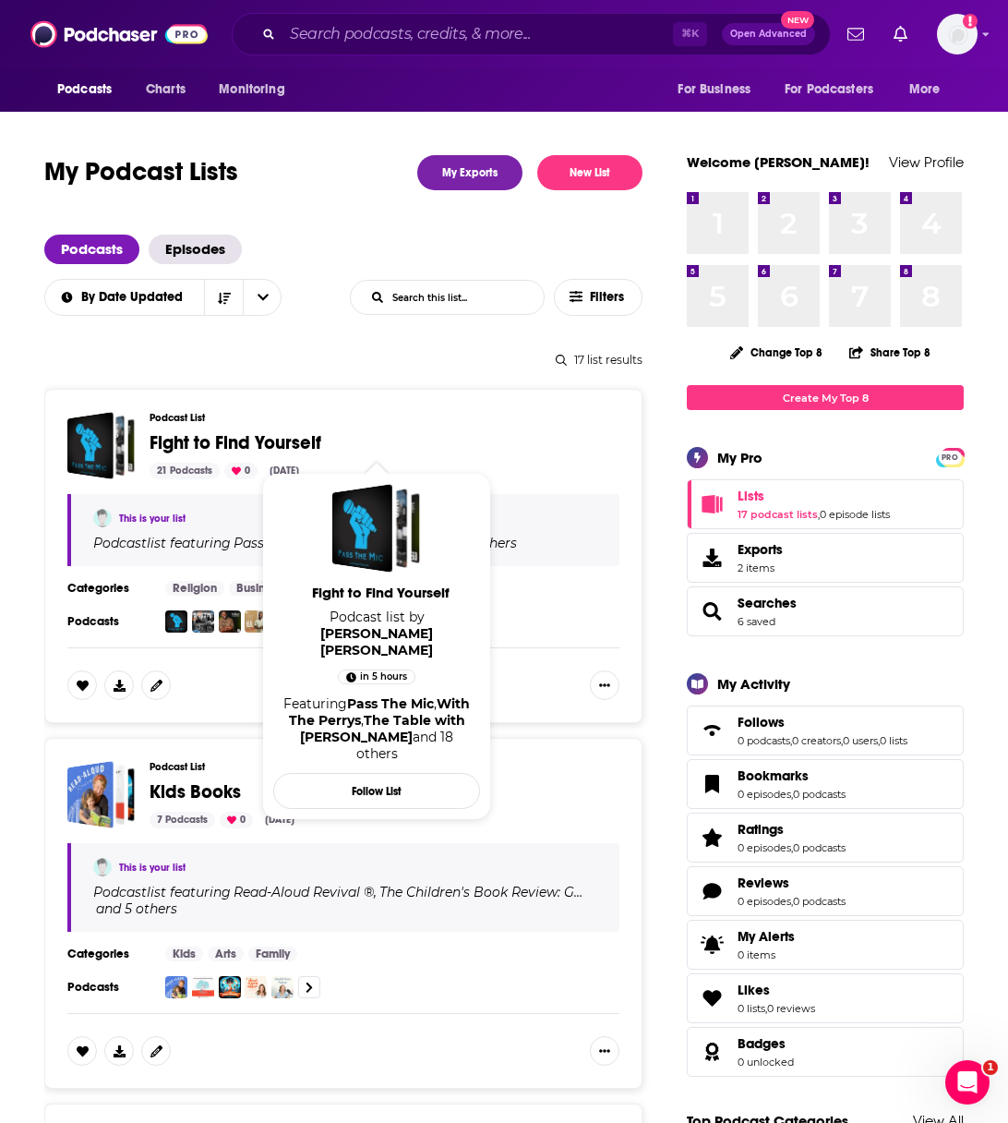
click at [296, 437] on span "Fight to Find Yourself" at bounding box center [236, 442] width 172 height 23
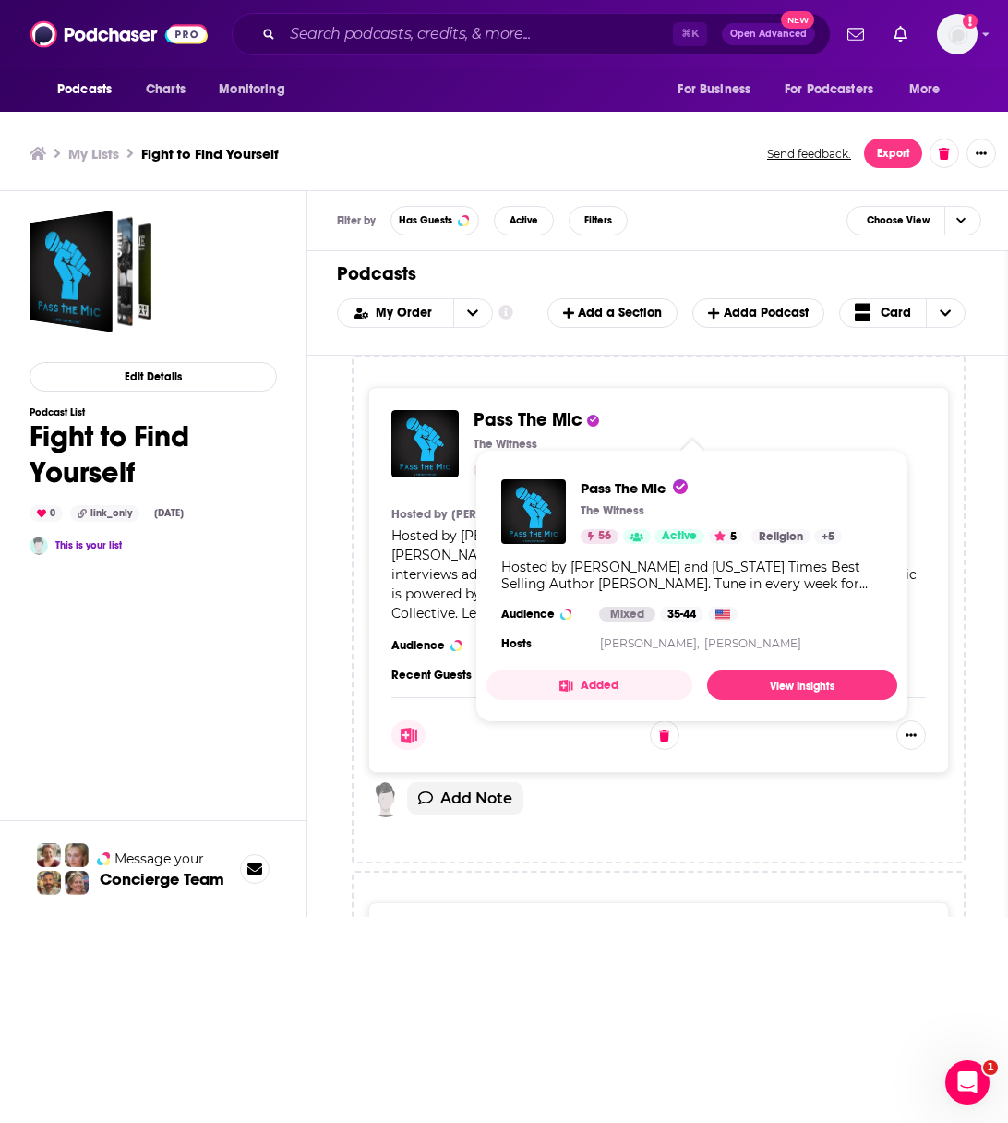
click at [543, 422] on span "Pass The Mic" at bounding box center [528, 419] width 109 height 23
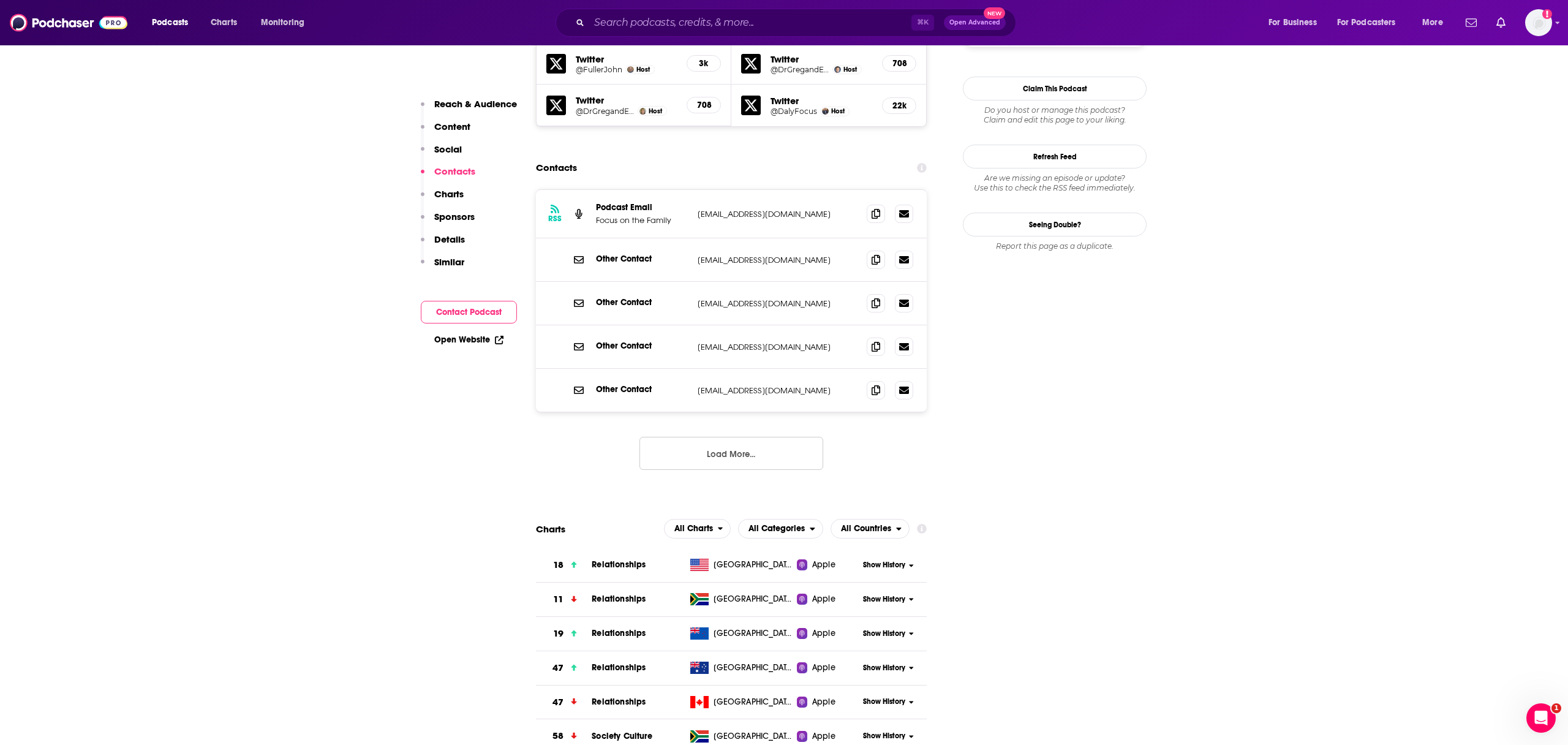
scroll to position [1210, 0]
click at [649, 33] on div "⌘ K Open Advanced New" at bounding box center [786, 23] width 461 height 28
click at [644, 28] on input "Search podcasts, credits, & more..." at bounding box center [750, 23] width 322 height 20
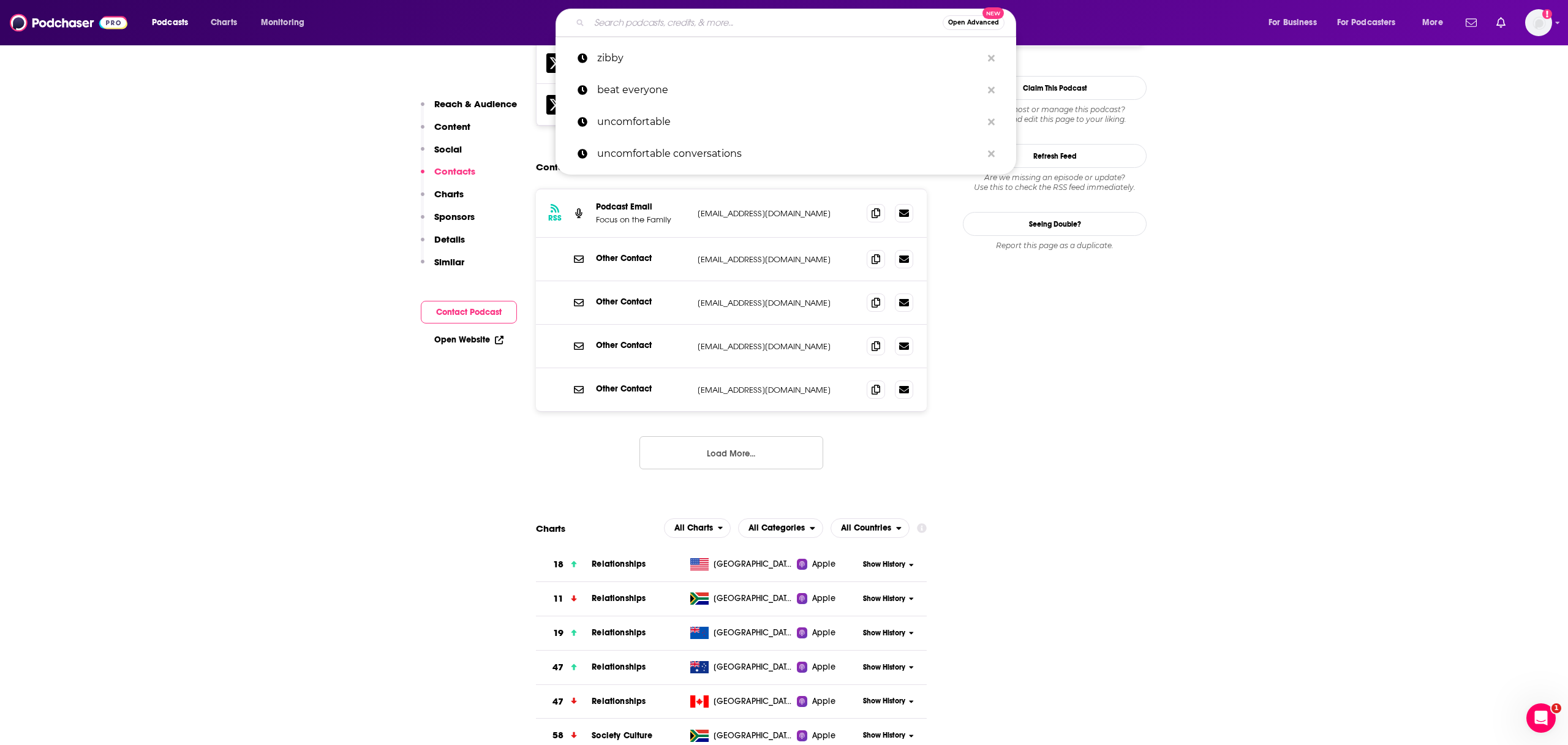
paste input "Crazy Little Thing Called Marriage"
type input "Crazy Little Thing Called Marriage"
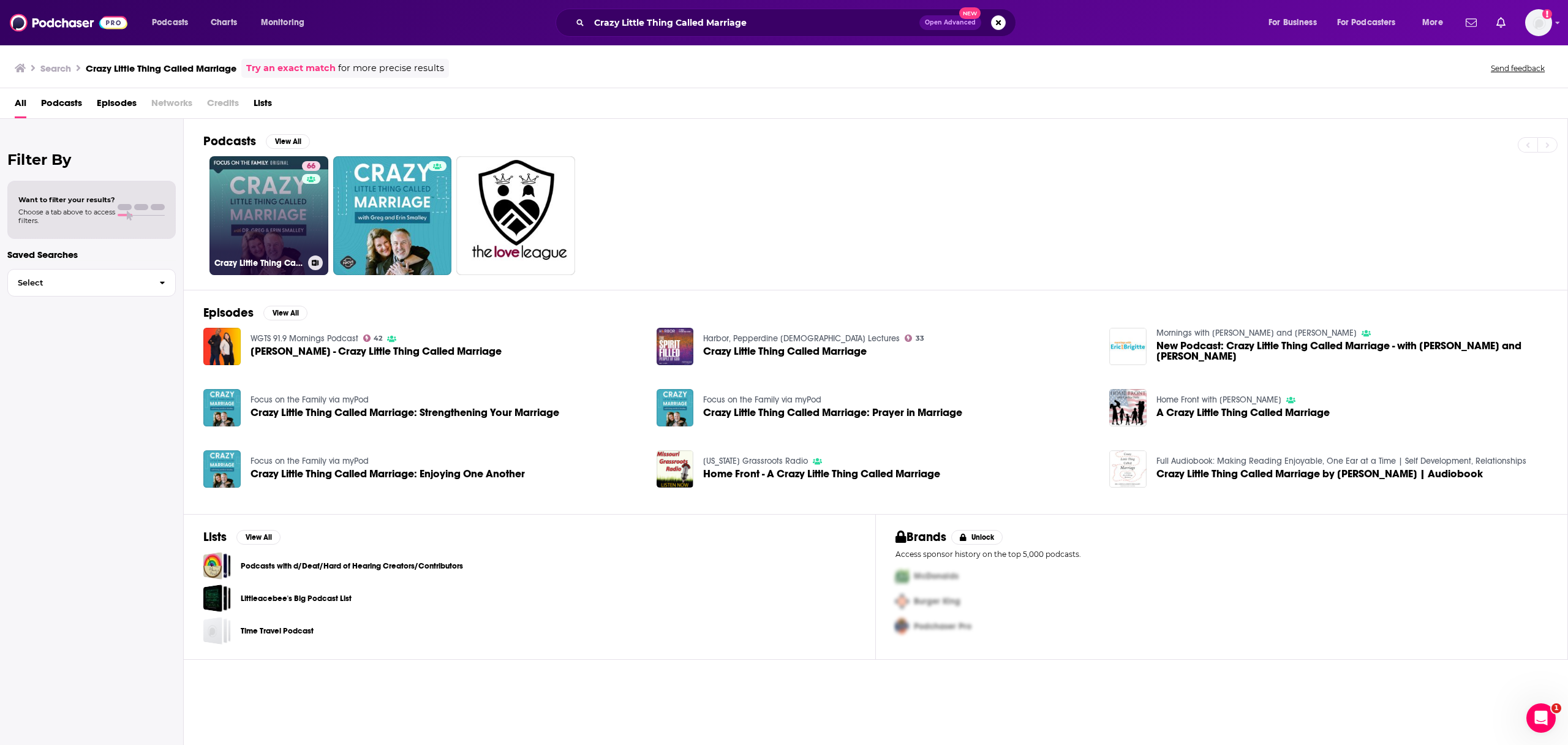
click at [281, 192] on link "66 Crazy Little Thing Called Marriage" at bounding box center [269, 215] width 119 height 119
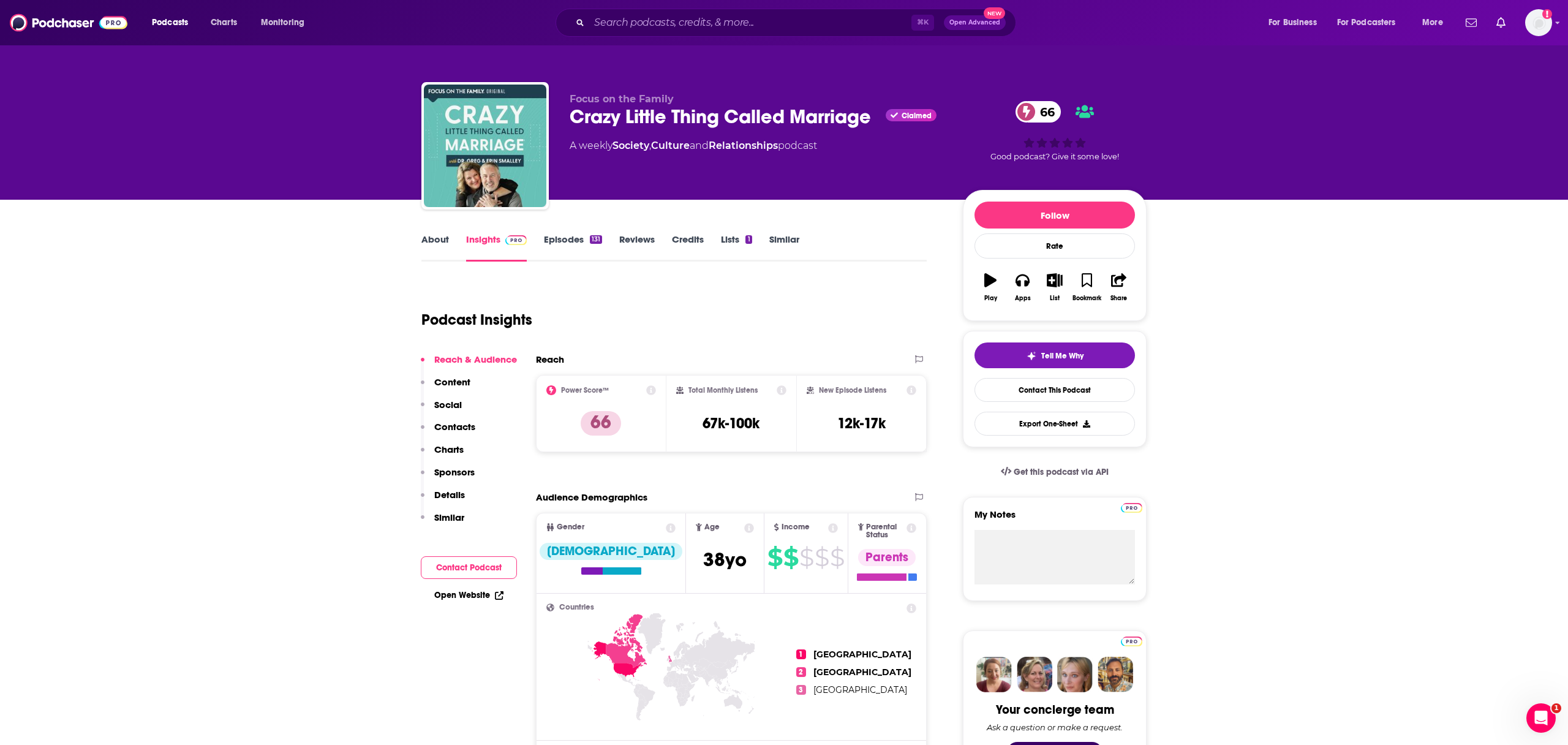
click at [449, 236] on div "About" at bounding box center [443, 247] width 44 height 28
click at [437, 244] on link "About" at bounding box center [435, 247] width 28 height 28
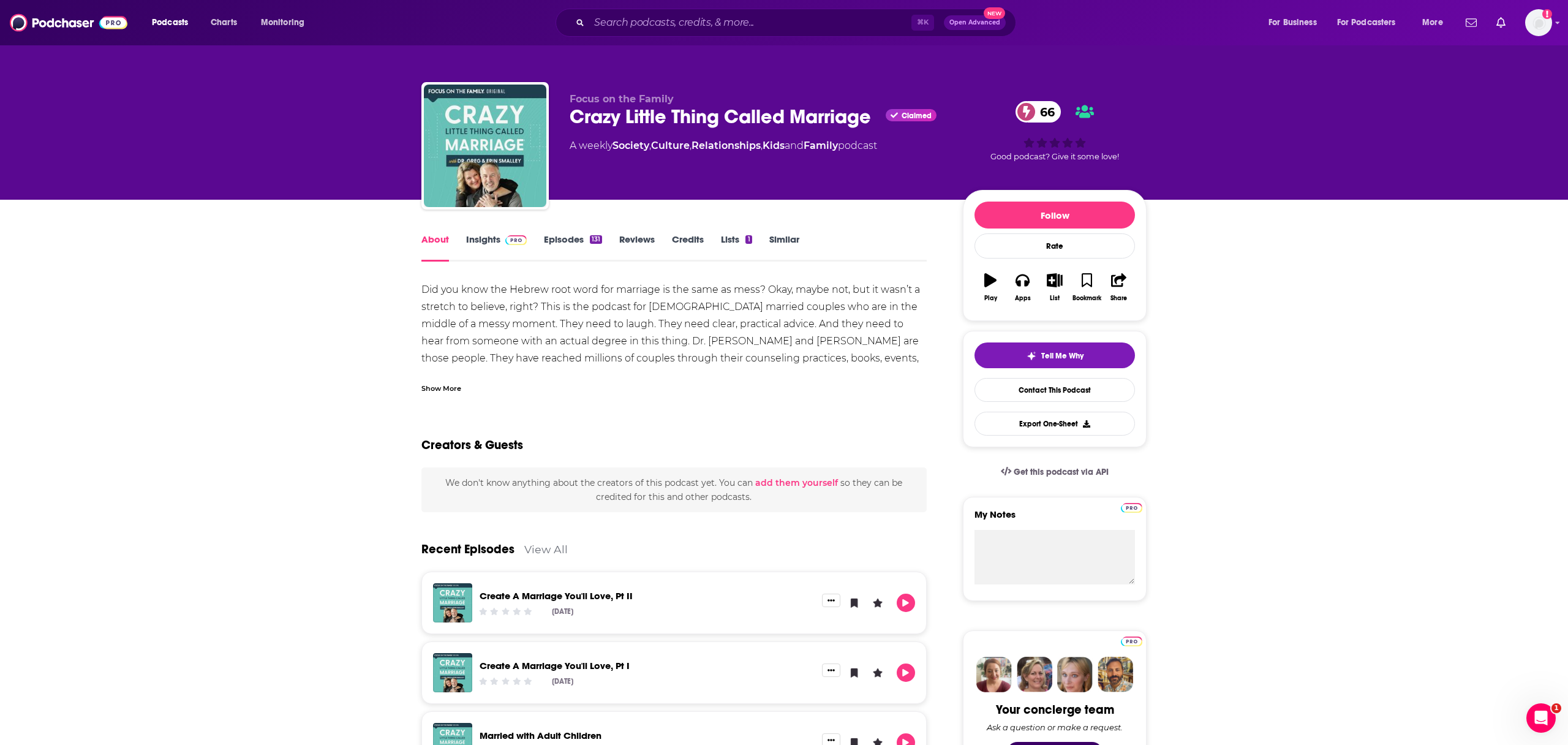
click at [448, 369] on div "Did you know the Hebrew root word for marriage is the same as mess? Okay, maybe…" at bounding box center [674, 337] width 506 height 112
click at [451, 378] on div "Show More" at bounding box center [674, 383] width 506 height 21
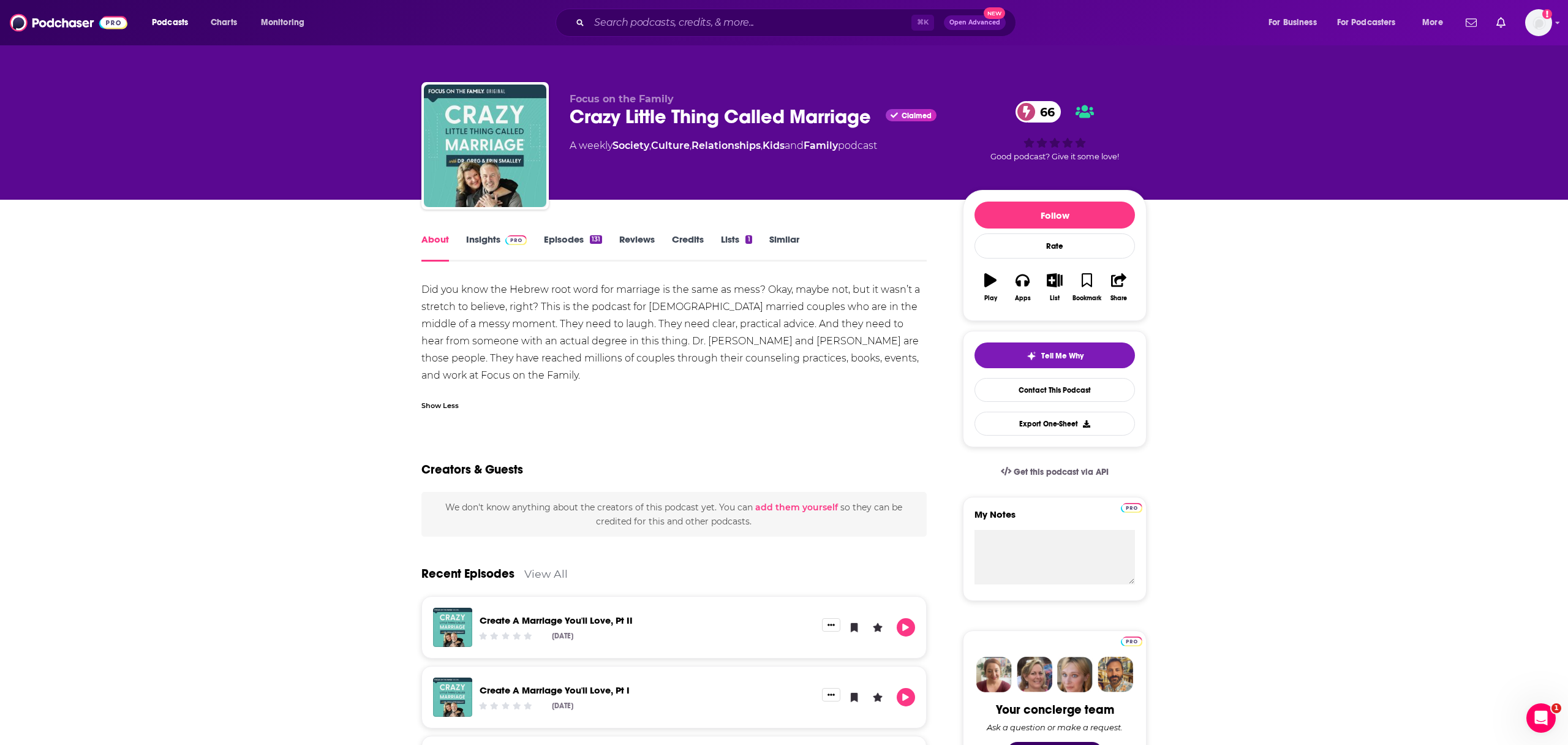
click at [565, 243] on link "Episodes 131" at bounding box center [573, 247] width 58 height 28
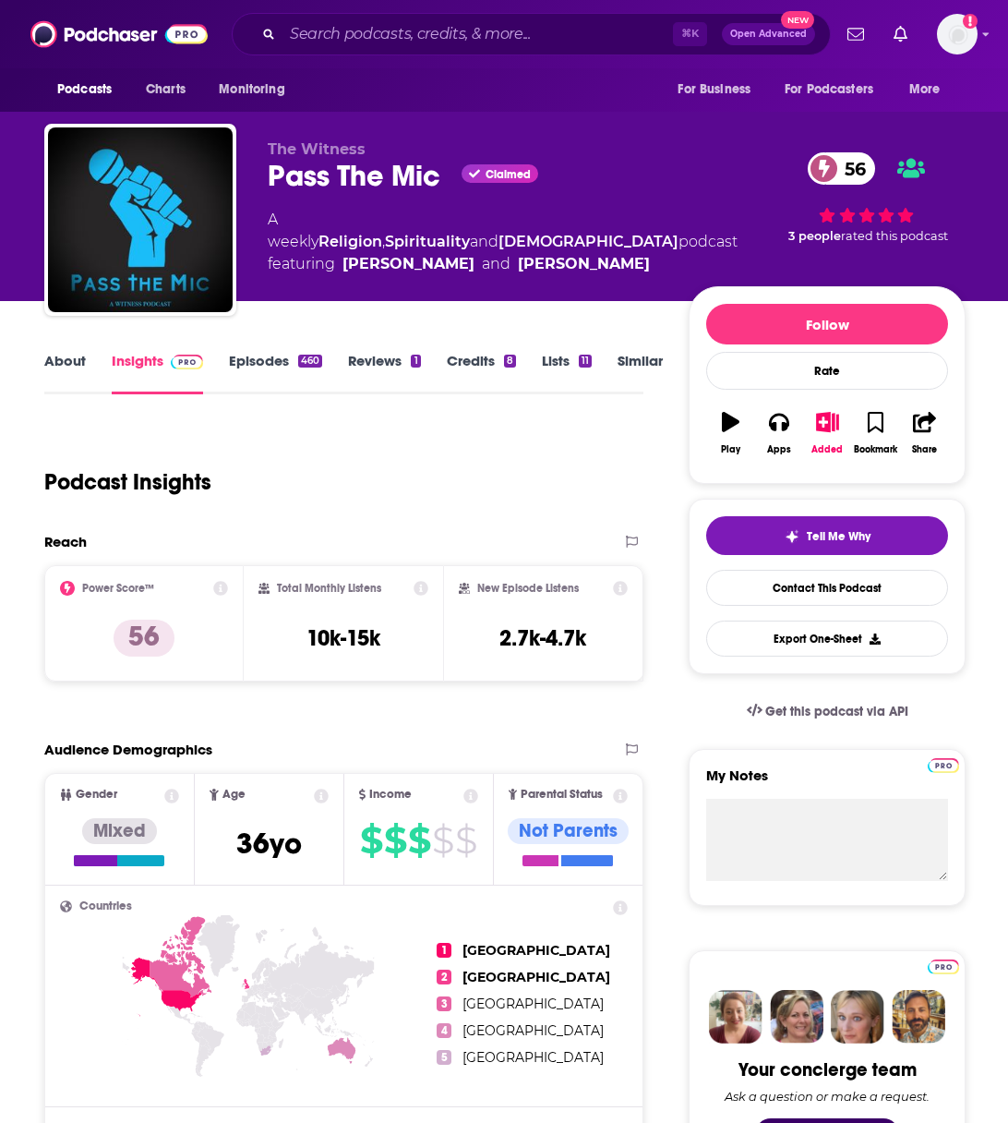
click at [53, 372] on link "About" at bounding box center [65, 373] width 42 height 42
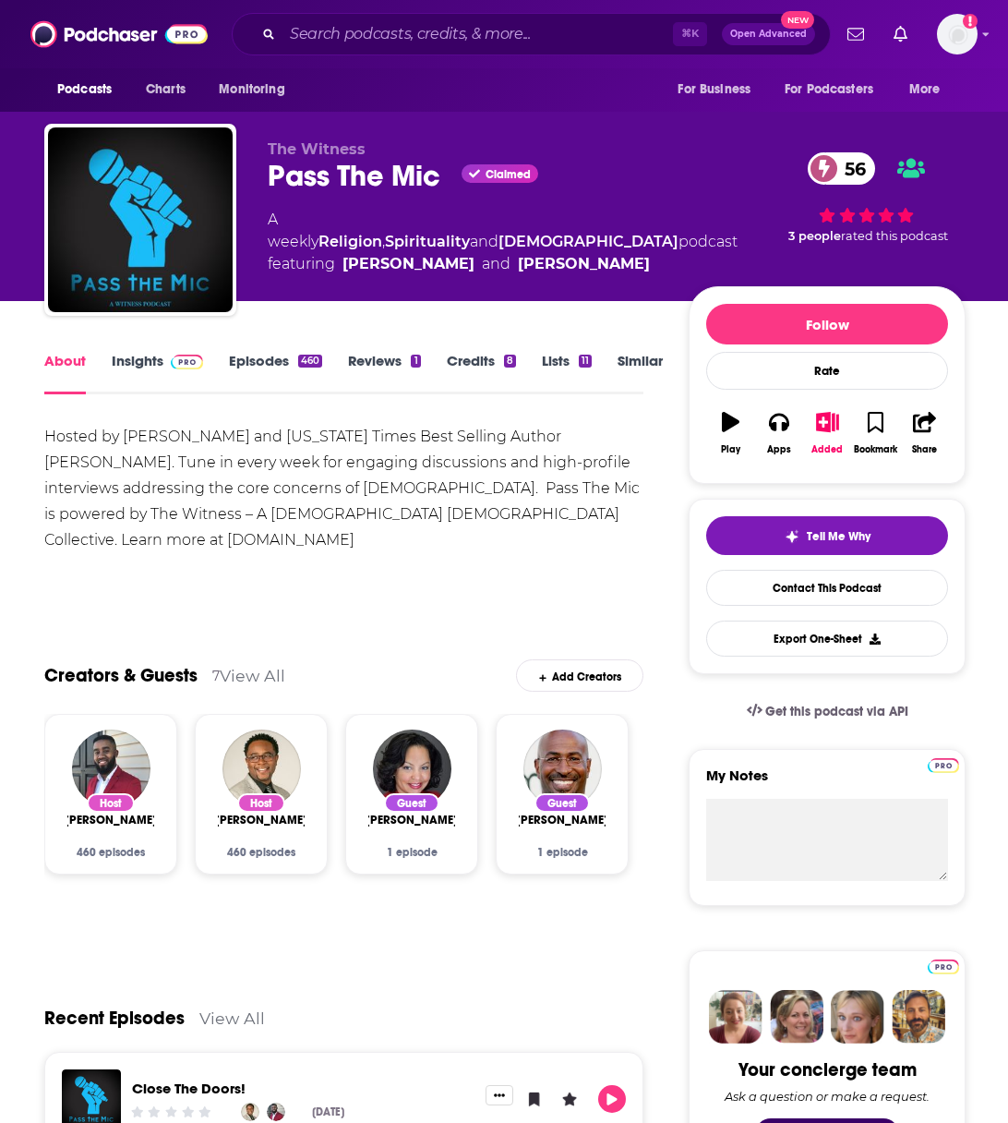
click at [639, 363] on link "Similar" at bounding box center [640, 373] width 45 height 42
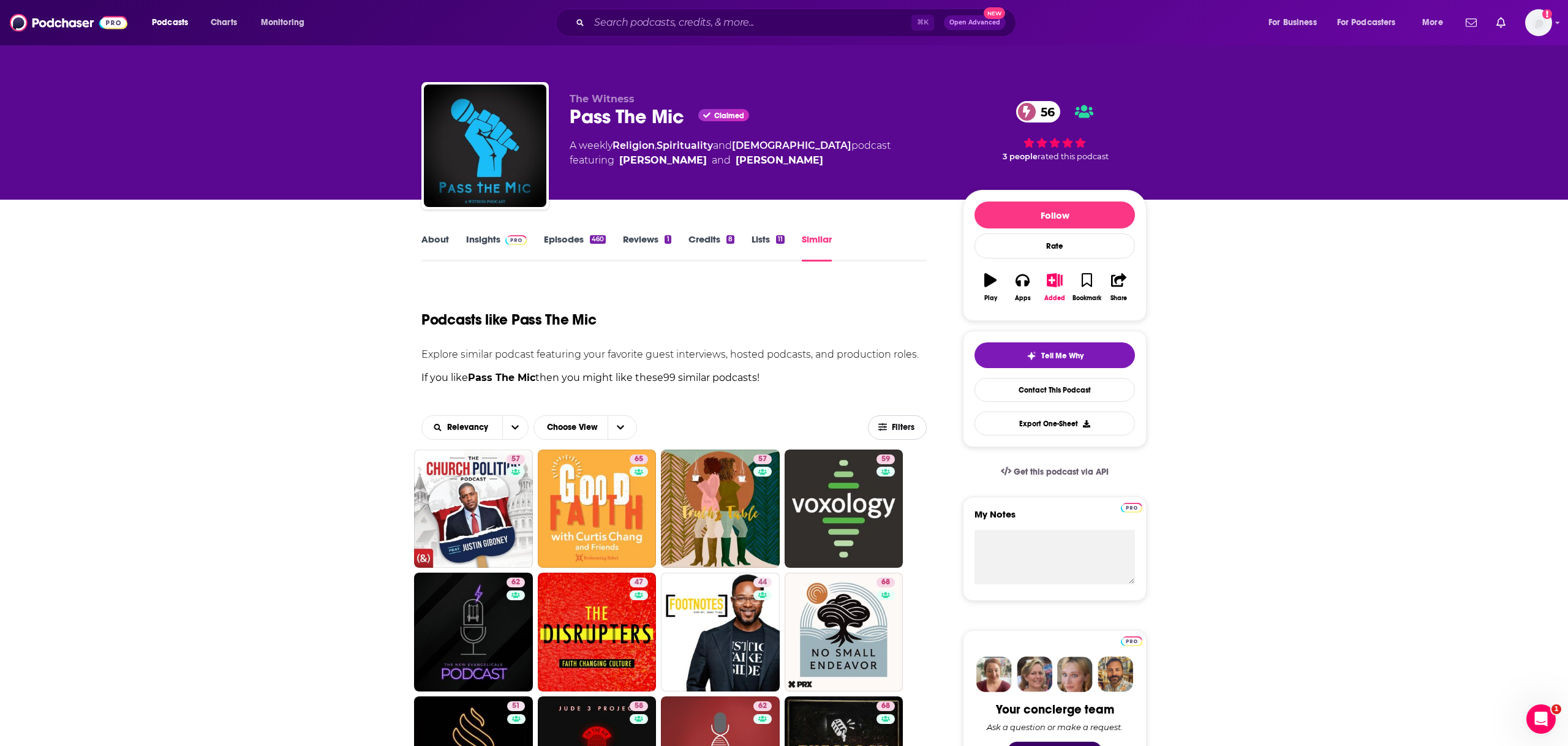
click at [668, 429] on span "Filters" at bounding box center [897, 427] width 58 height 9
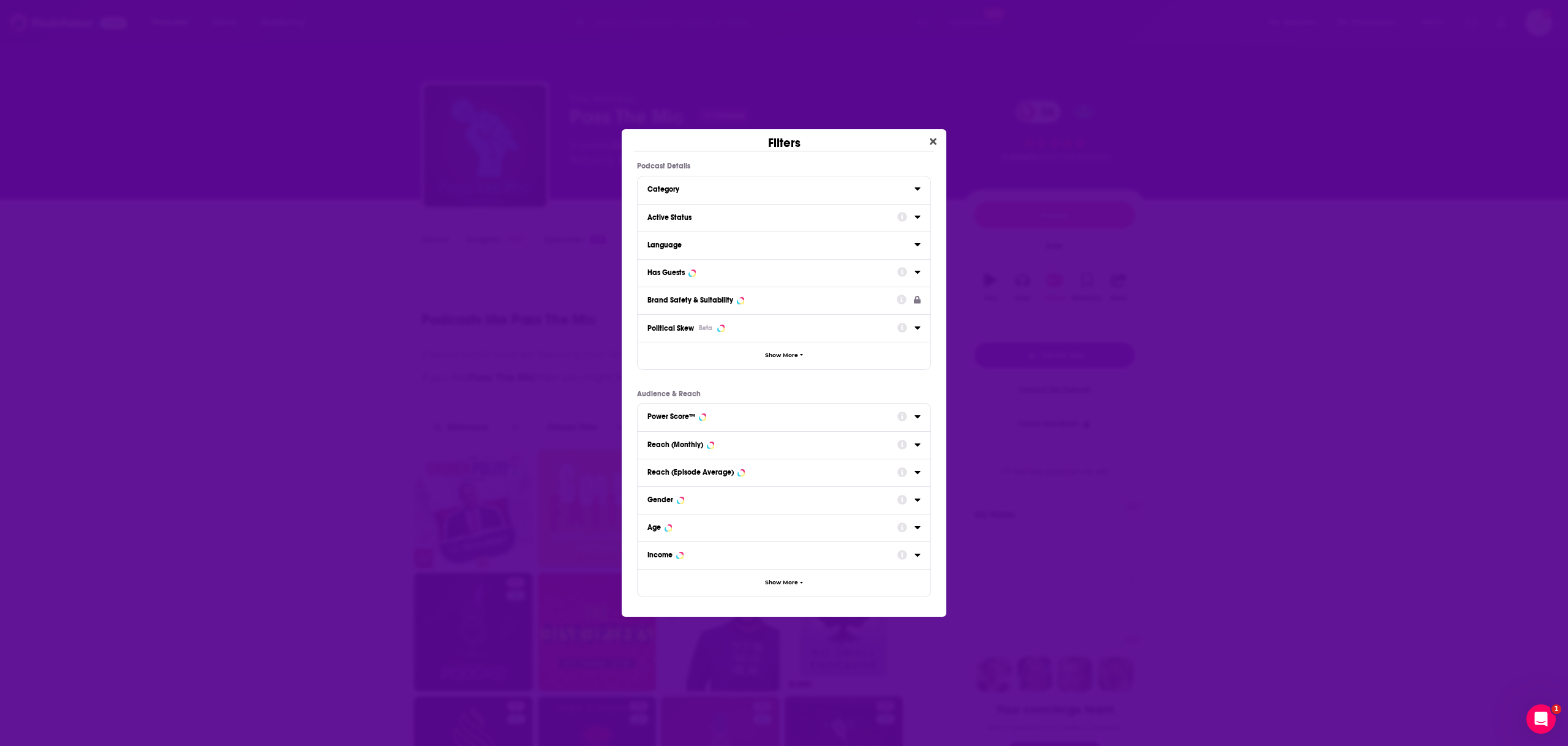
click at [668, 211] on button "Active Status" at bounding box center [772, 217] width 250 height 15
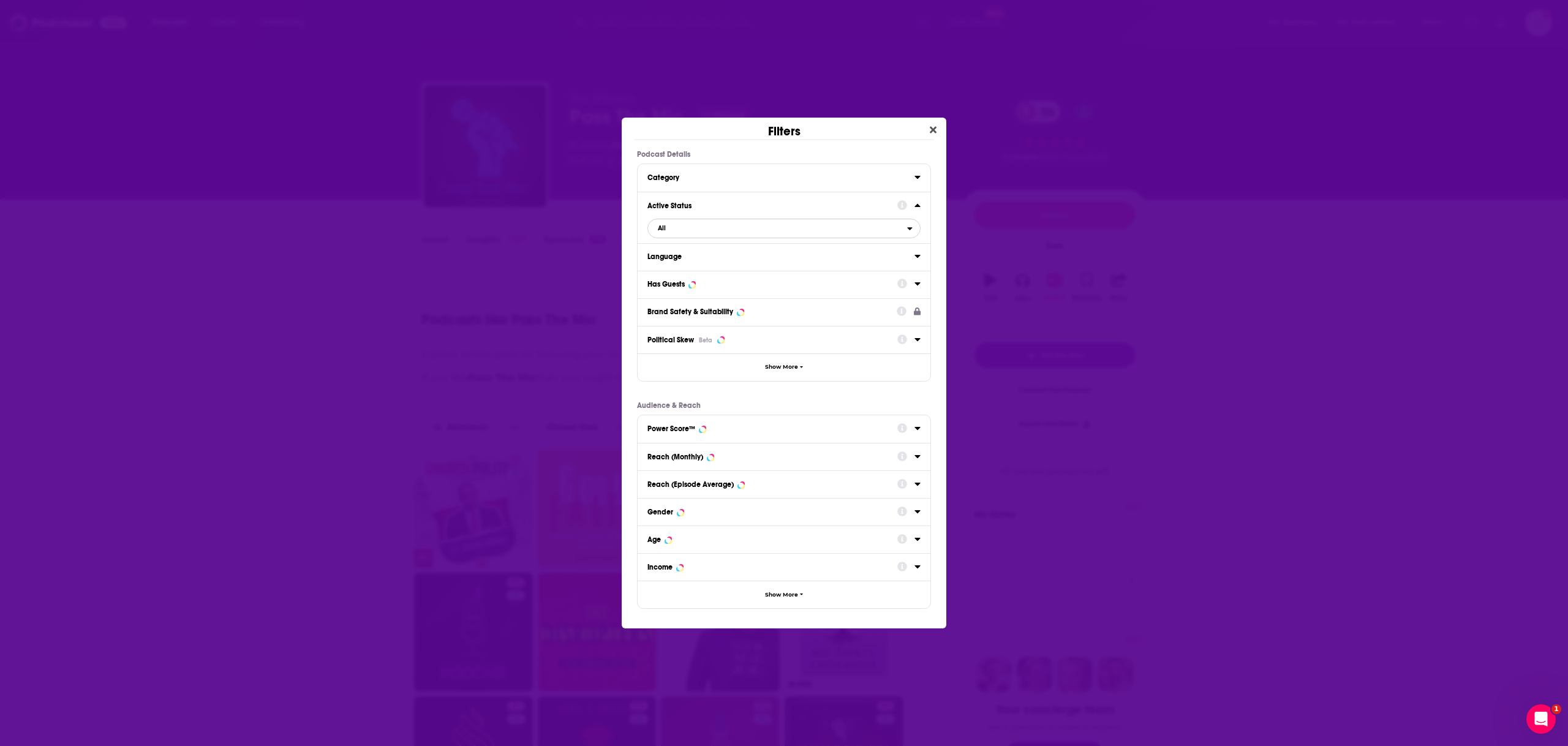
click at [668, 224] on span "All" at bounding box center [778, 228] width 259 height 16
click at [668, 263] on div "Active 65" at bounding box center [784, 269] width 273 height 20
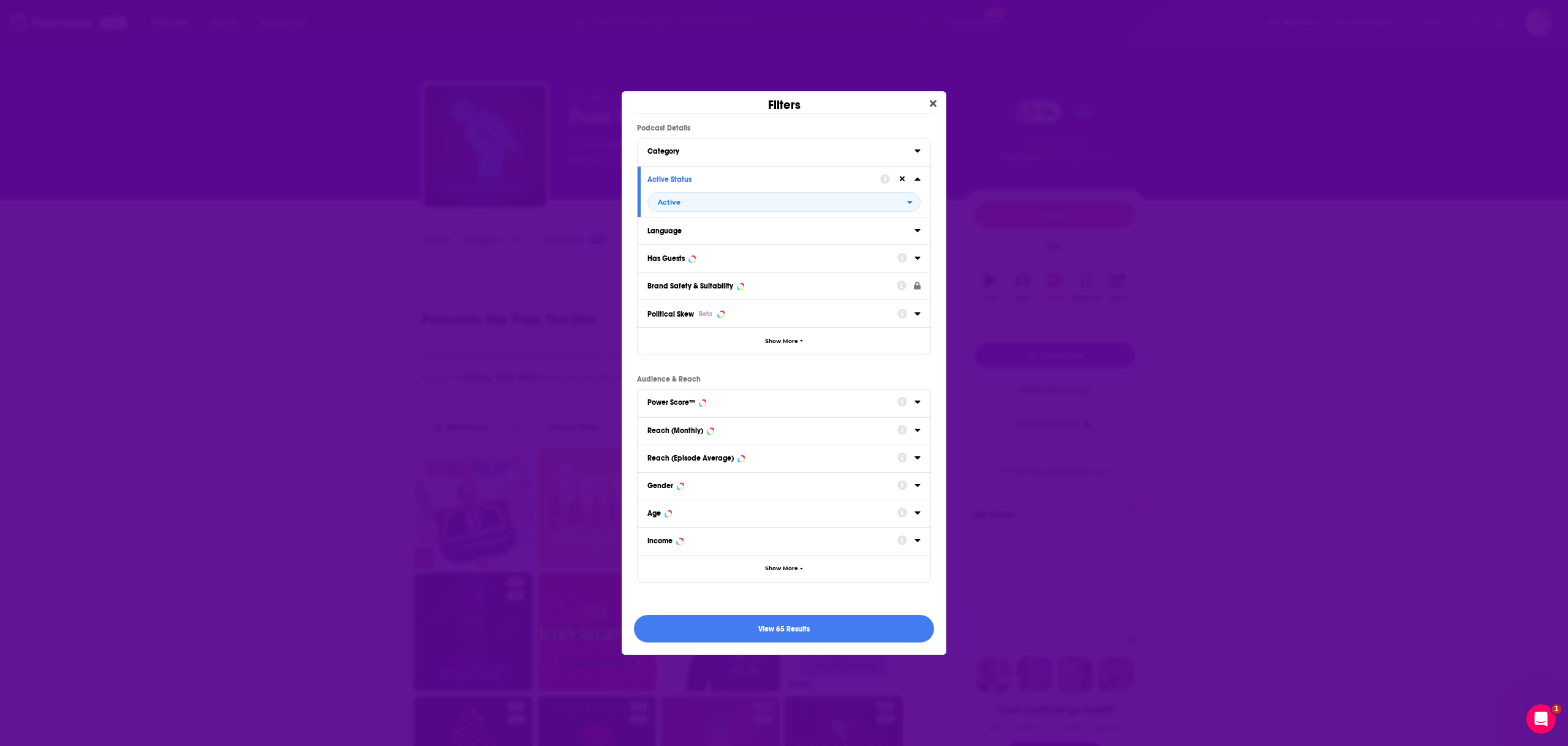
click at [668, 256] on div "Has Guests" at bounding box center [768, 258] width 242 height 9
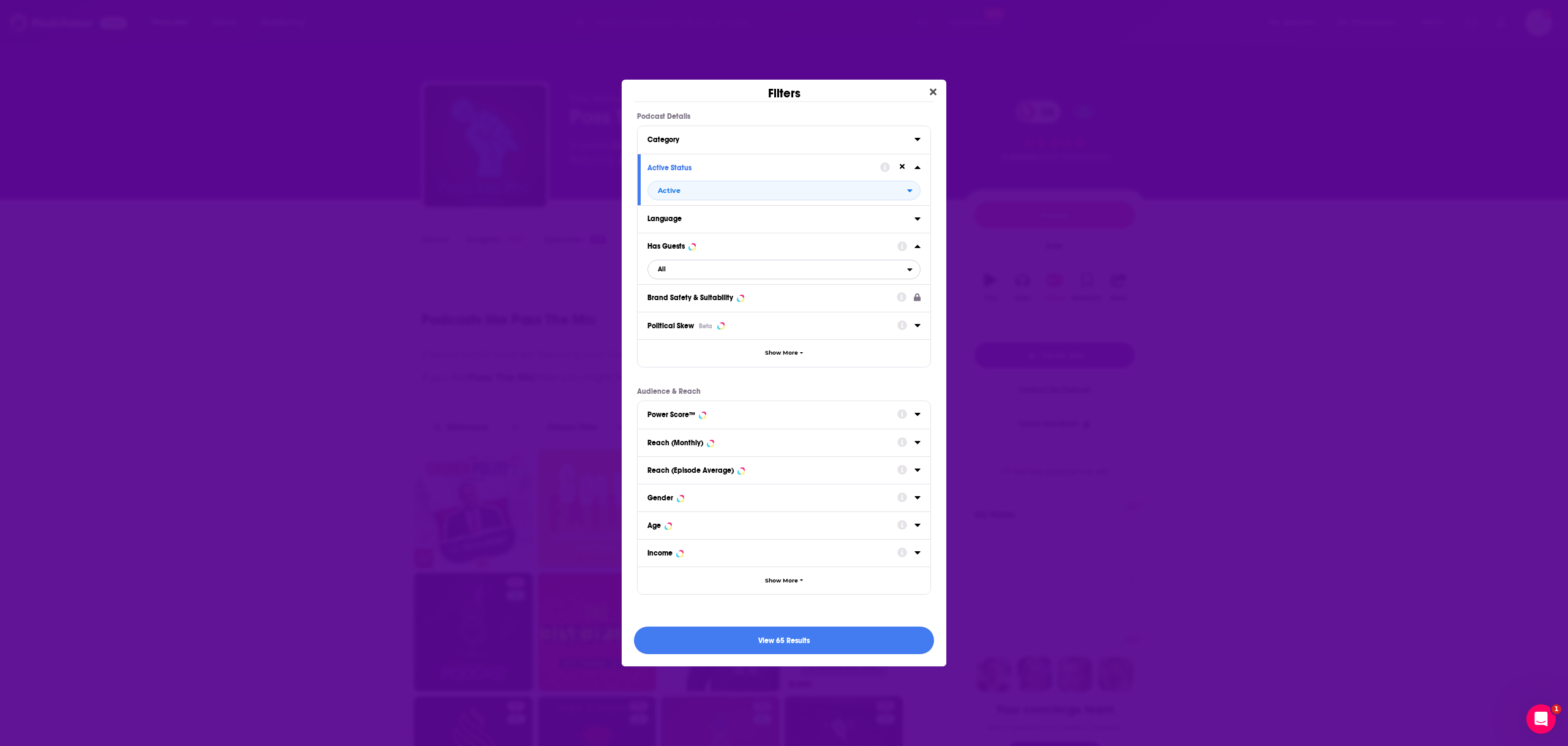
click at [668, 267] on span "All" at bounding box center [778, 269] width 259 height 16
click at [668, 327] on span "Has guests" at bounding box center [724, 330] width 141 height 7
click at [668, 641] on button "View 56 Results" at bounding box center [784, 640] width 300 height 28
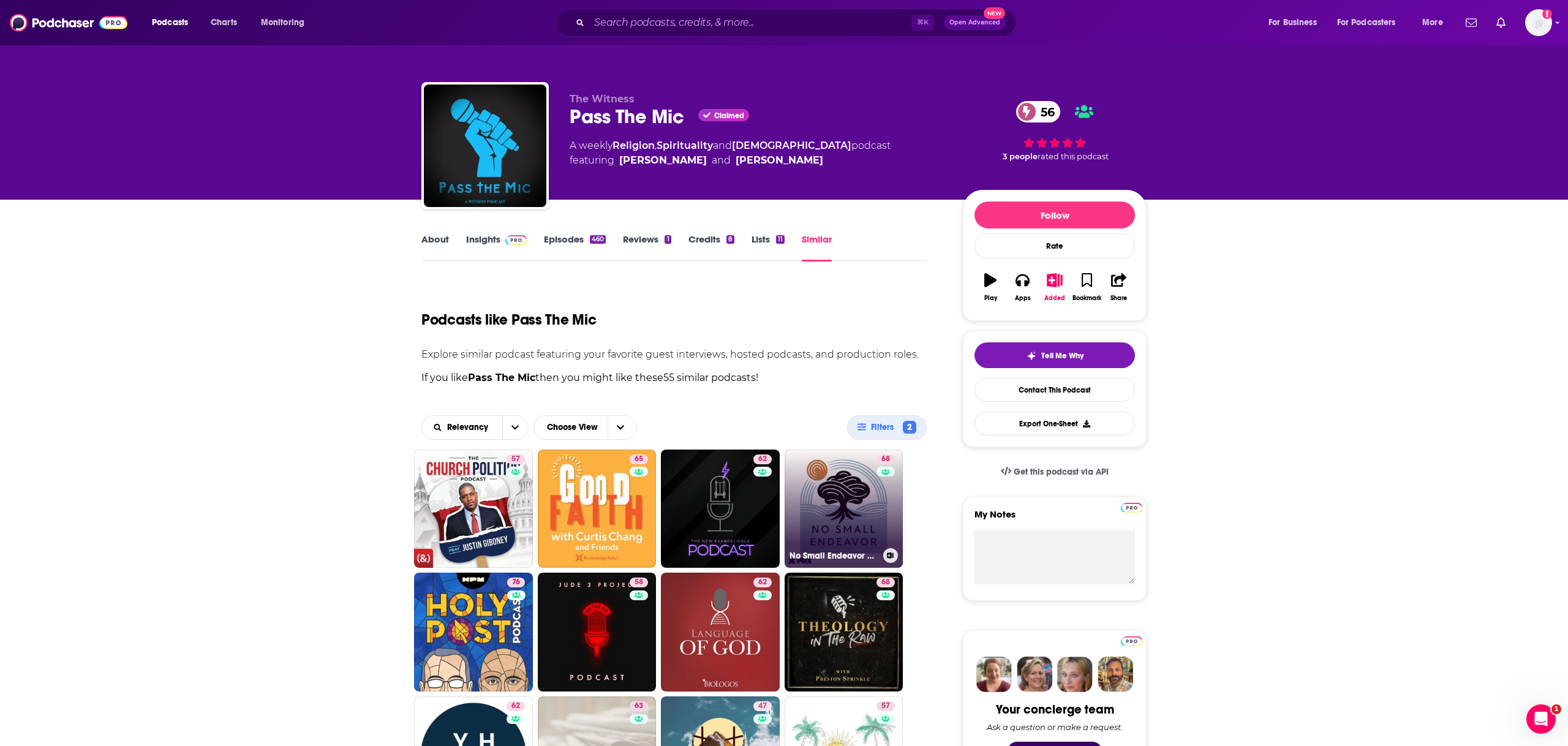
click at [668, 490] on link "68 No Small Endeavor with Lee C. Camp" at bounding box center [844, 509] width 119 height 119
click at [668, 483] on link "68 No Small Endeavor with Lee C. Camp" at bounding box center [844, 509] width 119 height 119
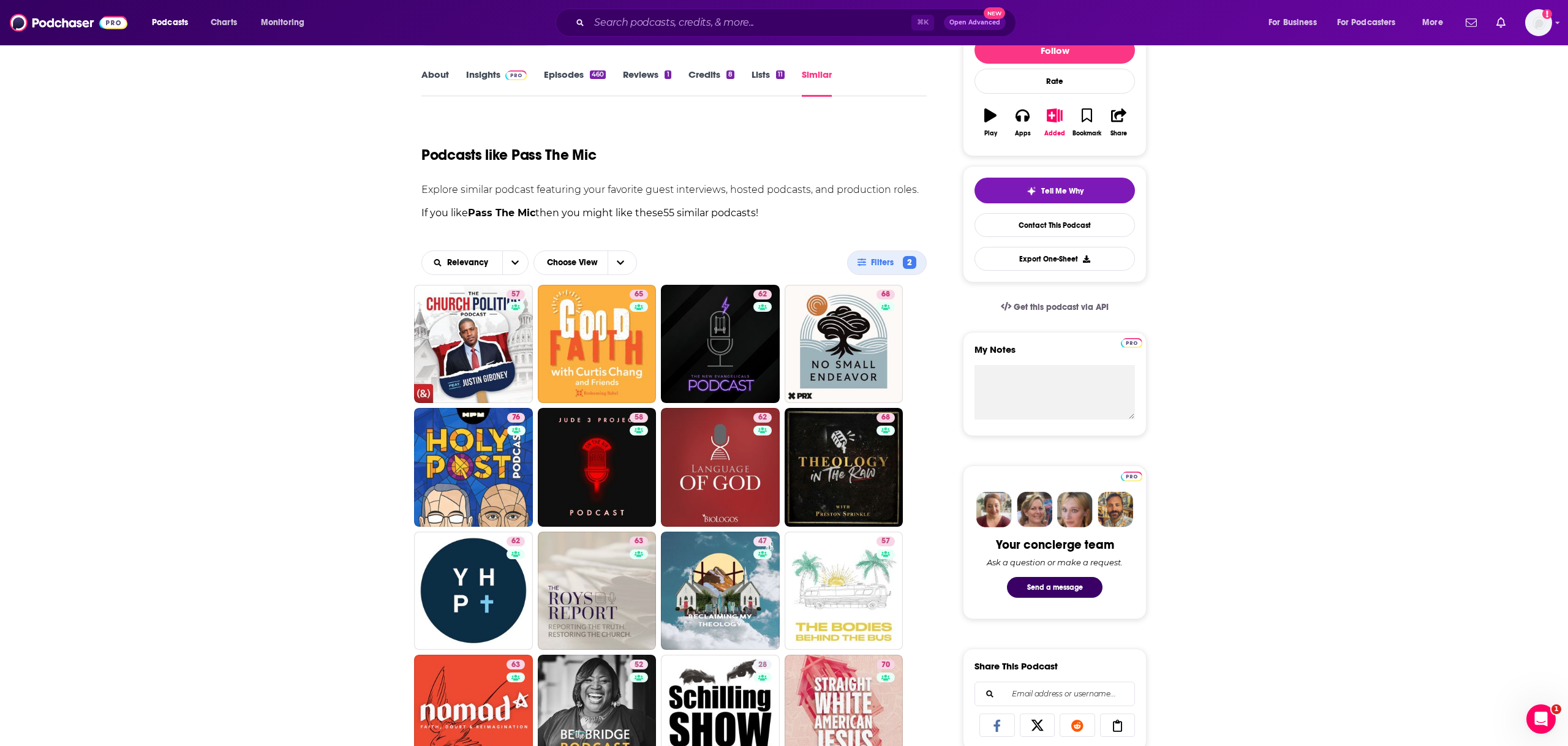
scroll to position [302, 0]
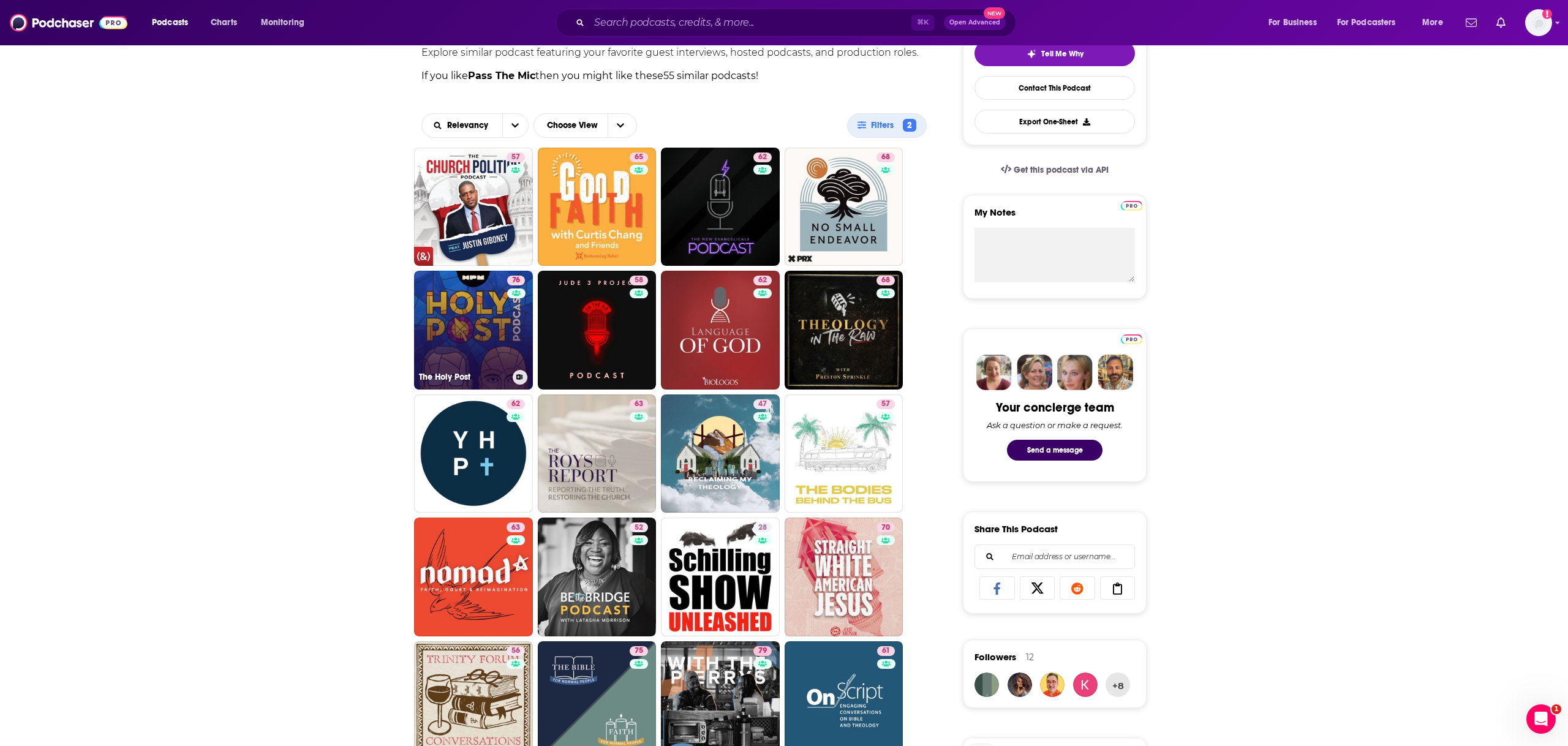
click at [514, 323] on div "76" at bounding box center [517, 323] width 21 height 94
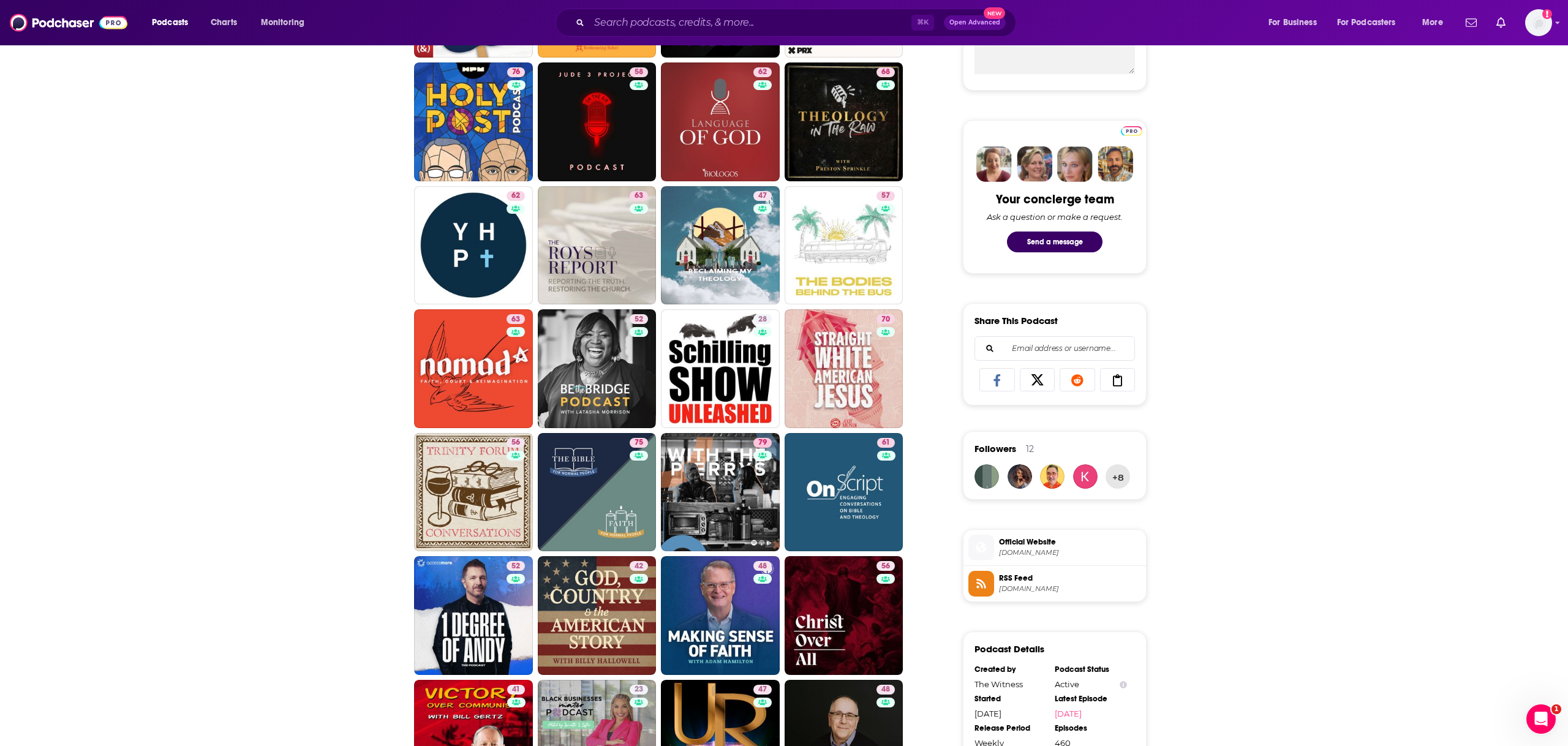
scroll to position [525, 0]
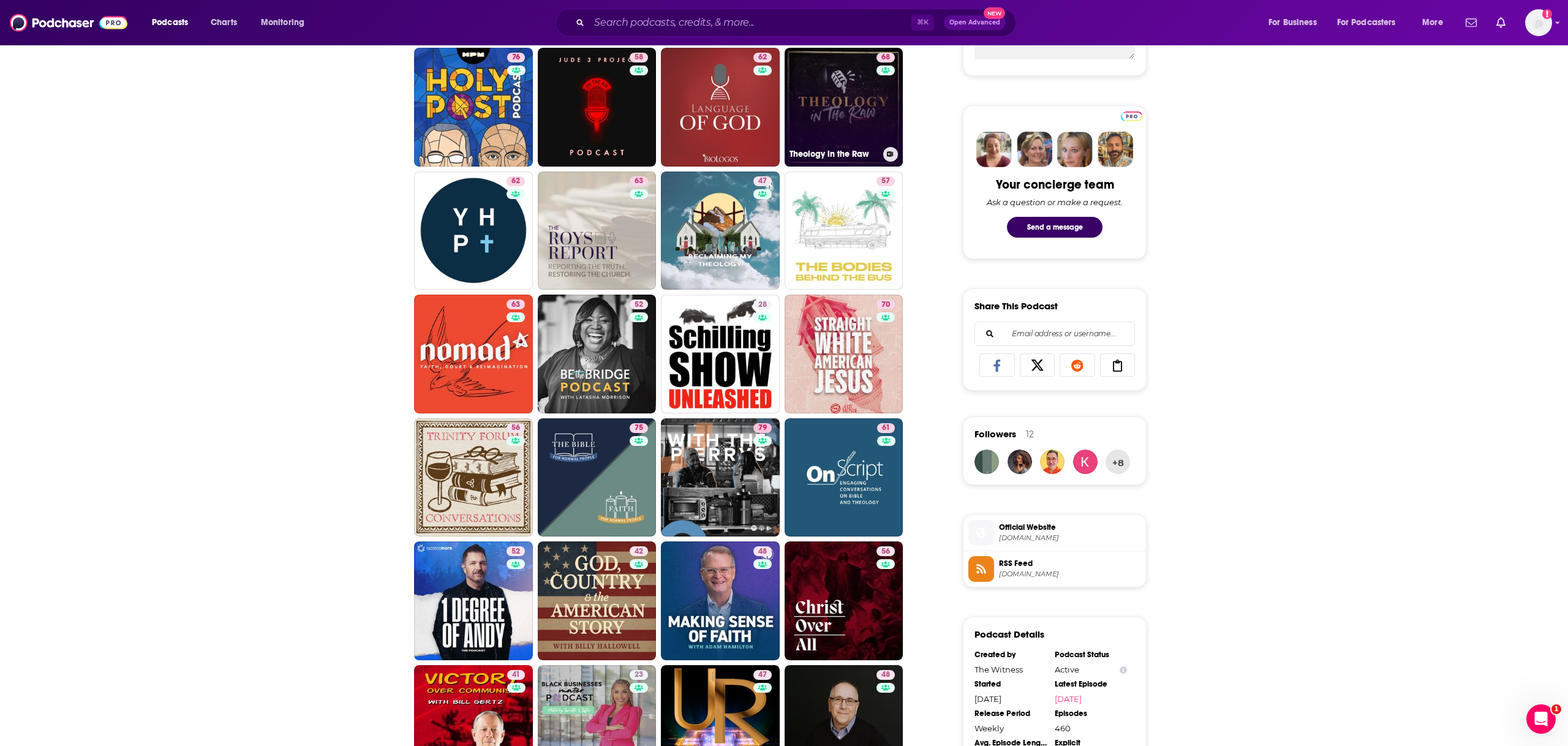
click at [668, 100] on link "68 Theology in the Raw" at bounding box center [844, 107] width 119 height 119
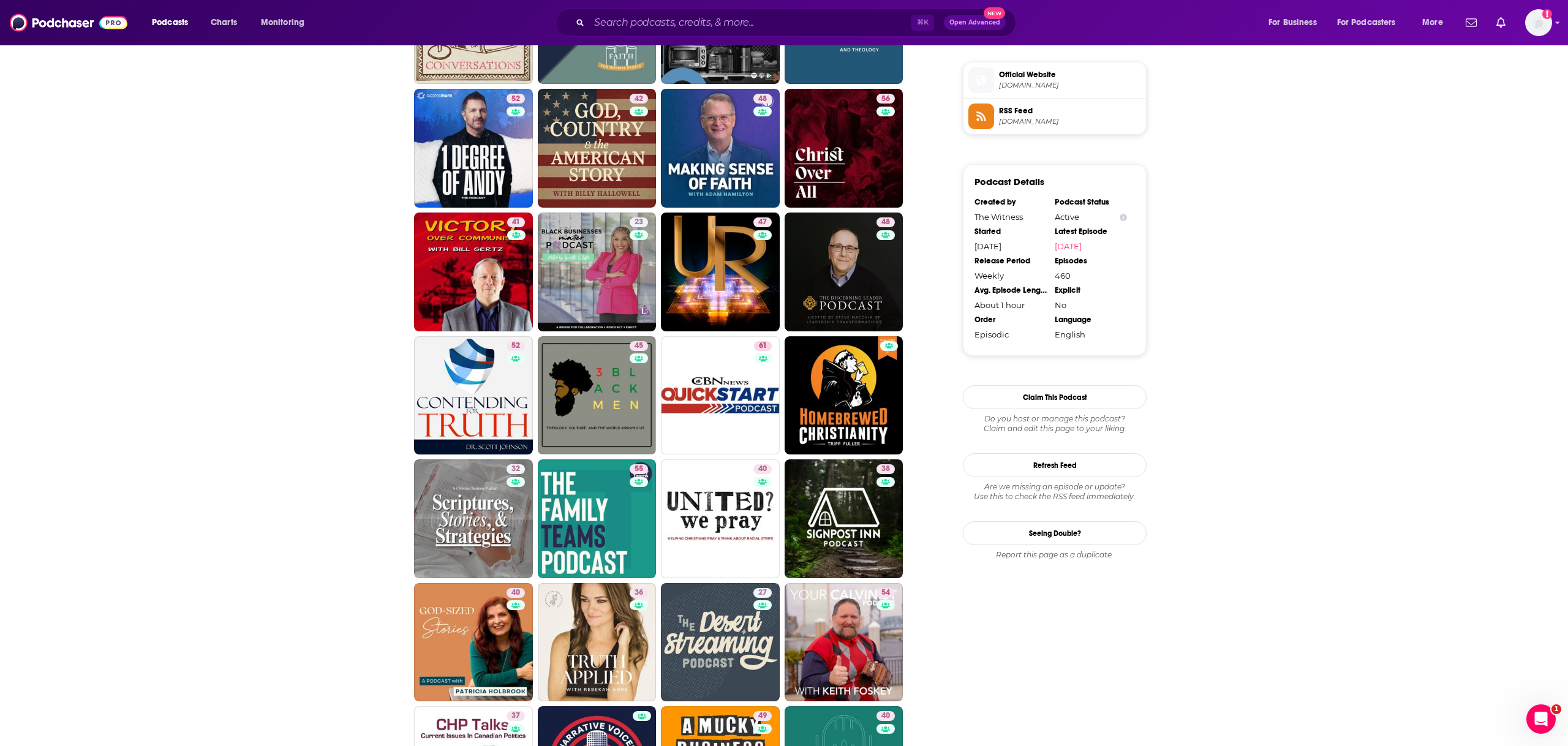
scroll to position [1372, 0]
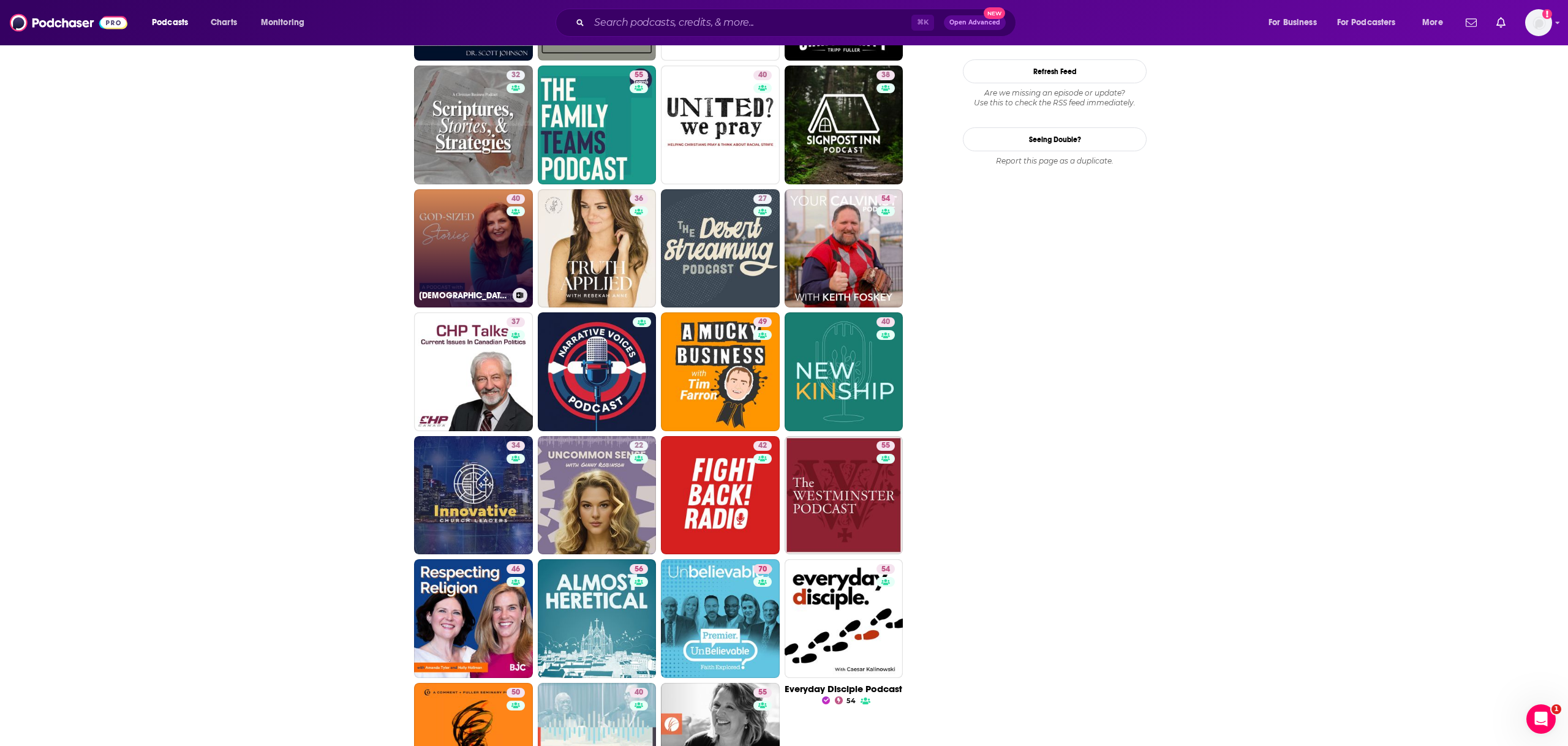
click at [474, 263] on link "40 God-Sized Stories with Patricia Holbrook" at bounding box center [473, 248] width 119 height 119
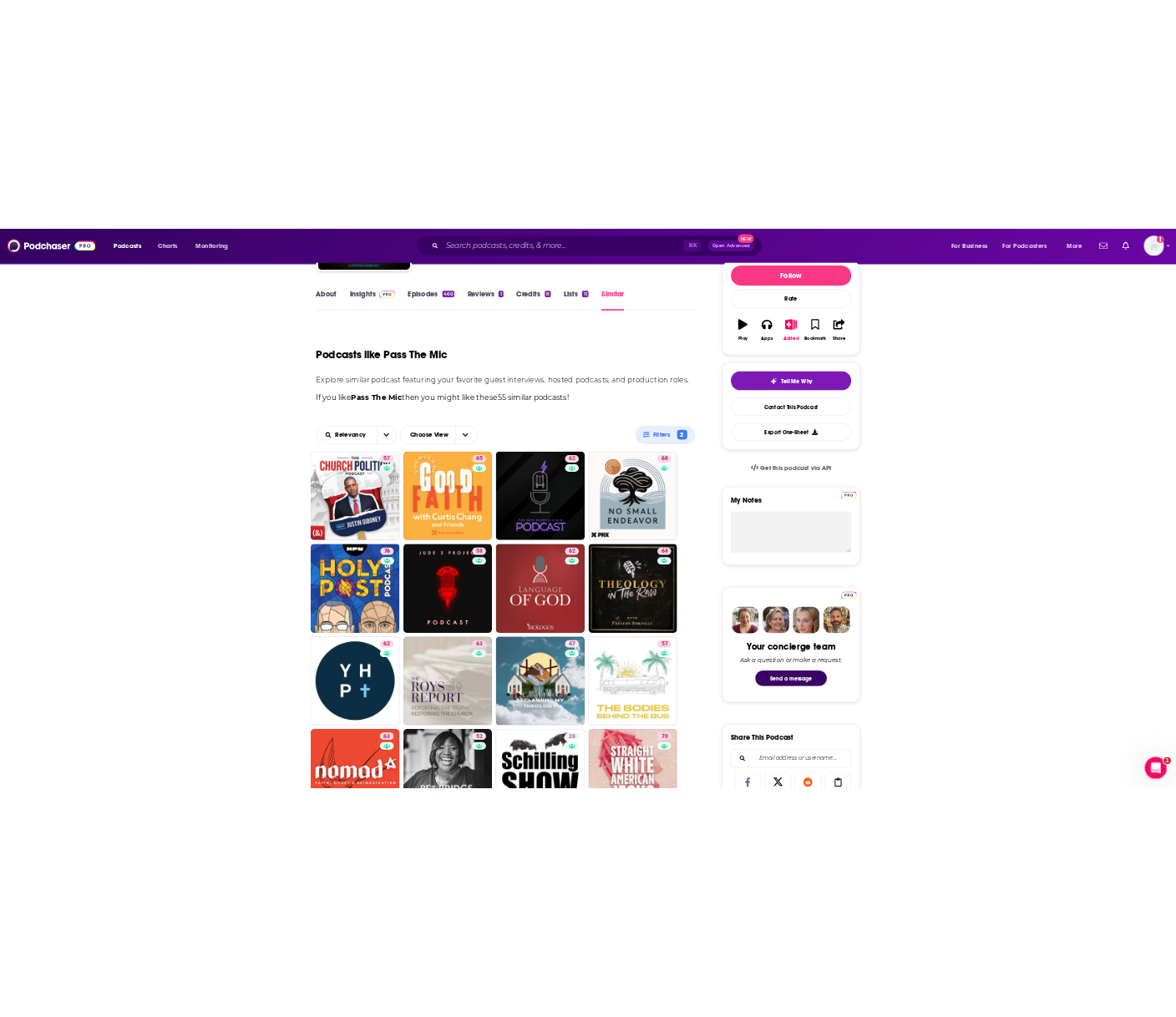
scroll to position [0, 0]
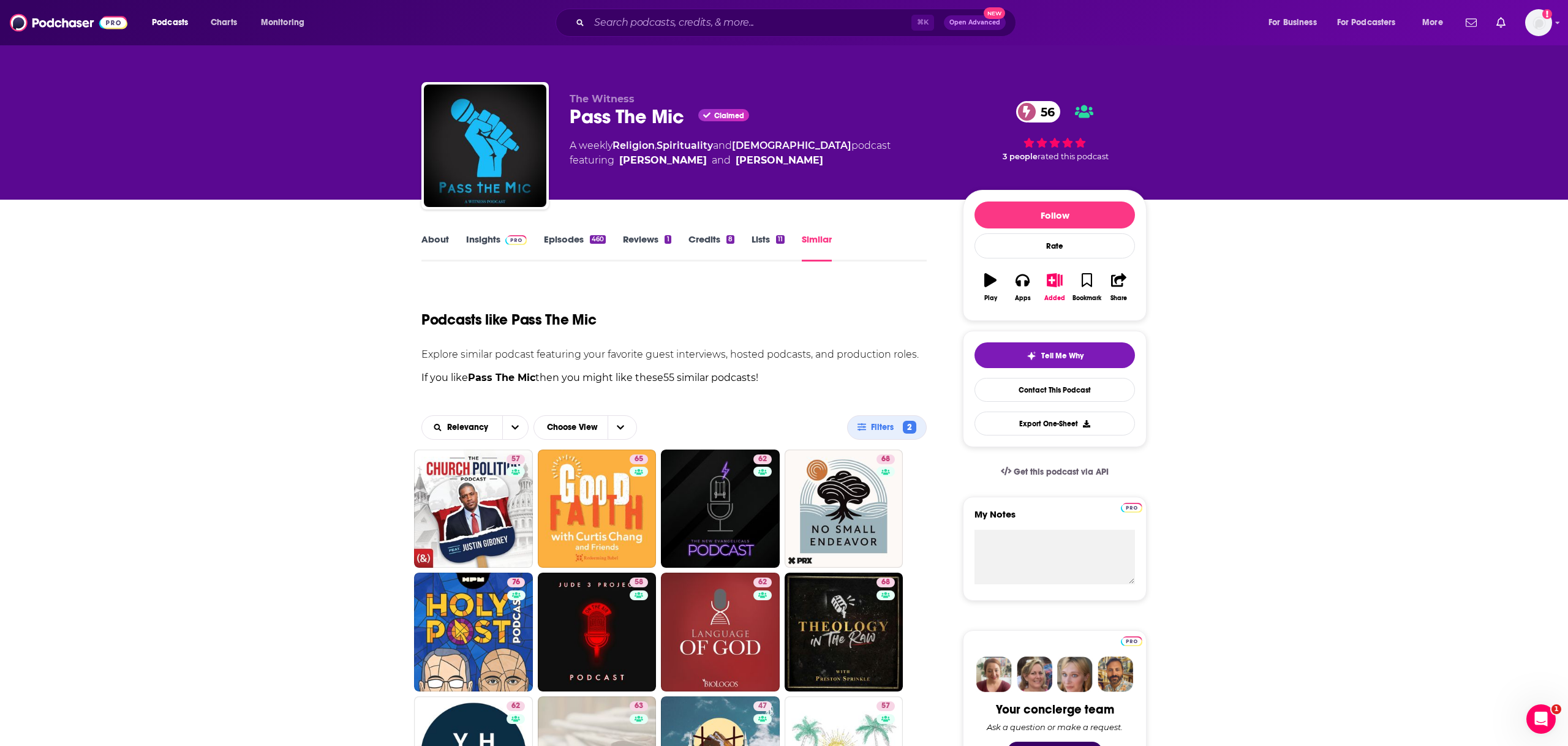
click at [516, 232] on div "About Insights Episodes 460 Reviews 1 Credits 8 Lists 11 Similar" at bounding box center [674, 246] width 506 height 30
click at [514, 240] on img at bounding box center [516, 240] width 21 height 10
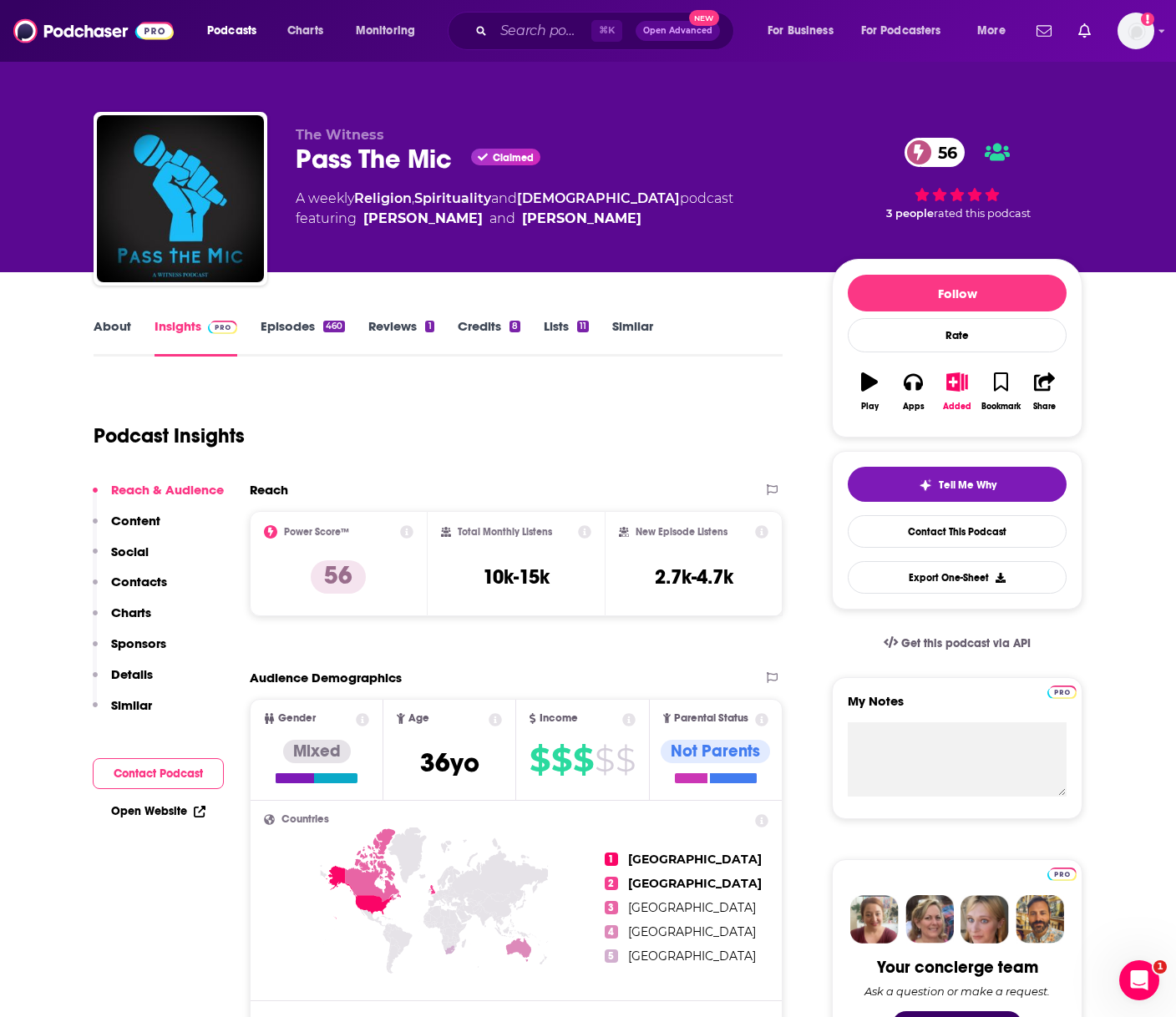
click at [108, 329] on link "About" at bounding box center [112, 337] width 38 height 38
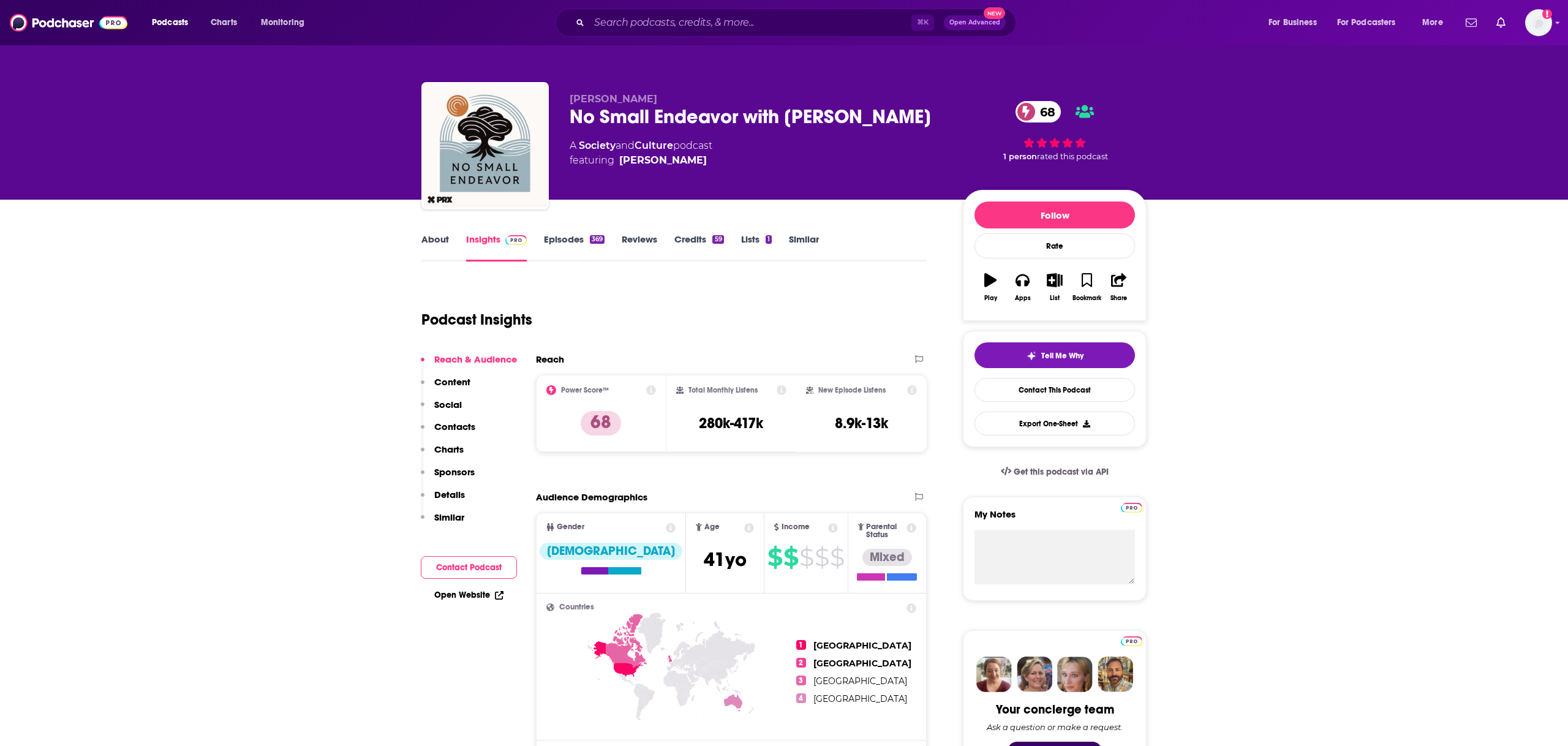
click at [444, 240] on link "About" at bounding box center [435, 248] width 28 height 28
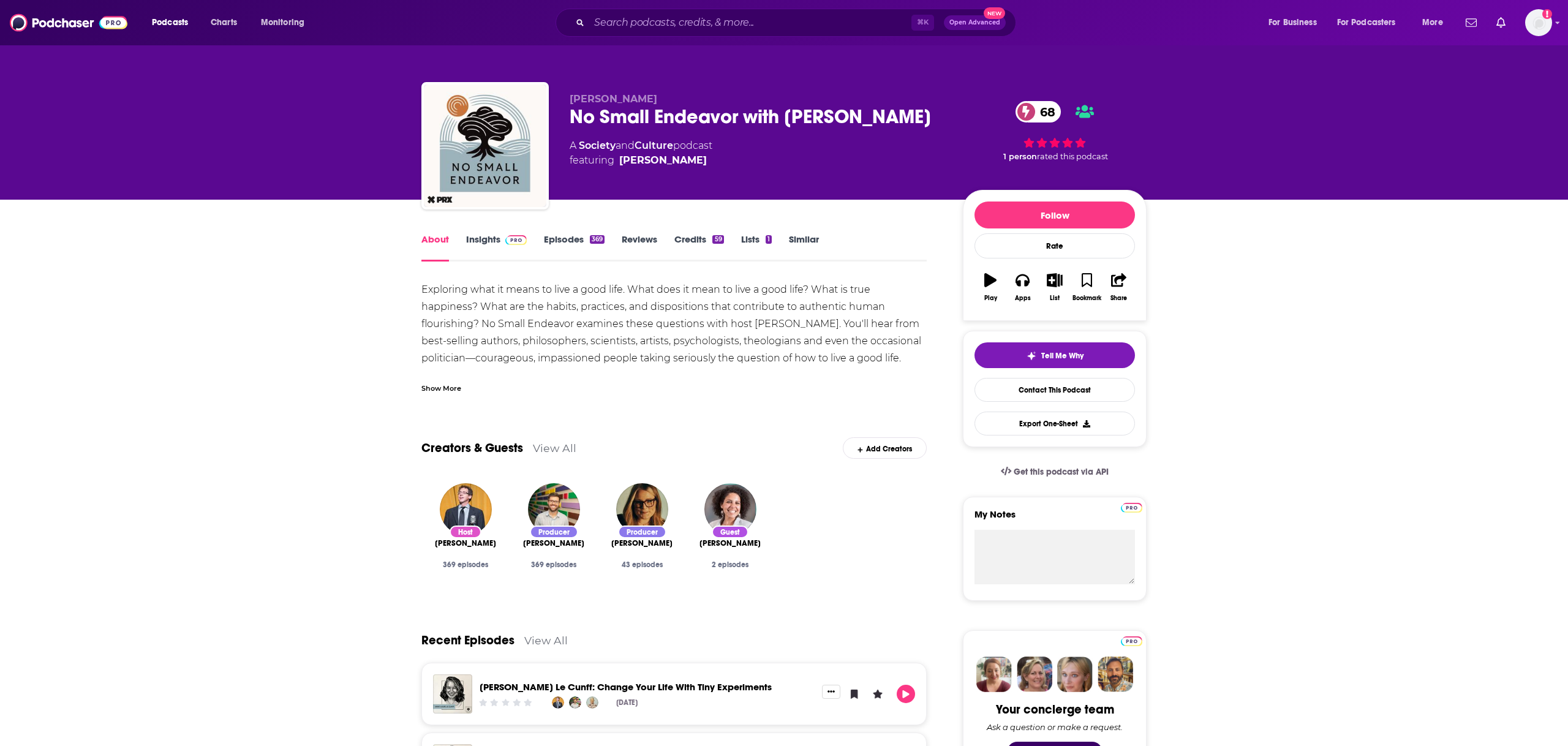
click at [465, 390] on div "Show More" at bounding box center [674, 383] width 506 height 21
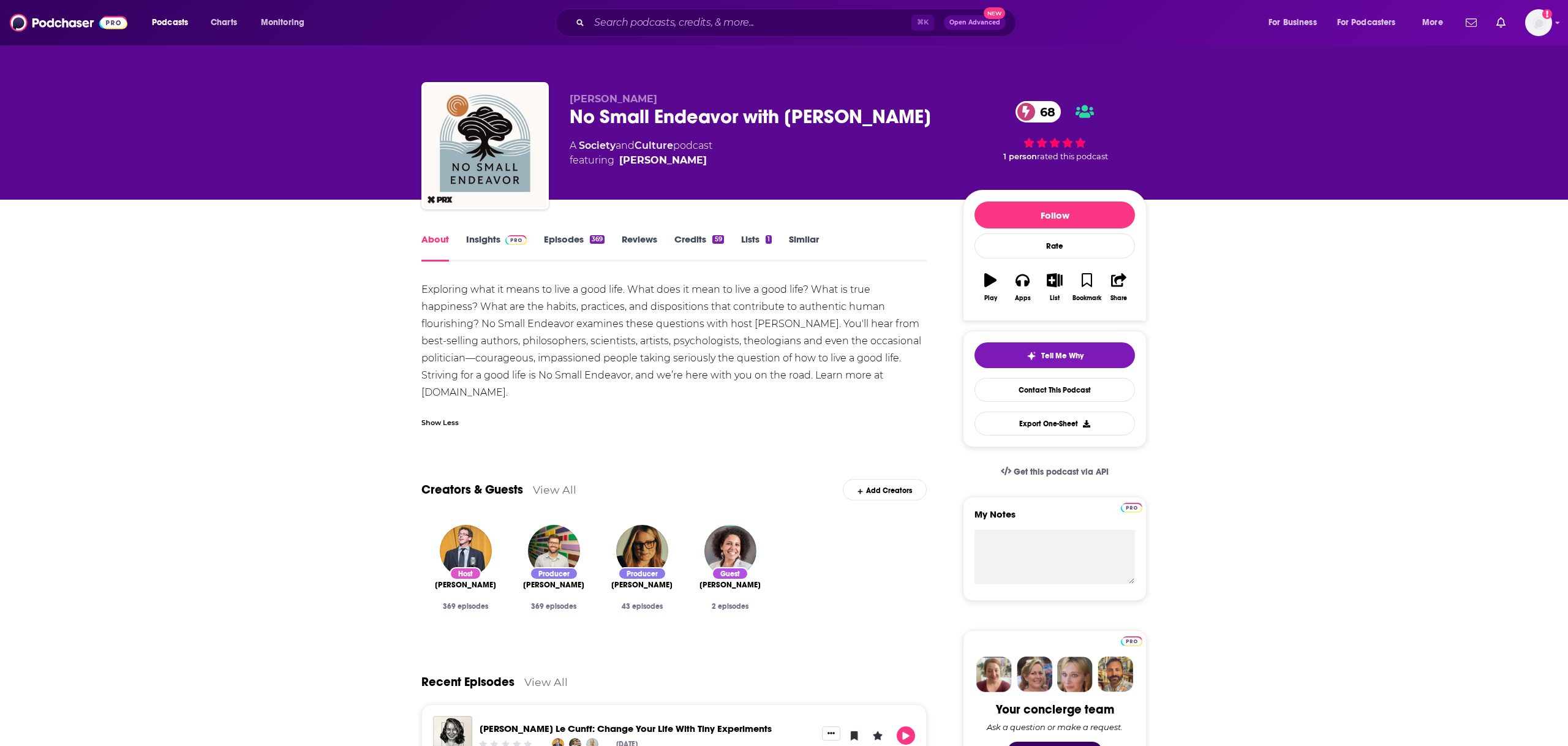
click at [563, 245] on link "Episodes 369" at bounding box center [574, 248] width 60 height 28
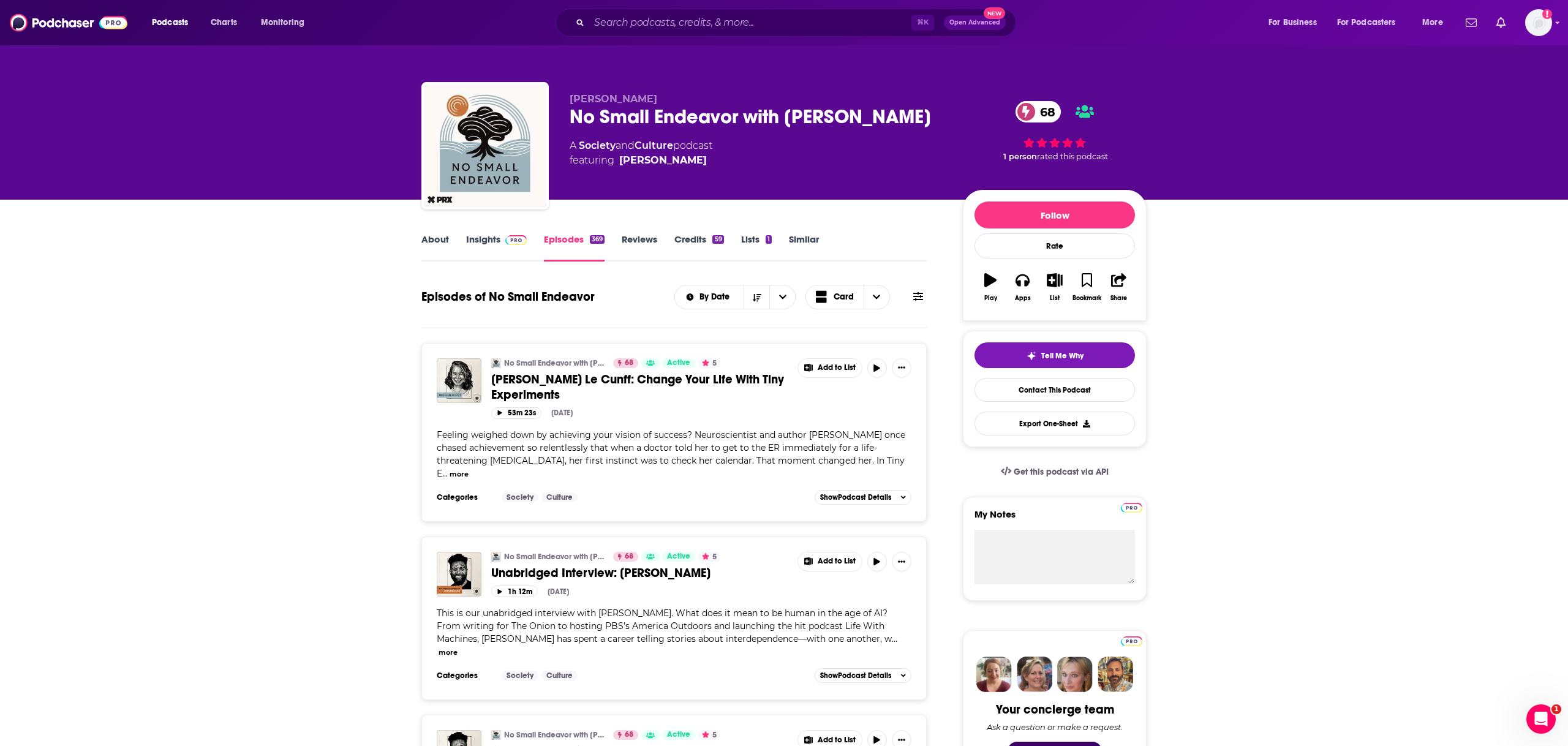
click at [441, 243] on link "About" at bounding box center [435, 248] width 28 height 28
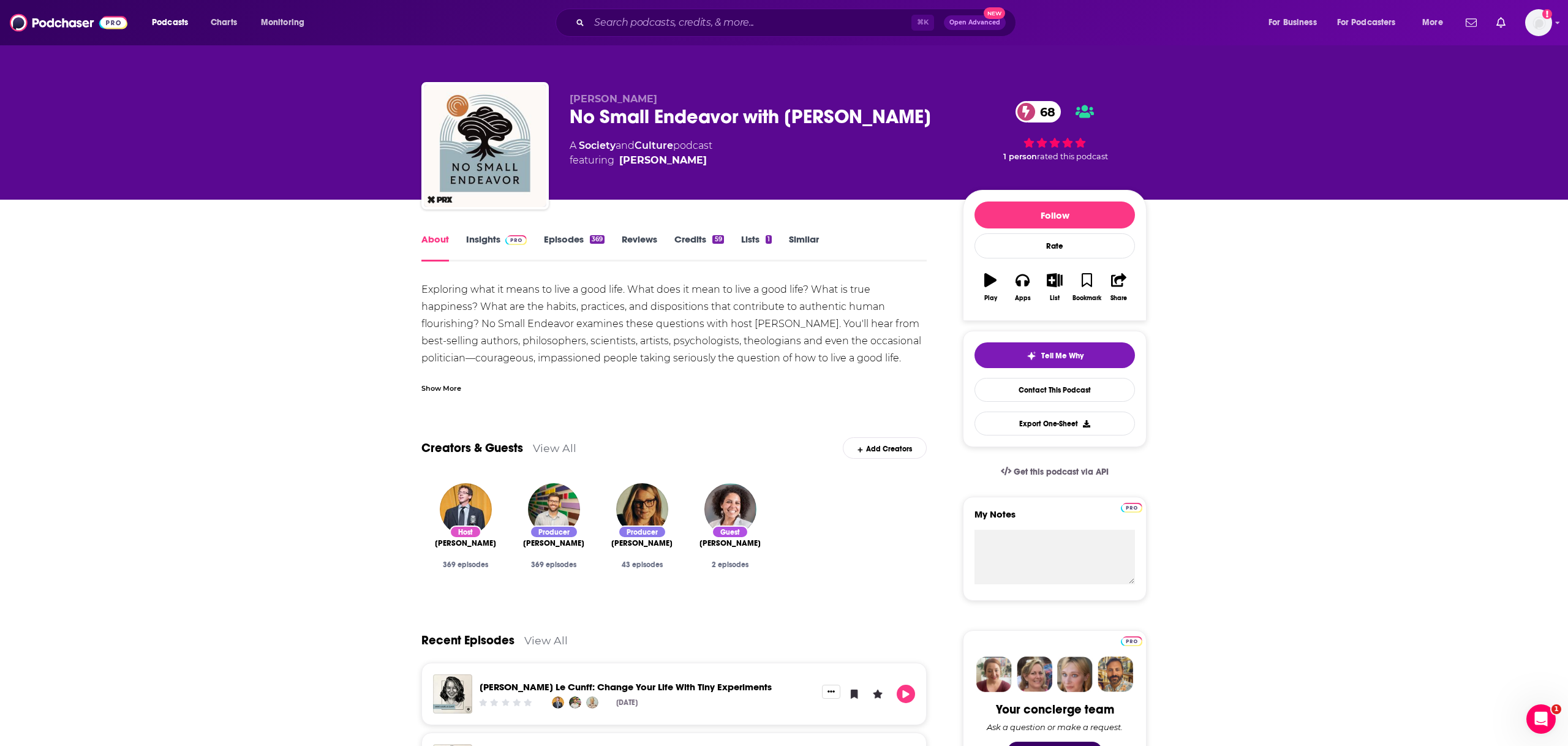
click at [469, 393] on div "Show More" at bounding box center [674, 383] width 506 height 21
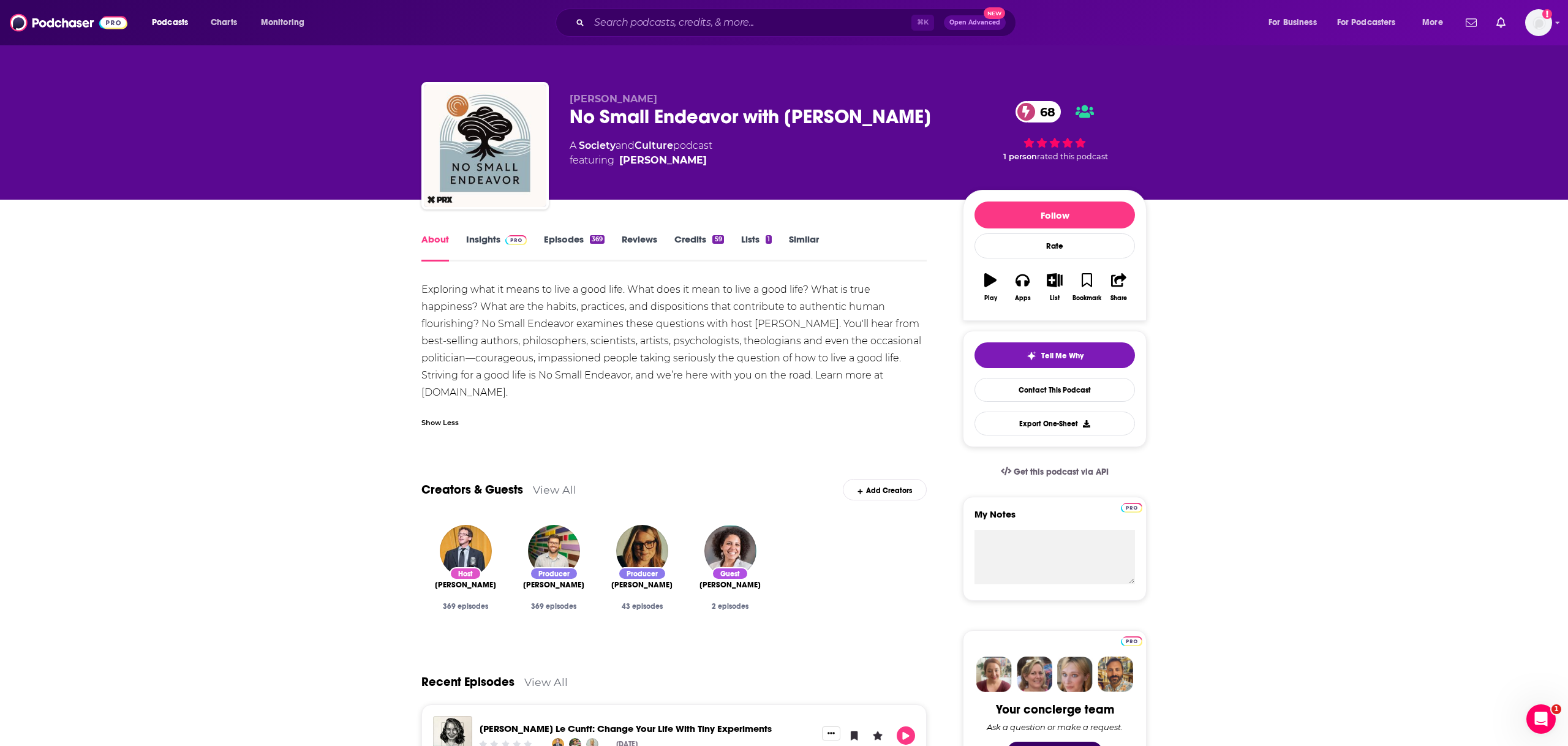
click at [506, 241] on img at bounding box center [516, 240] width 21 height 10
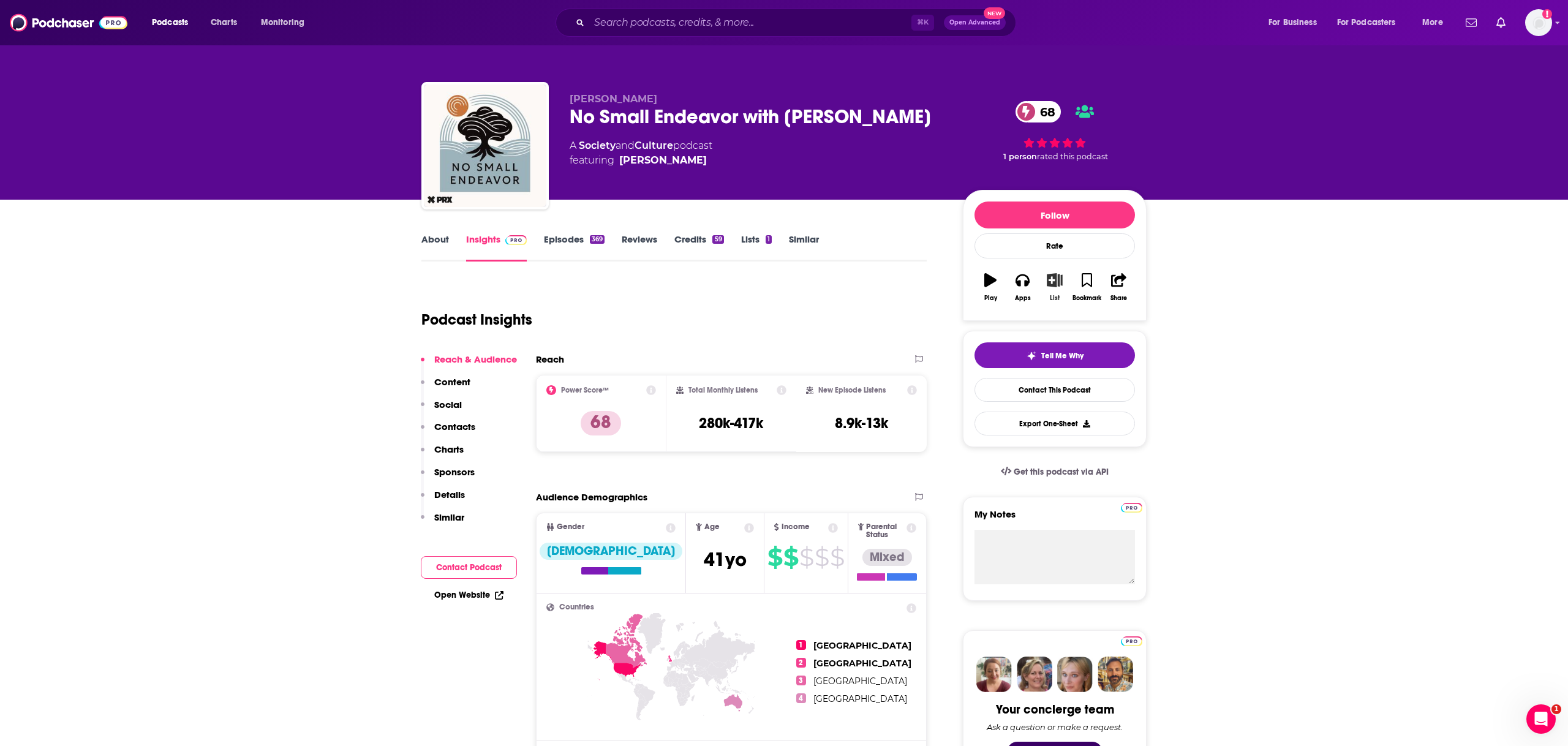
click at [1049, 288] on button "List" at bounding box center [1055, 287] width 32 height 44
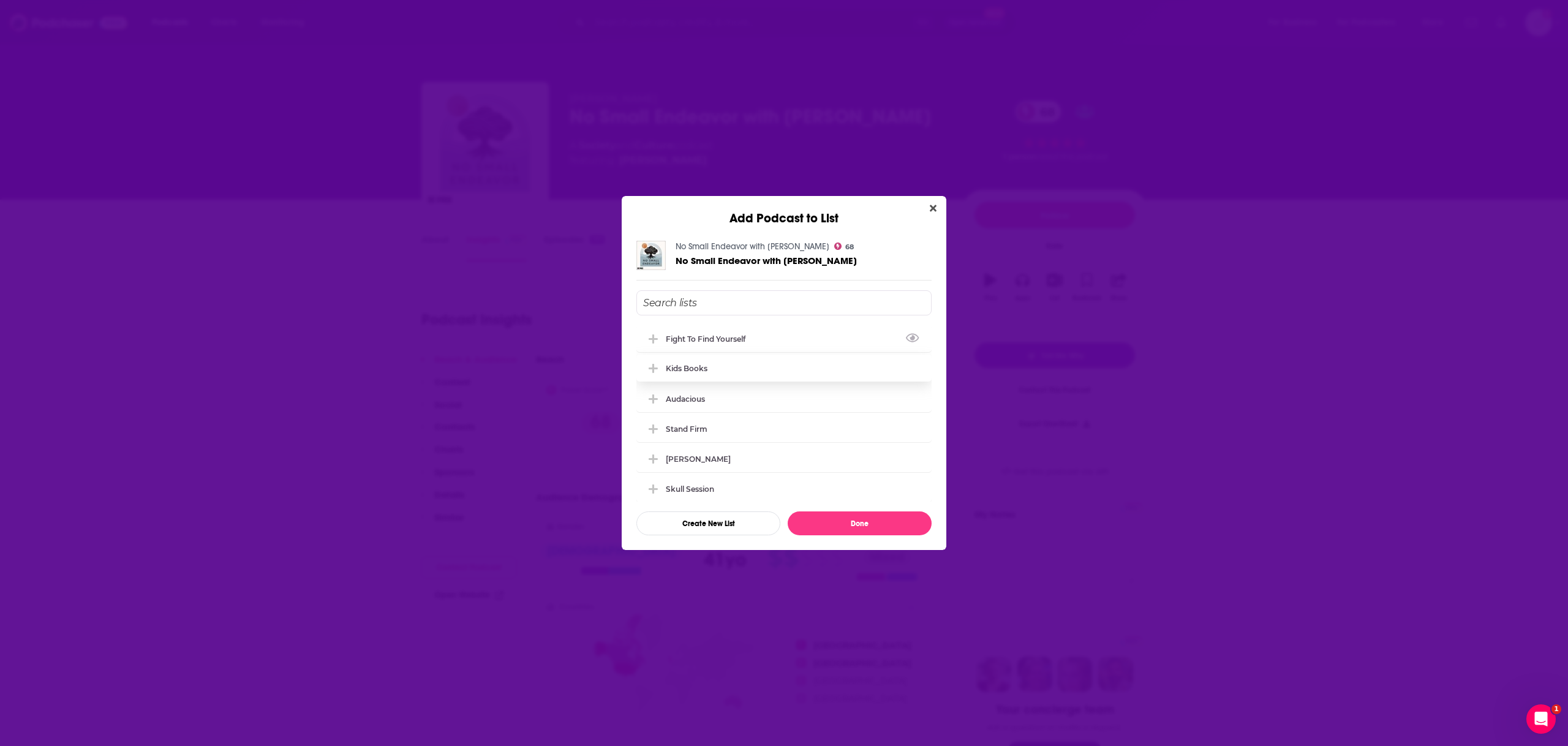
drag, startPoint x: 729, startPoint y: 343, endPoint x: 737, endPoint y: 350, distance: 10.6
click at [729, 342] on div "Fight to Find Yourself" at bounding box center [784, 338] width 295 height 27
click at [849, 520] on button "Done" at bounding box center [859, 524] width 144 height 24
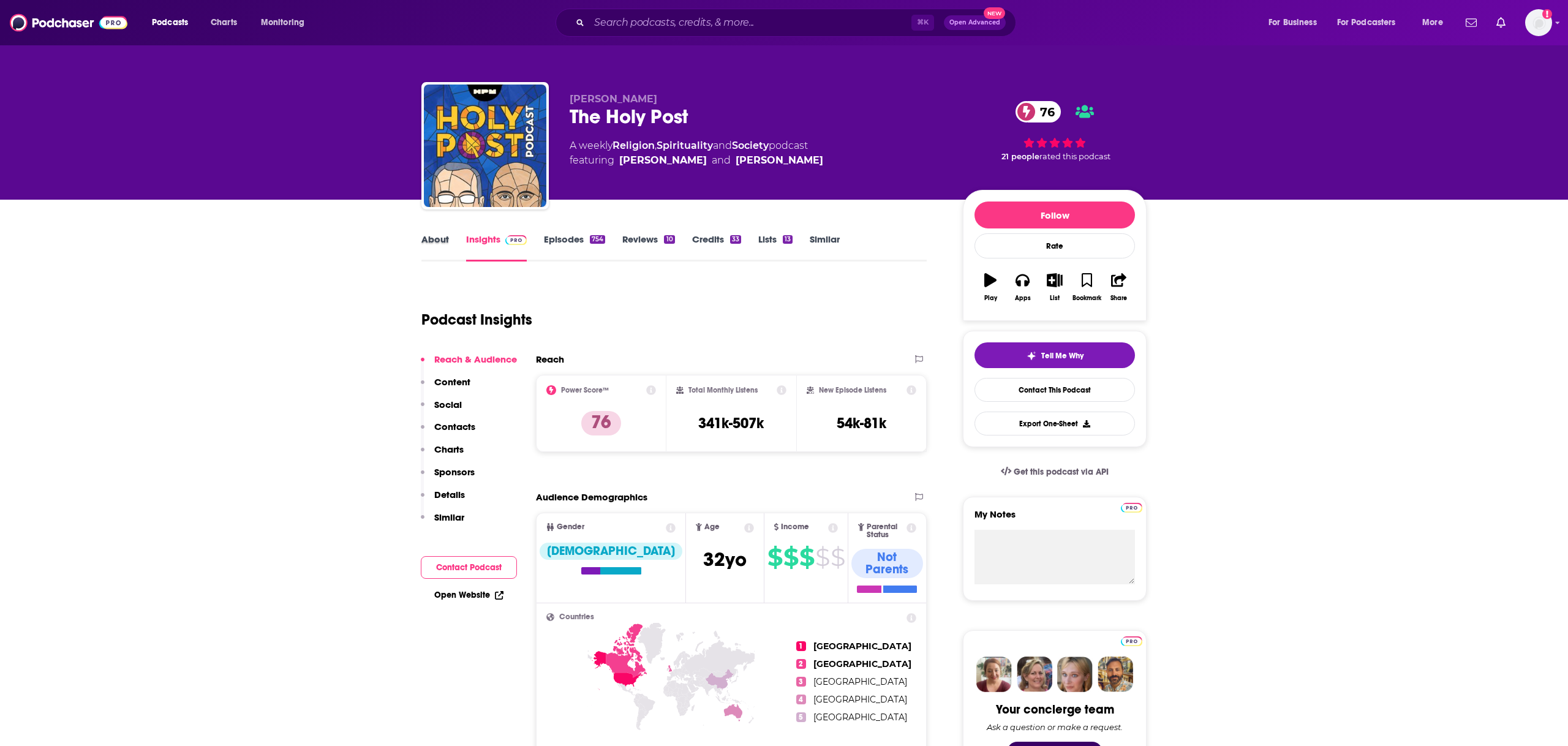
click at [450, 248] on div "About" at bounding box center [443, 248] width 44 height 28
click at [447, 244] on link "About" at bounding box center [435, 248] width 28 height 28
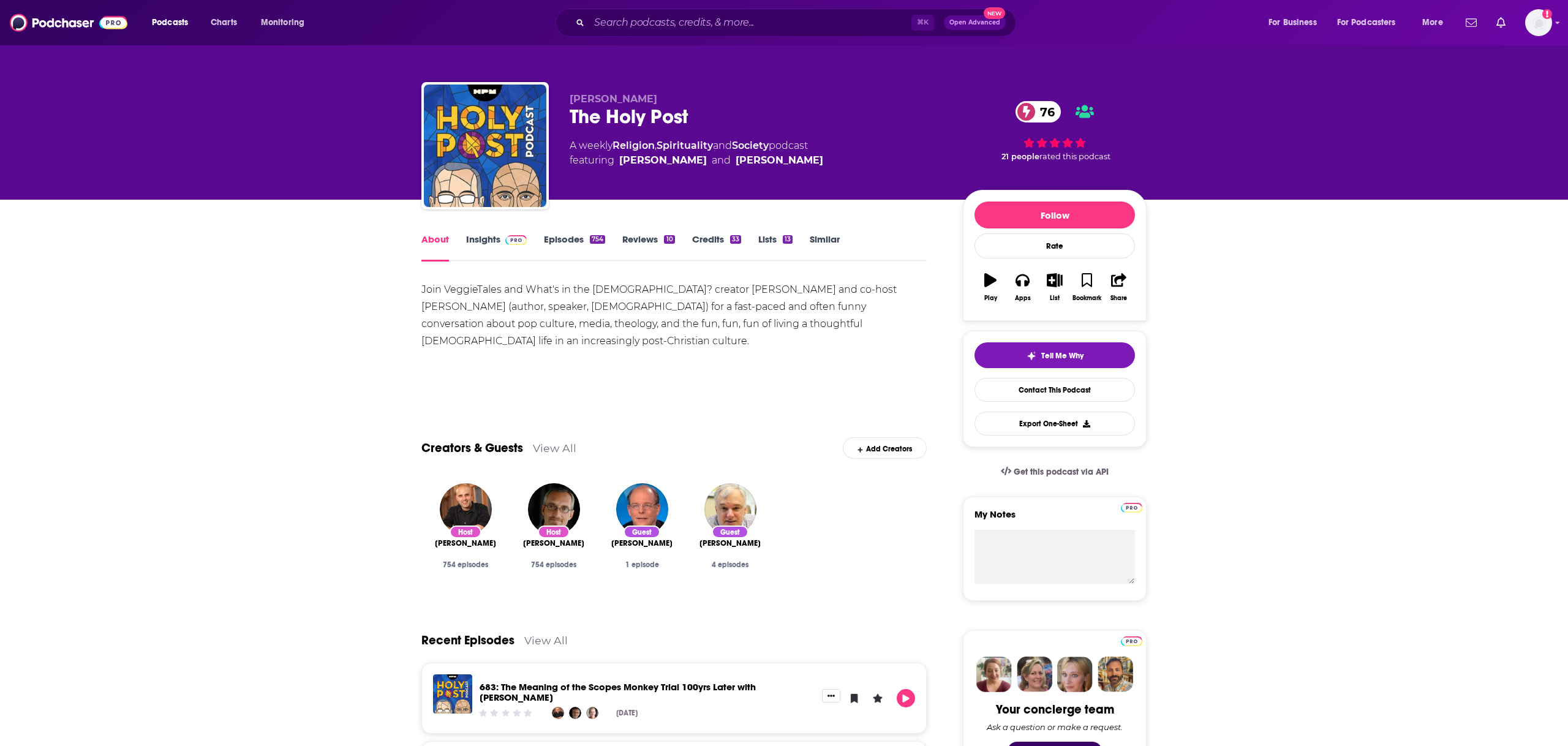
click at [522, 251] on link "Insights" at bounding box center [496, 248] width 60 height 28
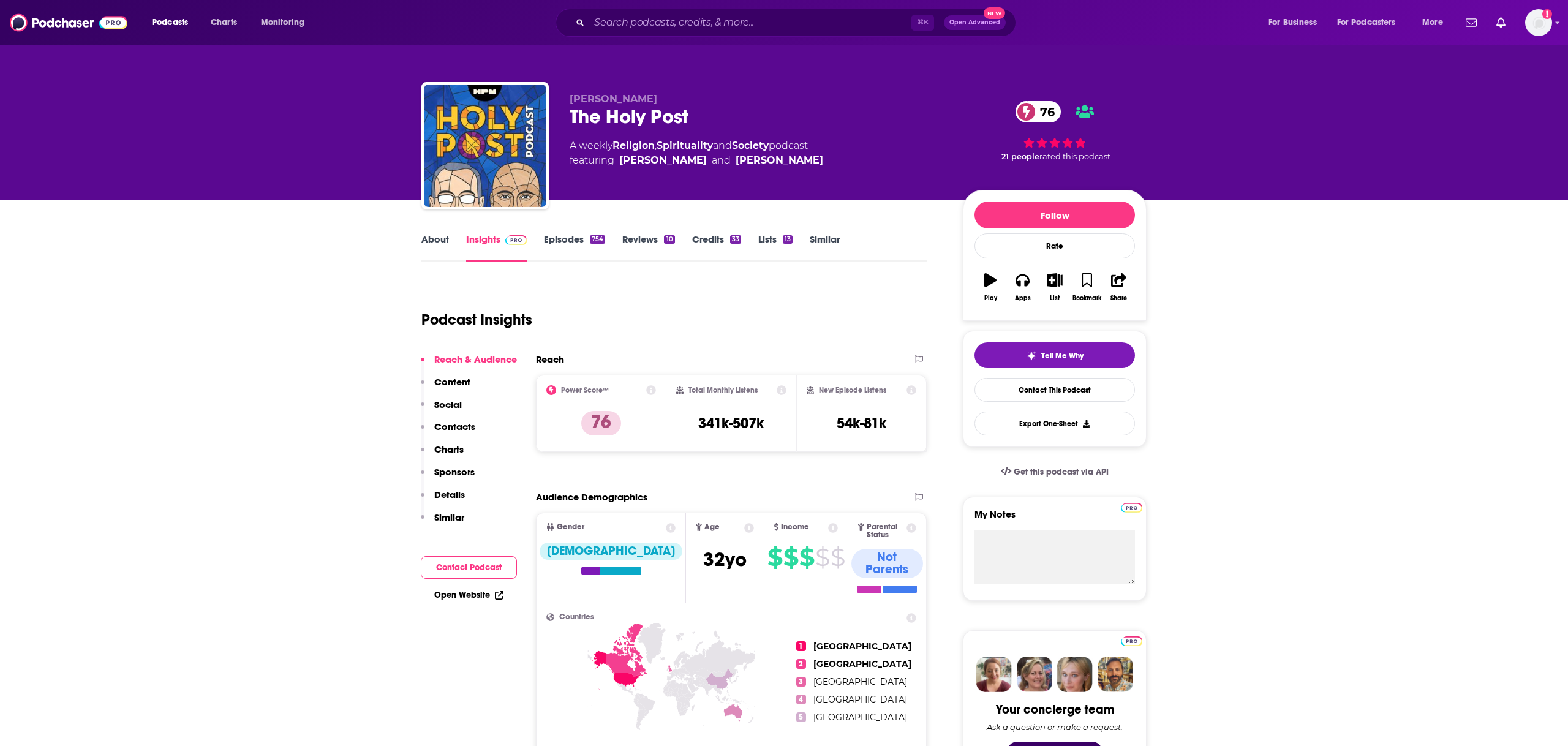
click at [554, 250] on link "Episodes 754" at bounding box center [575, 248] width 61 height 28
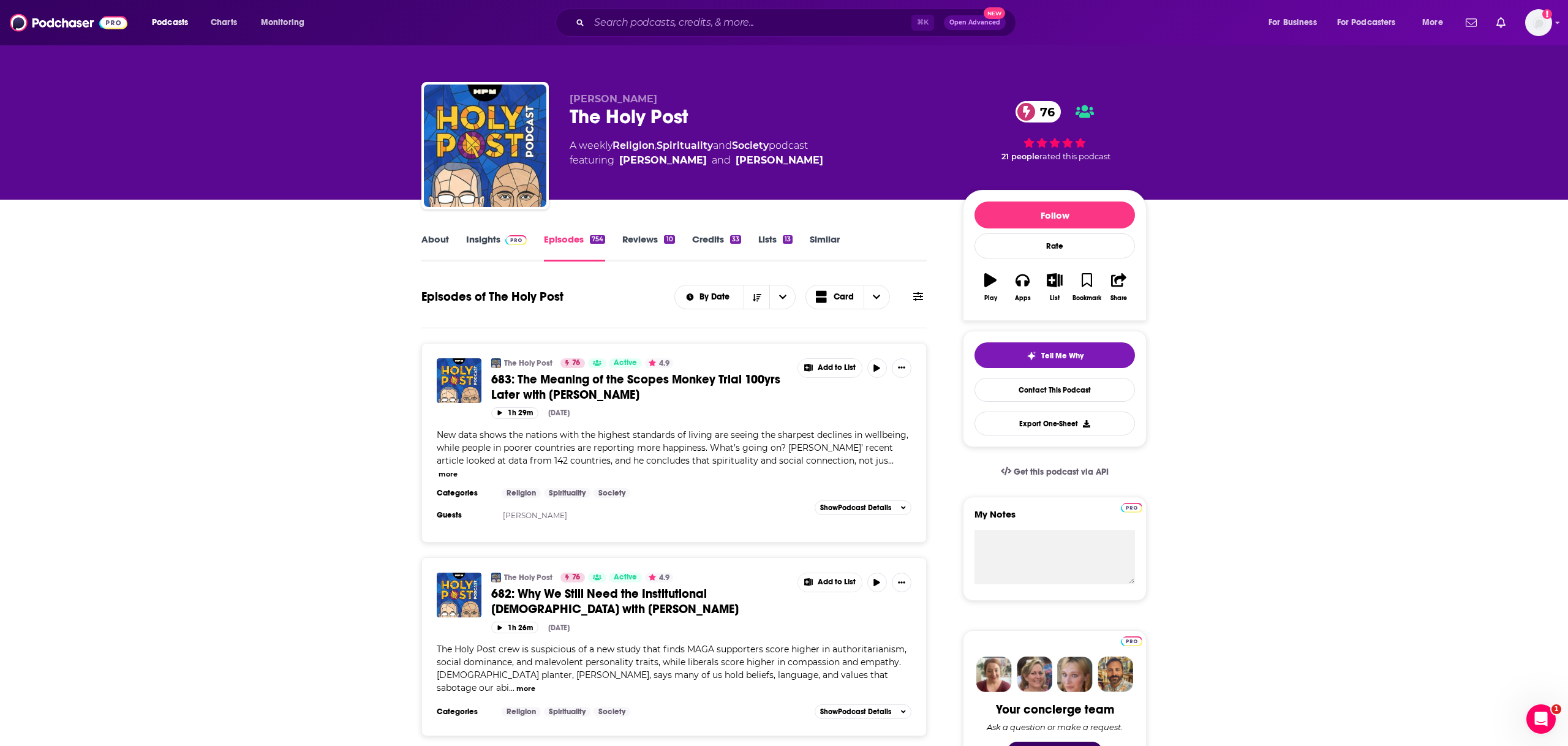
click at [484, 242] on link "Insights" at bounding box center [496, 248] width 60 height 28
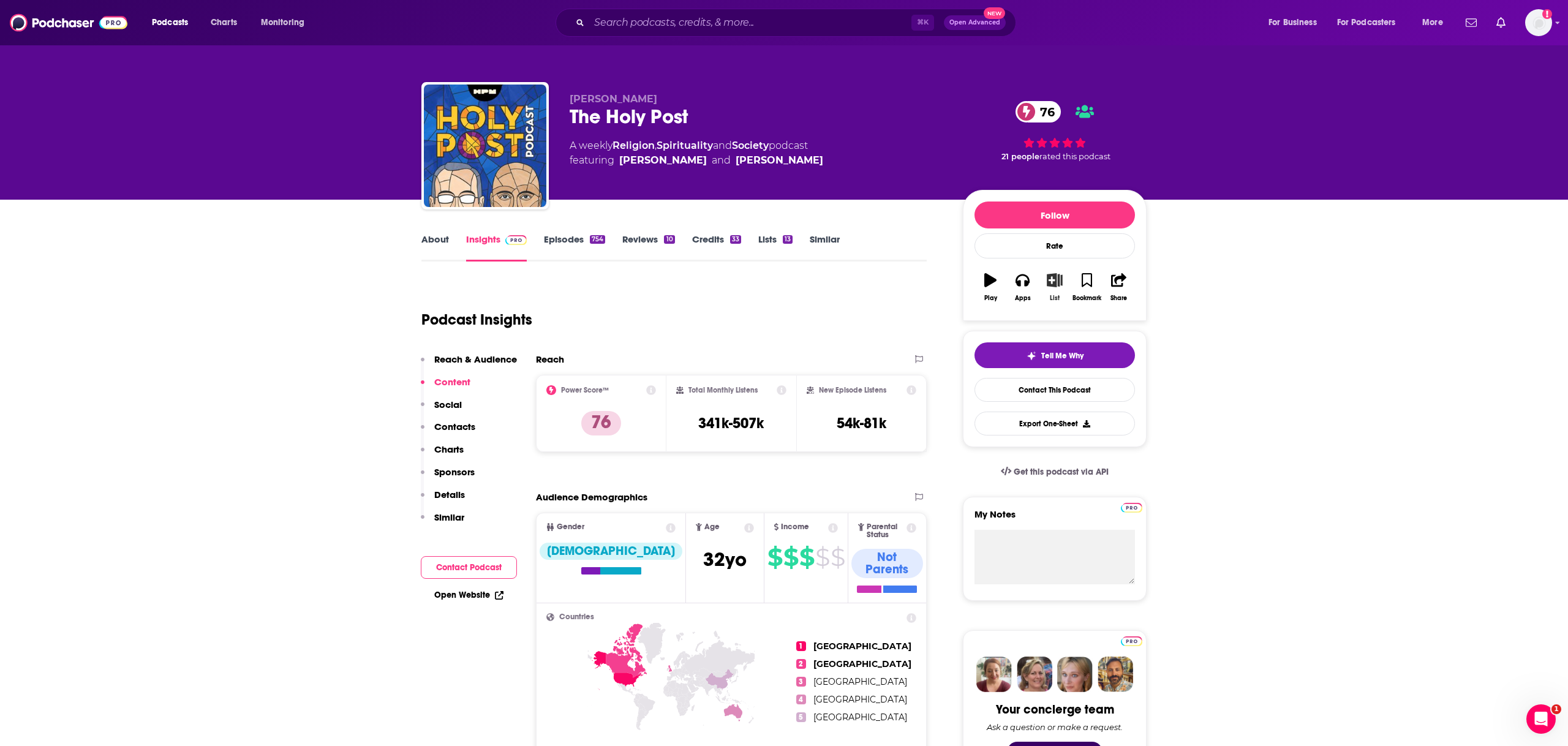
click at [1064, 275] on button "List" at bounding box center [1055, 287] width 32 height 44
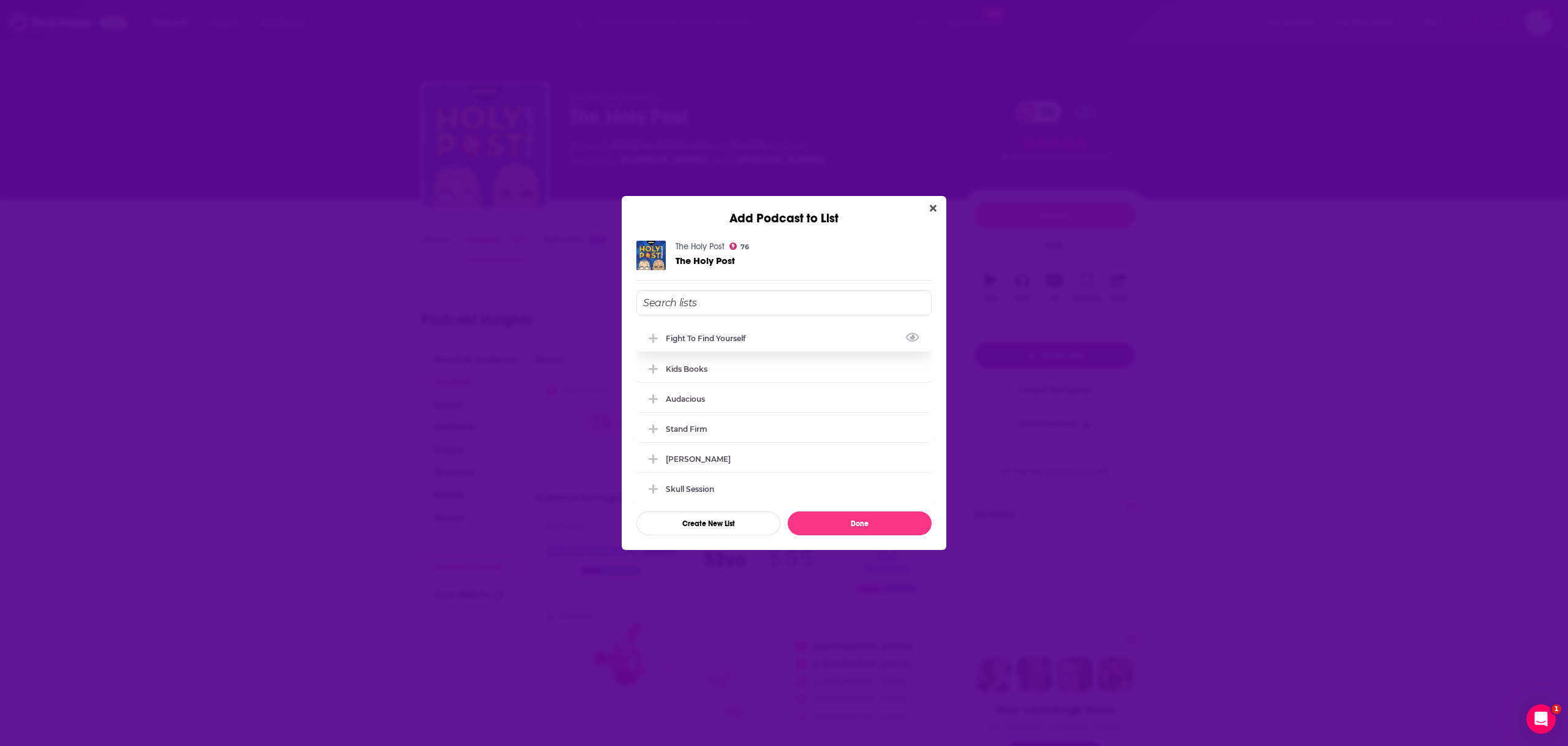
click at [783, 344] on div "Fight to Find Yourself" at bounding box center [784, 338] width 295 height 27
click at [847, 523] on button "Done" at bounding box center [859, 524] width 144 height 24
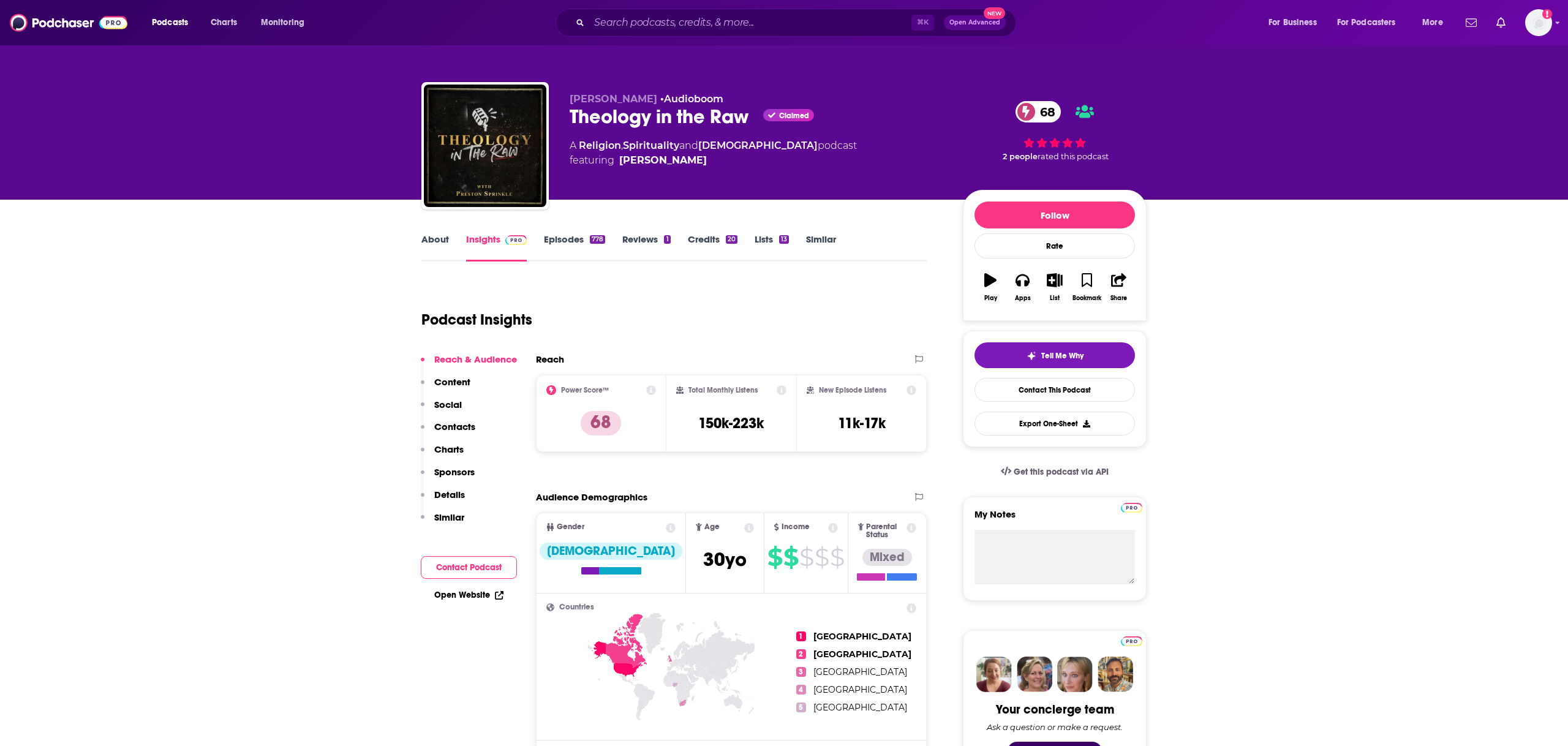
click at [441, 252] on link "About" at bounding box center [435, 248] width 28 height 28
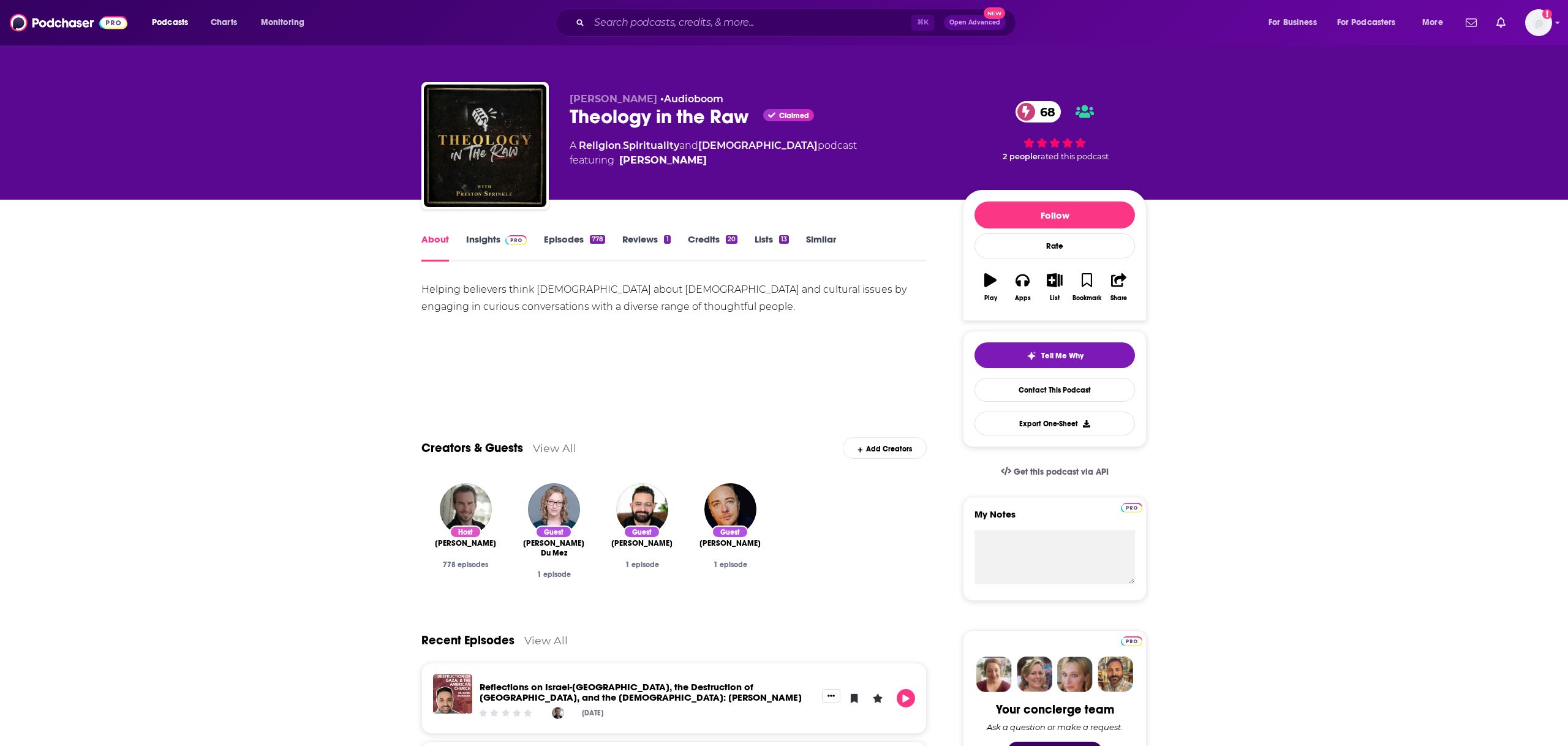
click at [466, 235] on link "Insights" at bounding box center [496, 248] width 60 height 28
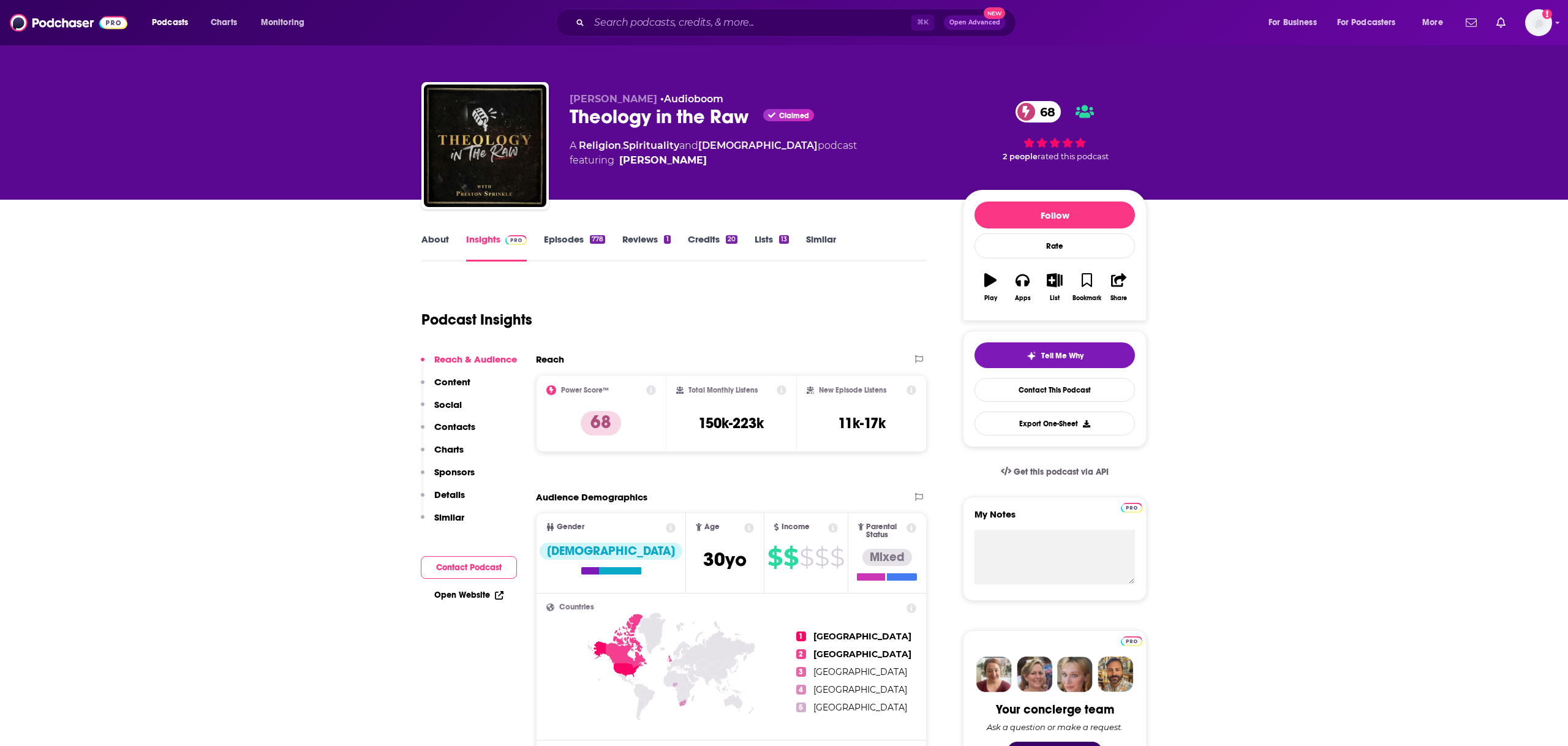
click at [561, 237] on link "Episodes 778" at bounding box center [575, 248] width 61 height 28
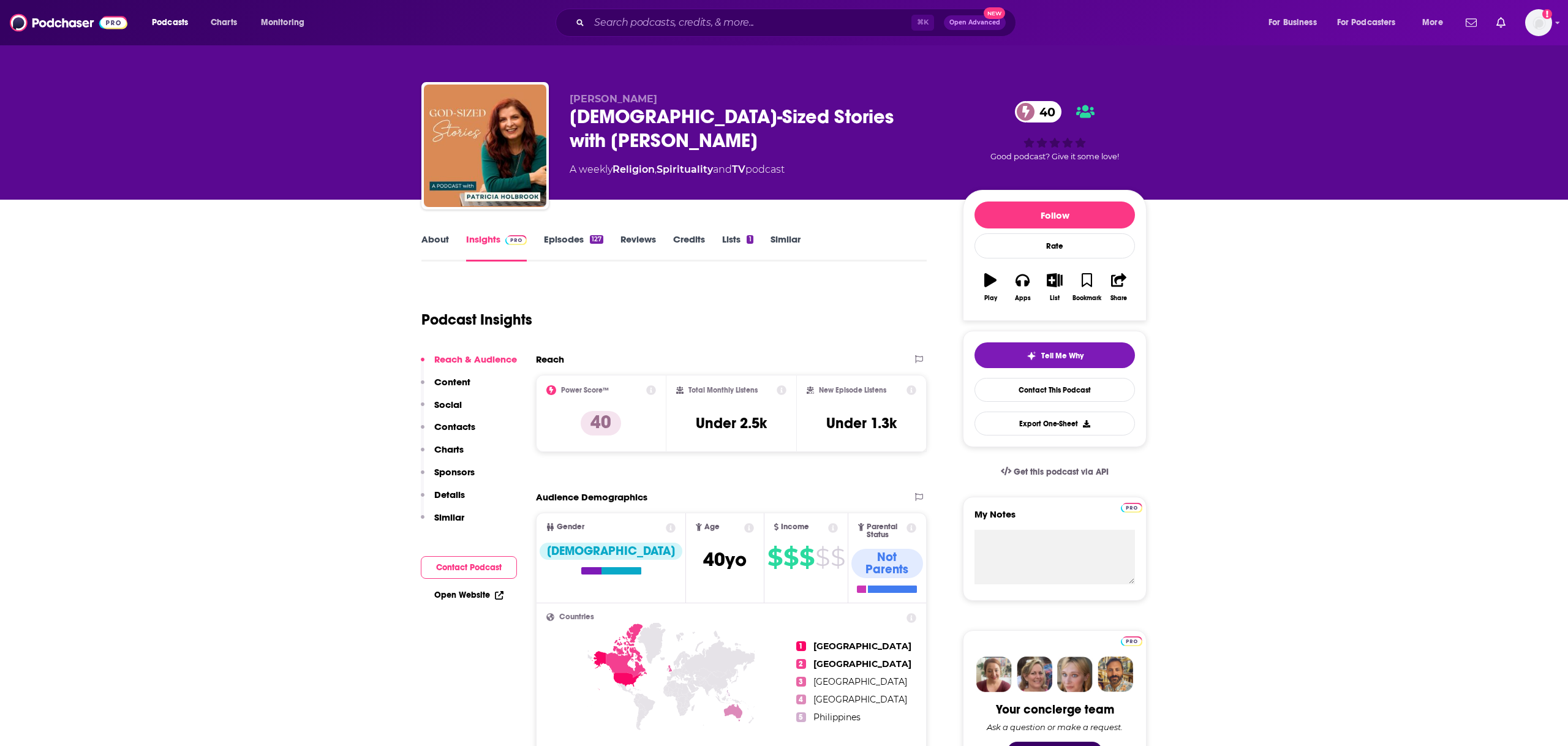
click at [569, 250] on link "Episodes 127" at bounding box center [574, 248] width 60 height 28
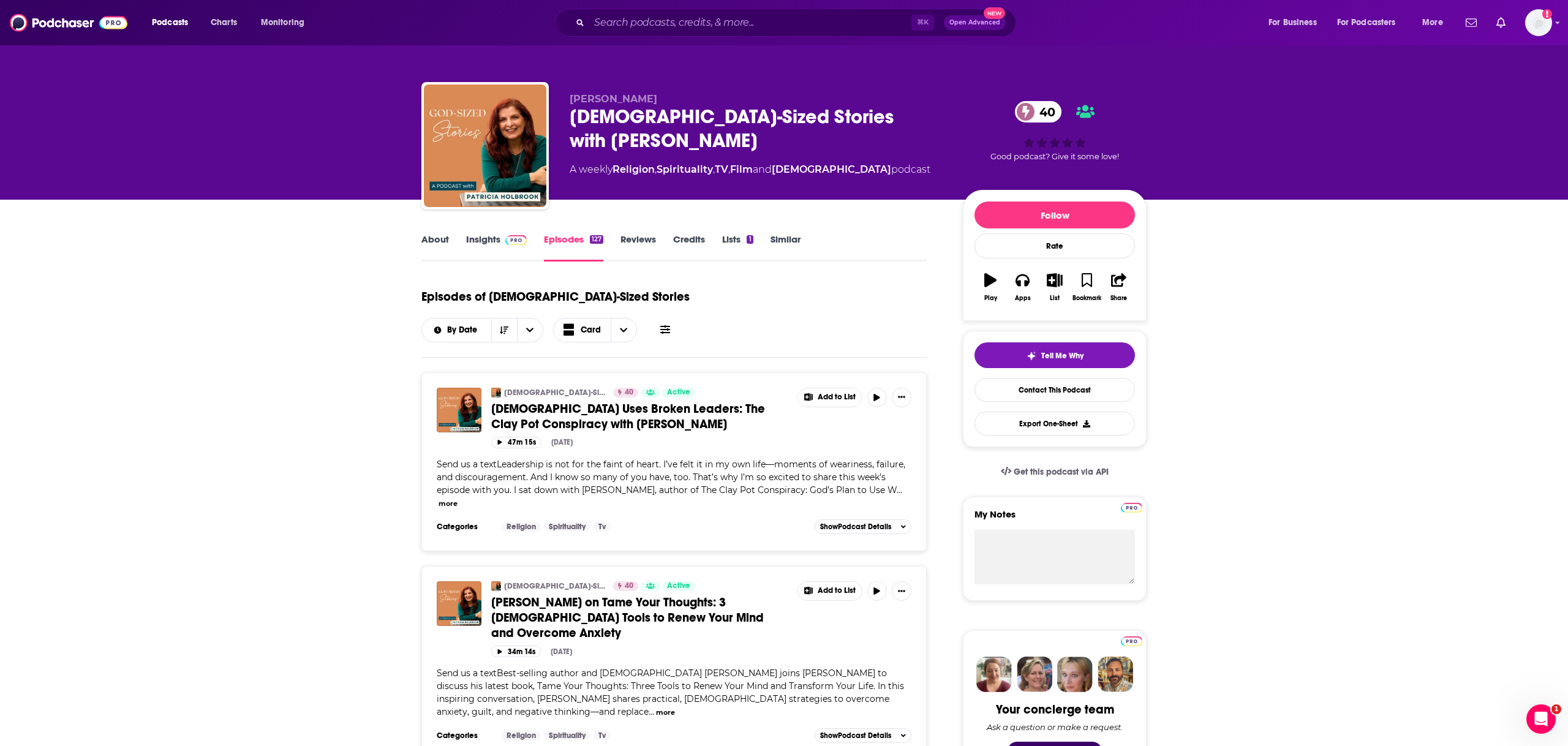
click at [485, 232] on div "About Insights Episodes 127 Reviews Credits Lists 1 Similar" at bounding box center [674, 246] width 506 height 30
click at [486, 236] on link "Insights" at bounding box center [496, 248] width 60 height 28
